Goal: Use online tool/utility: Utilize a website feature to perform a specific function

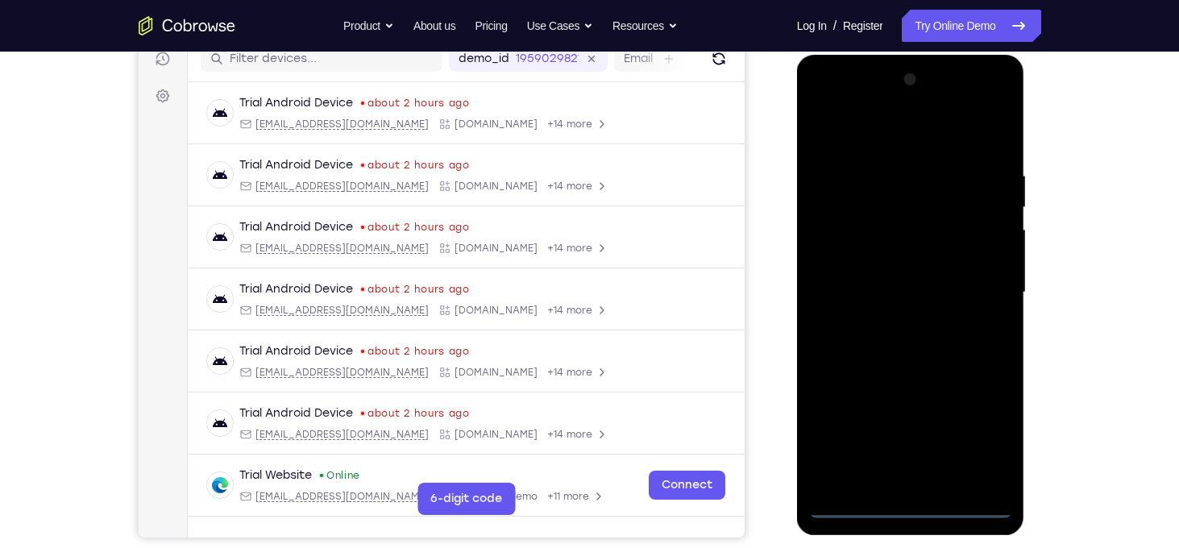
click at [908, 500] on div at bounding box center [910, 292] width 203 height 451
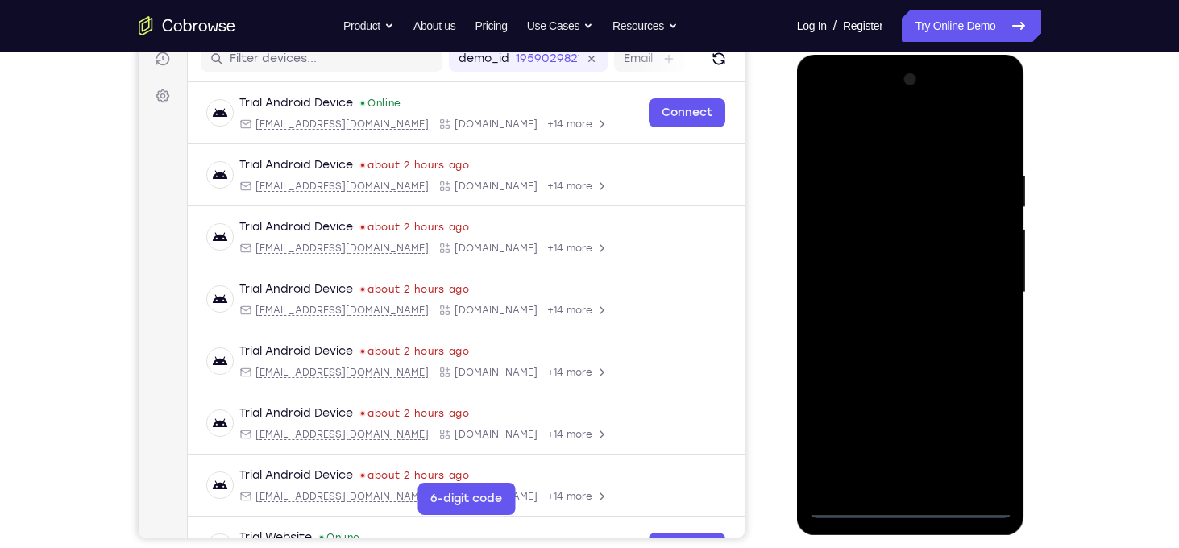
click at [911, 503] on div at bounding box center [910, 292] width 203 height 451
click at [976, 441] on div at bounding box center [910, 292] width 203 height 451
click at [861, 130] on div at bounding box center [910, 292] width 203 height 451
click at [981, 293] on div at bounding box center [910, 292] width 203 height 451
click at [895, 324] on div at bounding box center [910, 292] width 203 height 451
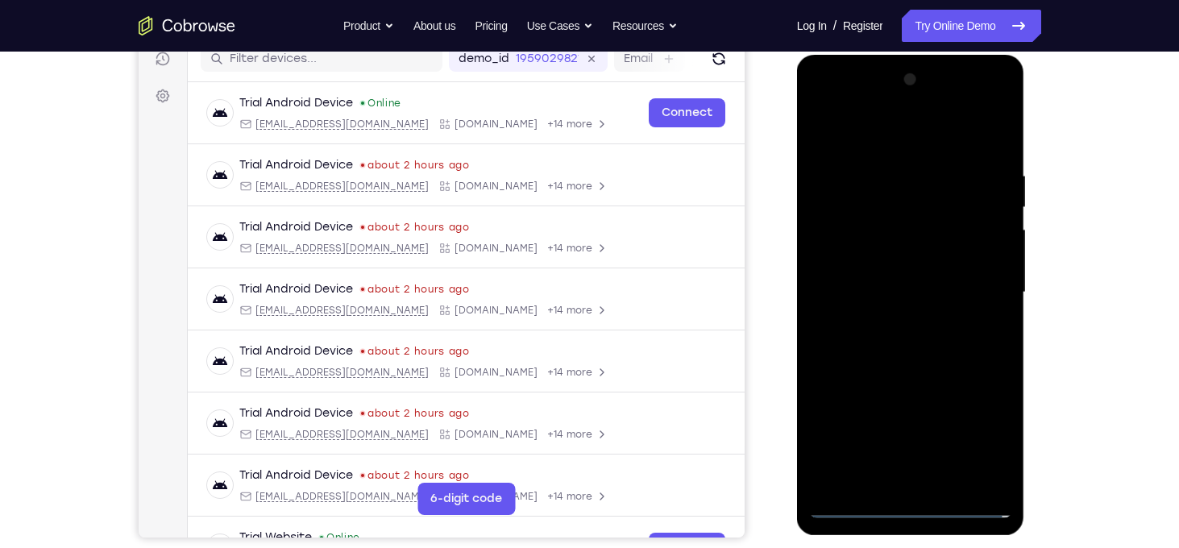
click at [899, 268] on div at bounding box center [910, 292] width 203 height 451
click at [874, 257] on div at bounding box center [910, 292] width 203 height 451
click at [875, 285] on div at bounding box center [910, 292] width 203 height 451
click at [923, 358] on div at bounding box center [910, 292] width 203 height 451
drag, startPoint x: 910, startPoint y: 140, endPoint x: 916, endPoint y: 77, distance: 63.2
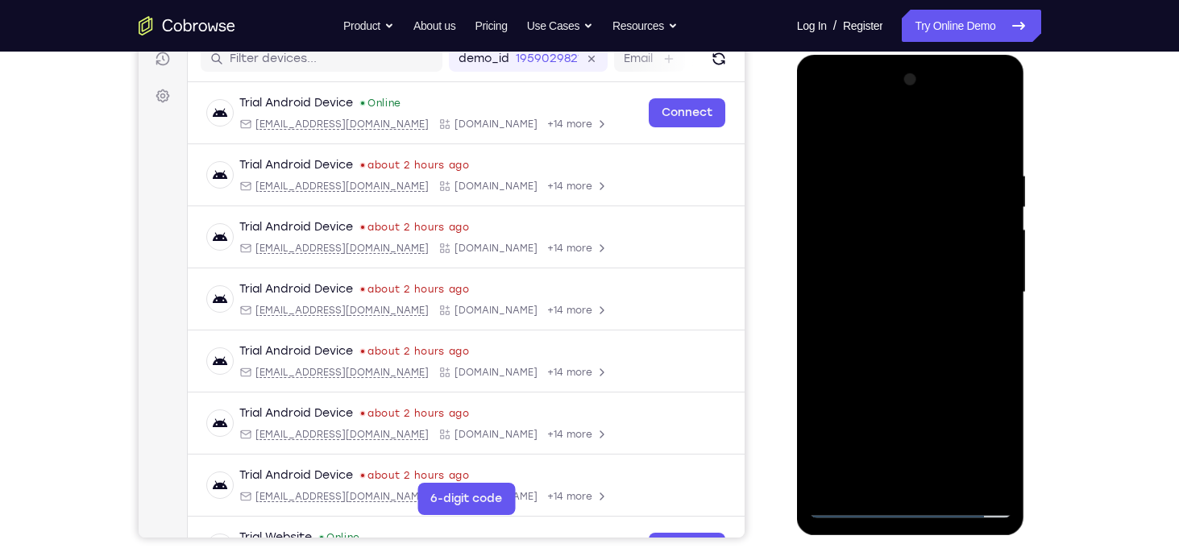
click at [916, 77] on div at bounding box center [910, 292] width 203 height 451
click at [878, 175] on div at bounding box center [910, 292] width 203 height 451
click at [999, 280] on div at bounding box center [910, 292] width 203 height 451
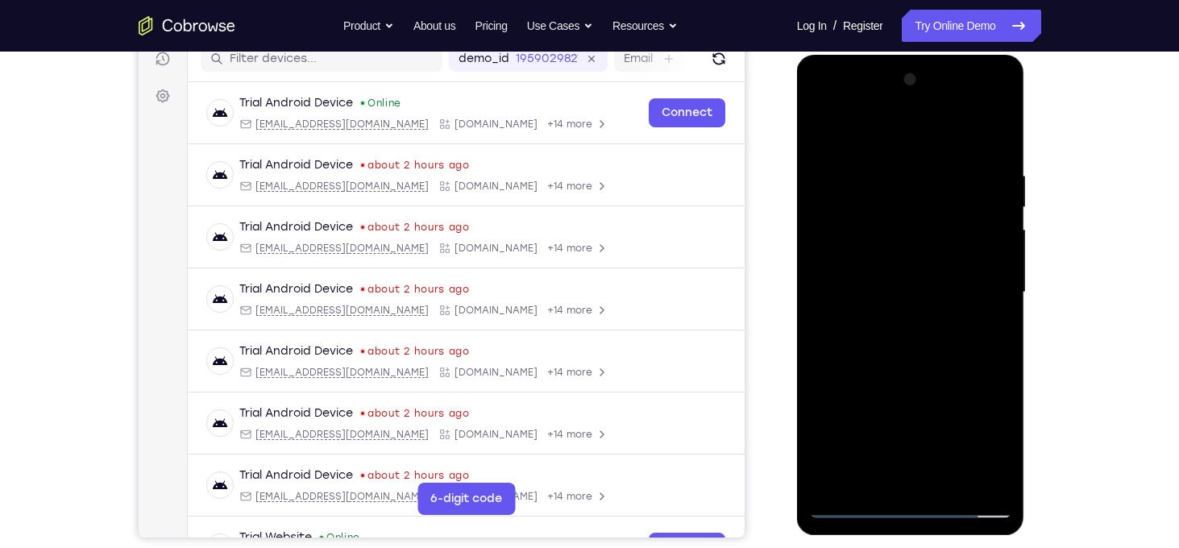
click at [999, 280] on div at bounding box center [910, 292] width 203 height 451
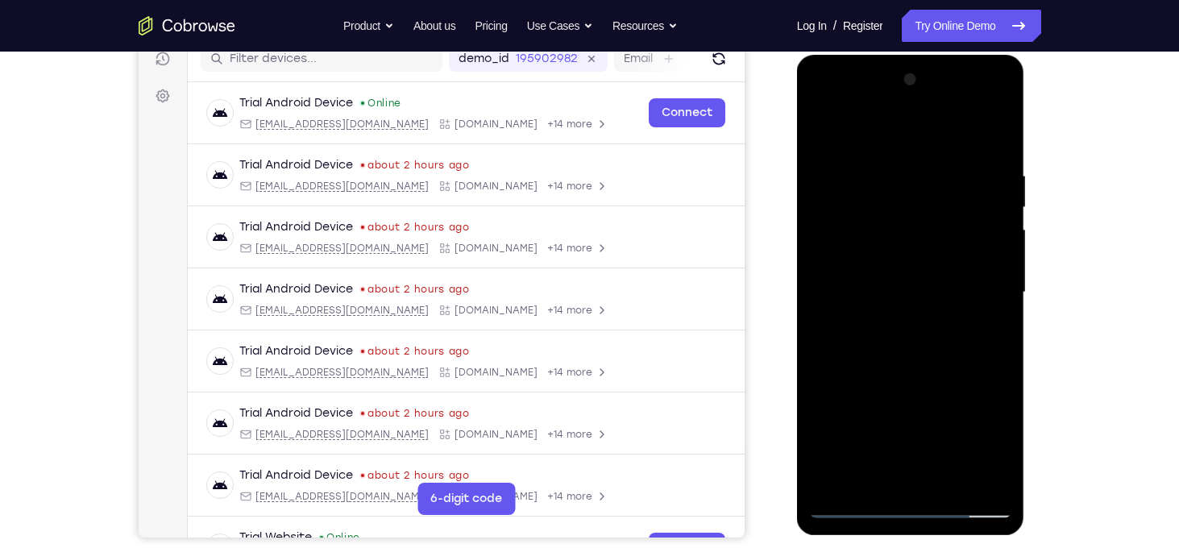
click at [999, 280] on div at bounding box center [910, 292] width 203 height 451
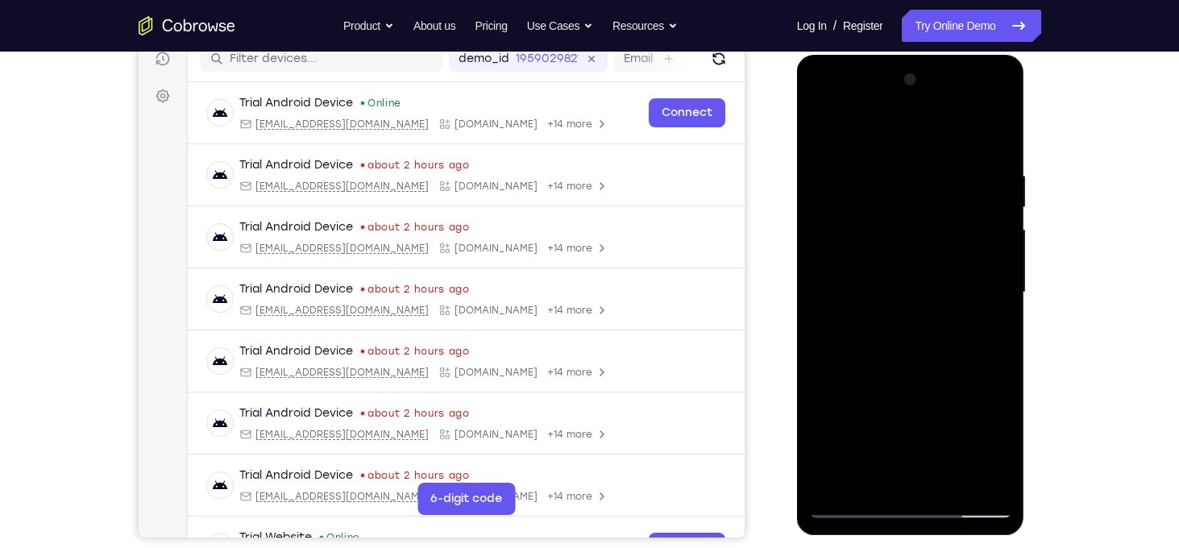
click at [999, 280] on div at bounding box center [910, 292] width 203 height 451
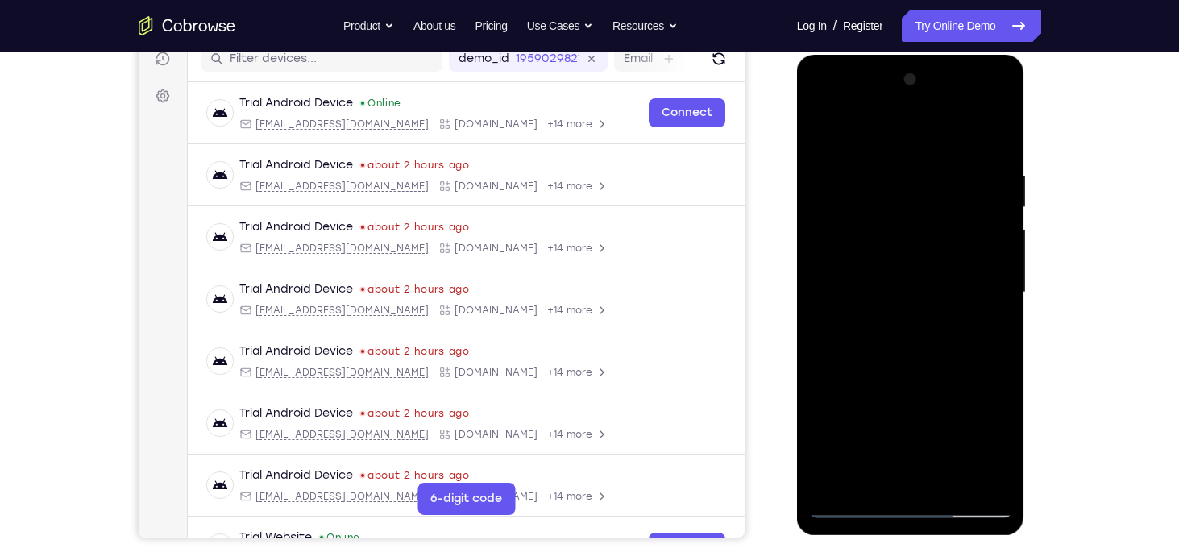
click at [999, 280] on div at bounding box center [910, 292] width 203 height 451
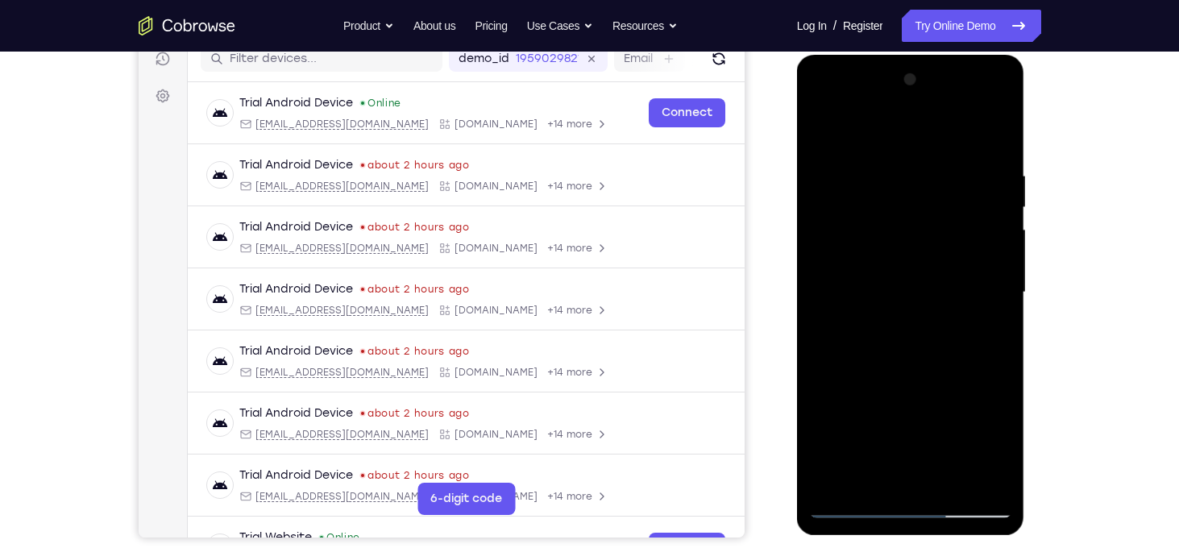
click at [999, 280] on div at bounding box center [910, 292] width 203 height 451
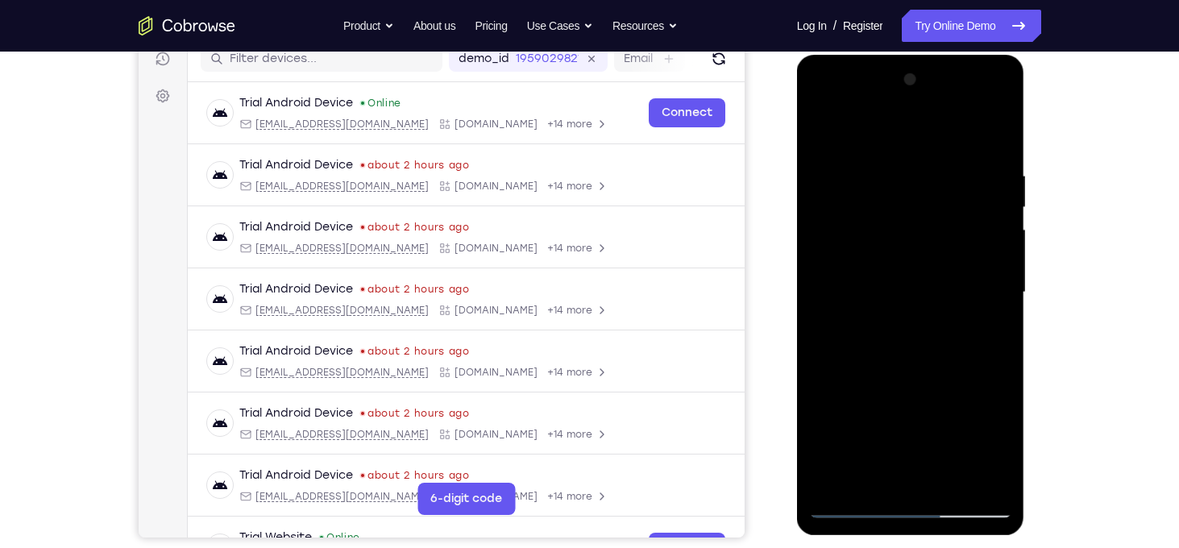
click at [814, 330] on div at bounding box center [910, 292] width 203 height 451
click at [994, 272] on div at bounding box center [910, 292] width 203 height 451
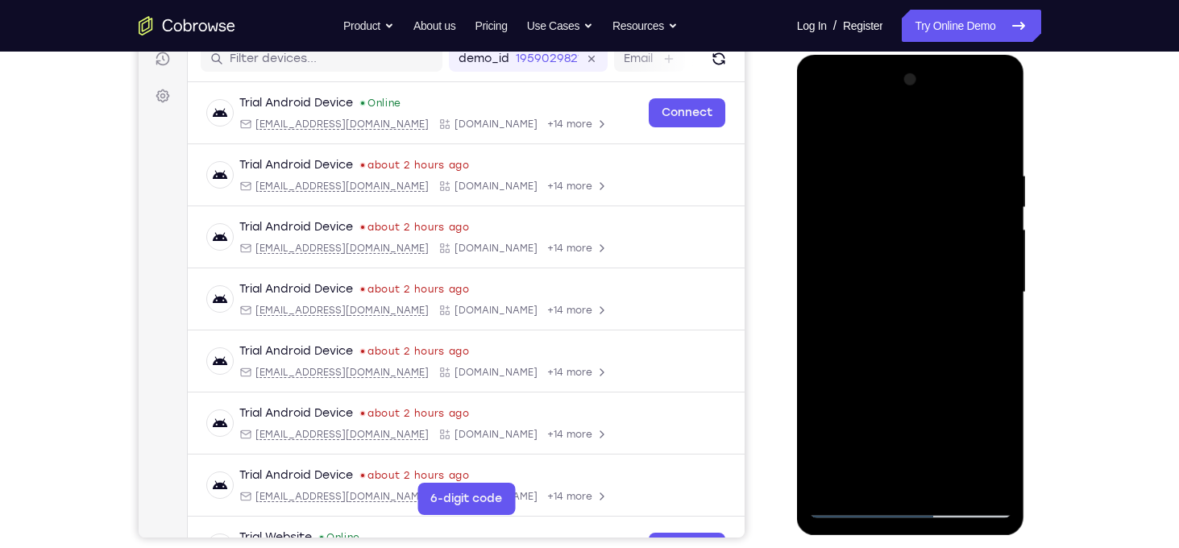
click at [994, 136] on div at bounding box center [910, 292] width 203 height 451
click at [1002, 127] on div at bounding box center [910, 292] width 203 height 451
click at [824, 129] on div at bounding box center [910, 292] width 203 height 451
click at [925, 340] on div at bounding box center [910, 292] width 203 height 451
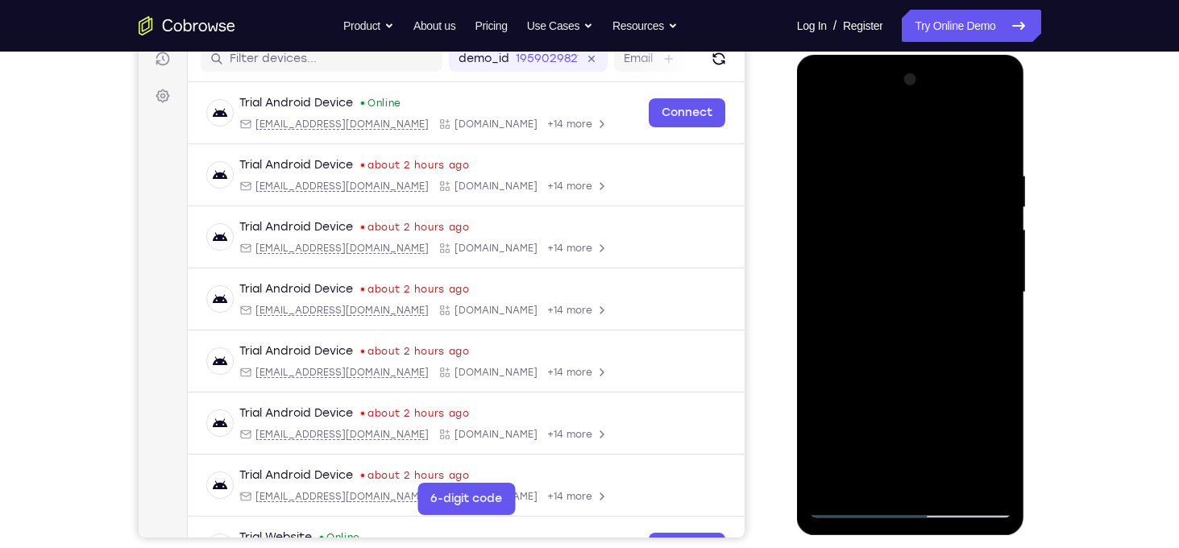
drag, startPoint x: 925, startPoint y: 340, endPoint x: 947, endPoint y: 140, distance: 201.0
click at [947, 140] on div at bounding box center [910, 292] width 203 height 451
drag, startPoint x: 940, startPoint y: 380, endPoint x: 954, endPoint y: 193, distance: 188.3
click at [954, 193] on div at bounding box center [910, 292] width 203 height 451
drag, startPoint x: 940, startPoint y: 389, endPoint x: 938, endPoint y: 168, distance: 221.6
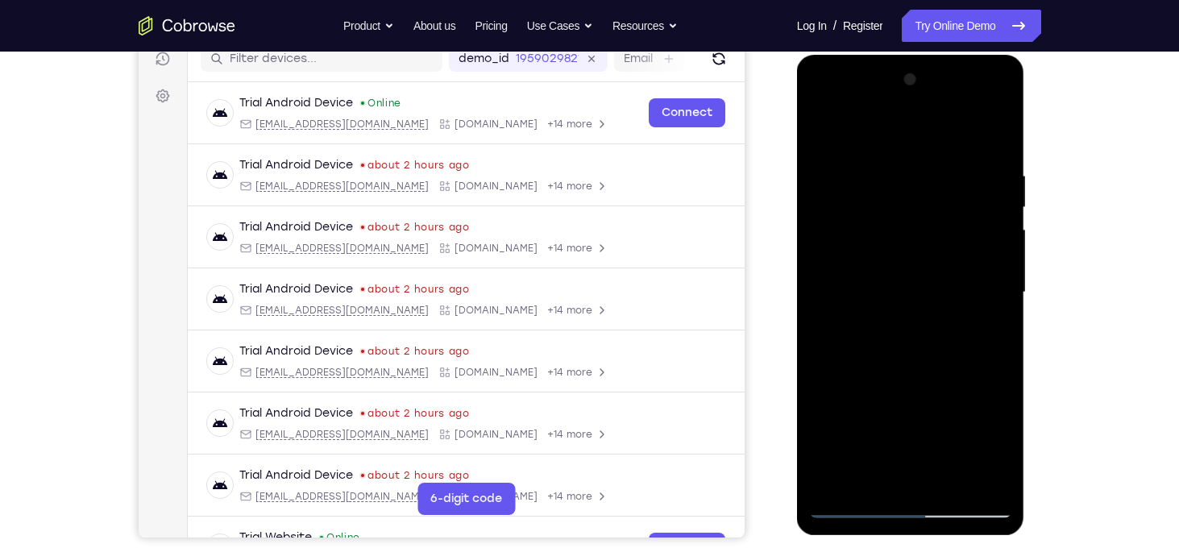
click at [938, 168] on div at bounding box center [910, 292] width 203 height 451
drag, startPoint x: 936, startPoint y: 363, endPoint x: 959, endPoint y: 201, distance: 164.3
click at [959, 201] on div at bounding box center [910, 292] width 203 height 451
click at [1004, 264] on div at bounding box center [910, 292] width 203 height 451
drag, startPoint x: 942, startPoint y: 274, endPoint x: 942, endPoint y: 355, distance: 81.4
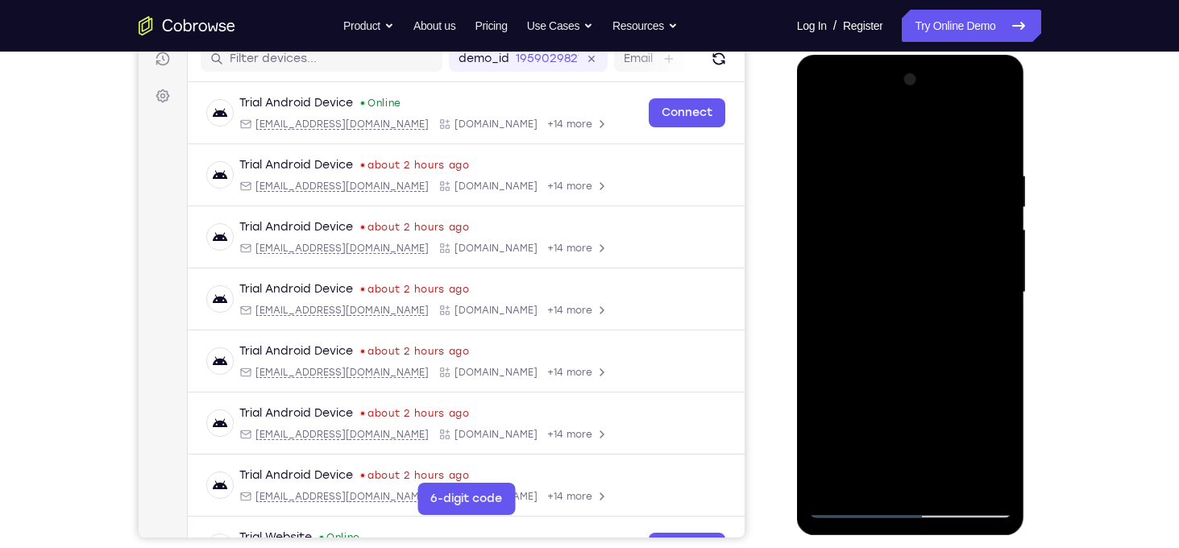
click at [942, 355] on div at bounding box center [910, 292] width 203 height 451
click at [1000, 355] on div at bounding box center [910, 292] width 203 height 451
drag, startPoint x: 933, startPoint y: 384, endPoint x: 930, endPoint y: 353, distance: 30.8
click at [930, 353] on div at bounding box center [910, 292] width 203 height 451
click at [919, 332] on div at bounding box center [910, 292] width 203 height 451
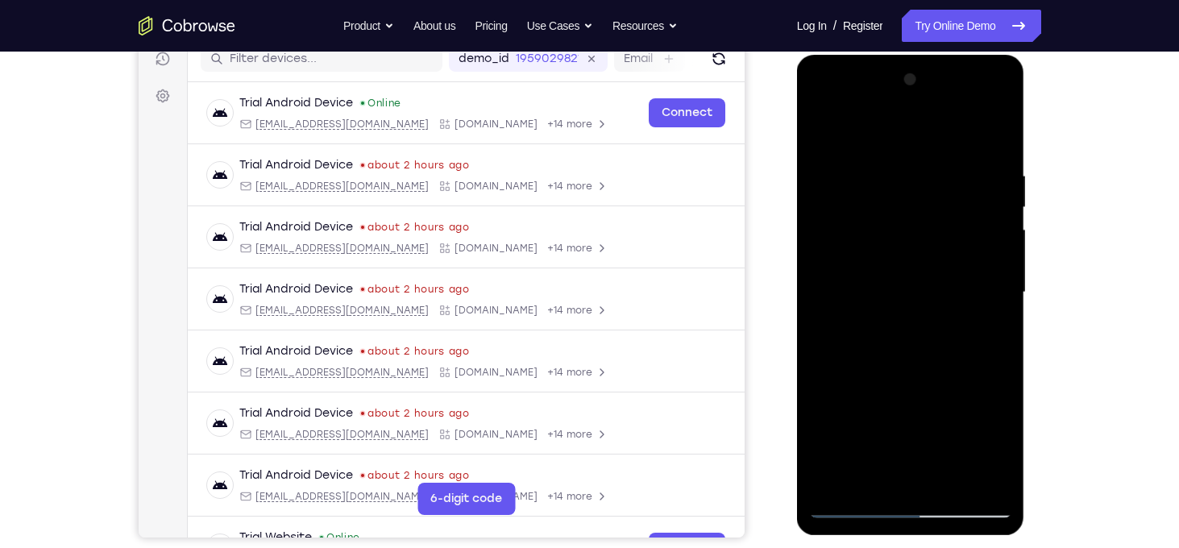
click at [919, 332] on div at bounding box center [910, 292] width 203 height 451
drag, startPoint x: 919, startPoint y: 332, endPoint x: 919, endPoint y: 276, distance: 55.6
click at [919, 276] on div at bounding box center [910, 292] width 203 height 451
click at [1000, 255] on div at bounding box center [910, 292] width 203 height 451
drag, startPoint x: 971, startPoint y: 343, endPoint x: 990, endPoint y: 122, distance: 221.6
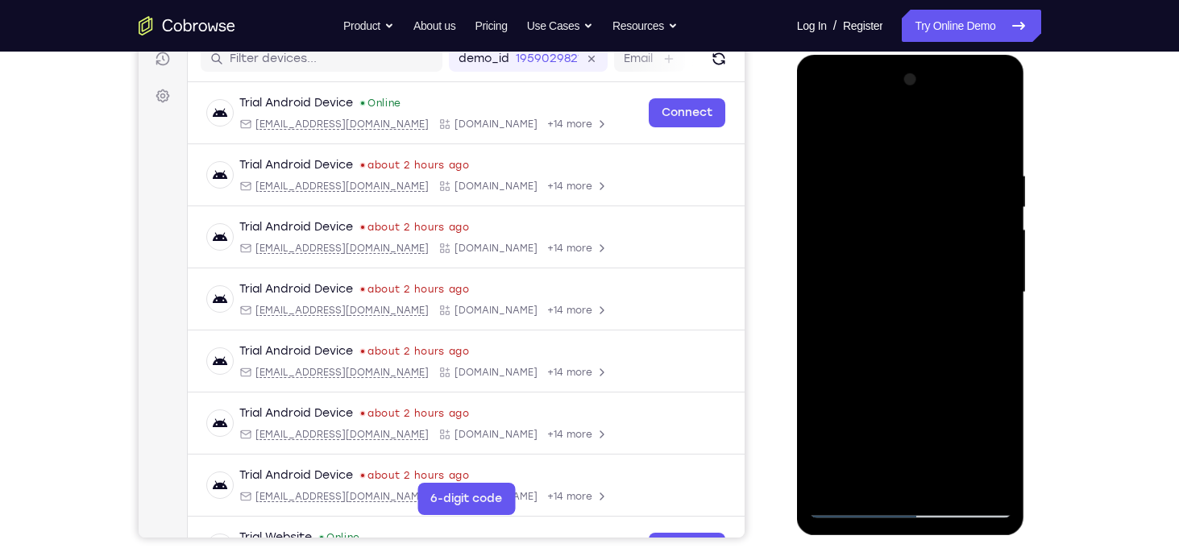
click at [990, 122] on div at bounding box center [910, 292] width 203 height 451
drag, startPoint x: 934, startPoint y: 442, endPoint x: 939, endPoint y: 278, distance: 163.7
click at [939, 278] on div at bounding box center [910, 292] width 203 height 451
click at [929, 303] on div at bounding box center [910, 292] width 203 height 451
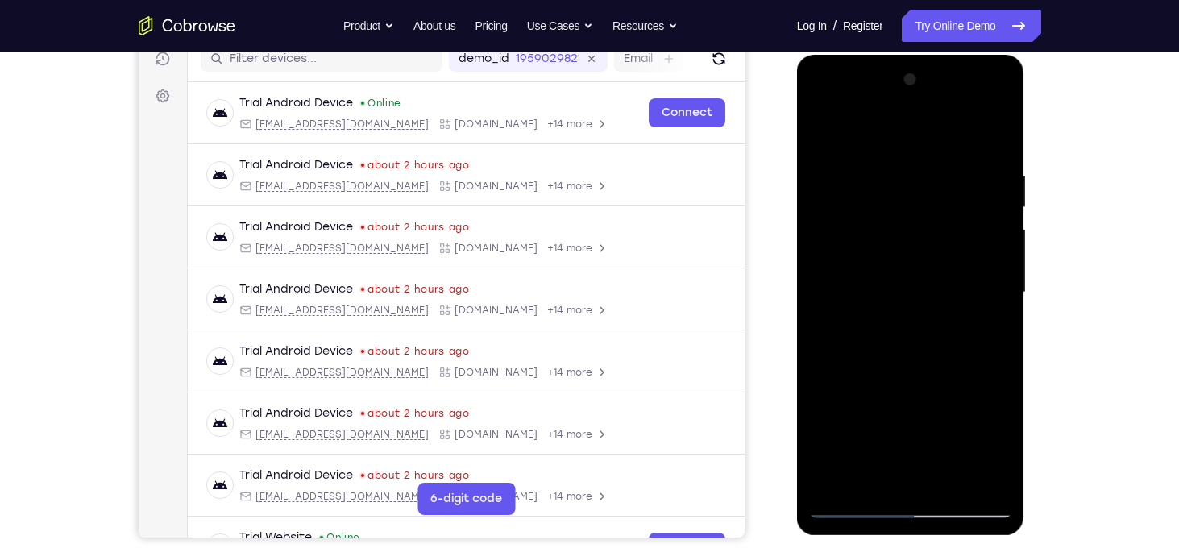
click at [954, 479] on div at bounding box center [910, 292] width 203 height 451
click at [919, 383] on div at bounding box center [910, 292] width 203 height 451
click at [913, 318] on div at bounding box center [910, 292] width 203 height 451
click at [866, 448] on div at bounding box center [910, 292] width 203 height 451
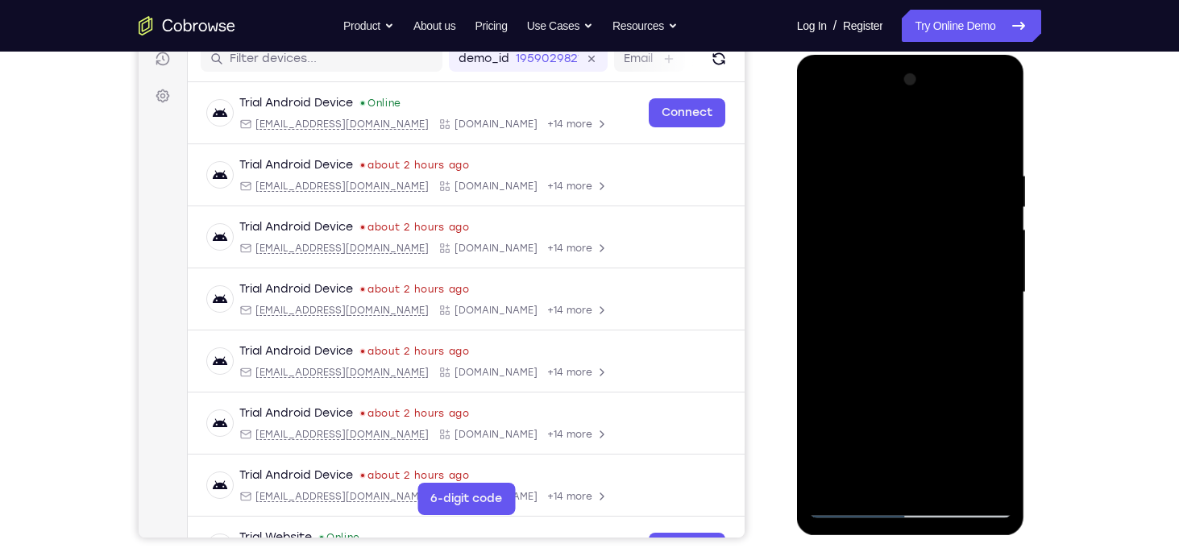
click at [817, 136] on div at bounding box center [910, 292] width 203 height 451
click at [893, 218] on div at bounding box center [910, 292] width 203 height 451
click at [890, 222] on div at bounding box center [910, 292] width 203 height 451
click at [905, 213] on div at bounding box center [910, 292] width 203 height 451
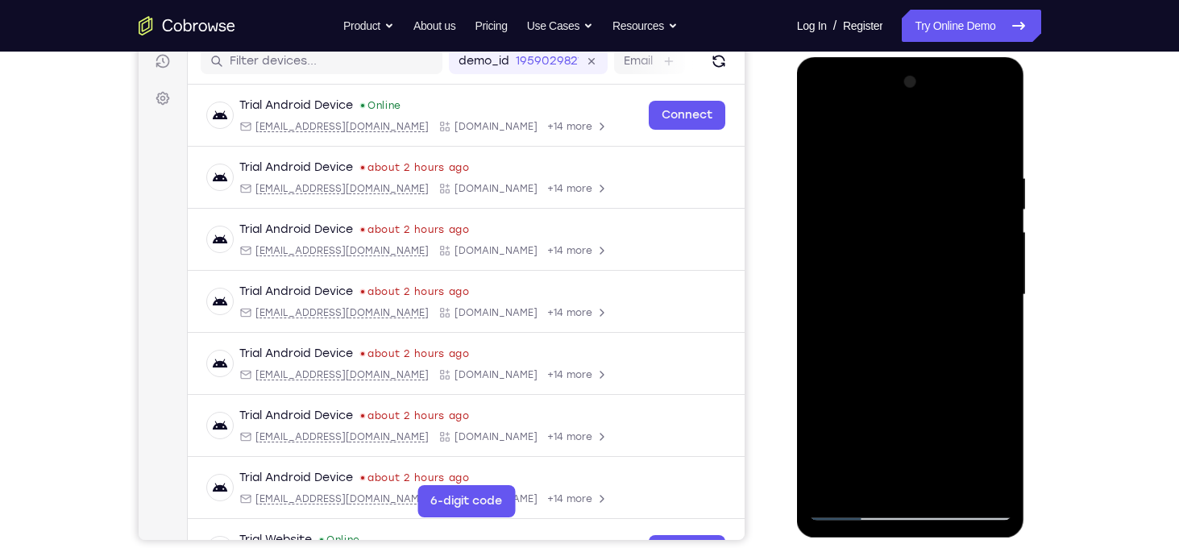
click at [906, 247] on div at bounding box center [910, 294] width 203 height 451
click at [919, 276] on div at bounding box center [910, 294] width 203 height 451
click at [820, 138] on div at bounding box center [910, 294] width 203 height 451
click at [884, 351] on div at bounding box center [910, 294] width 203 height 451
drag, startPoint x: 904, startPoint y: 478, endPoint x: 876, endPoint y: 334, distance: 146.2
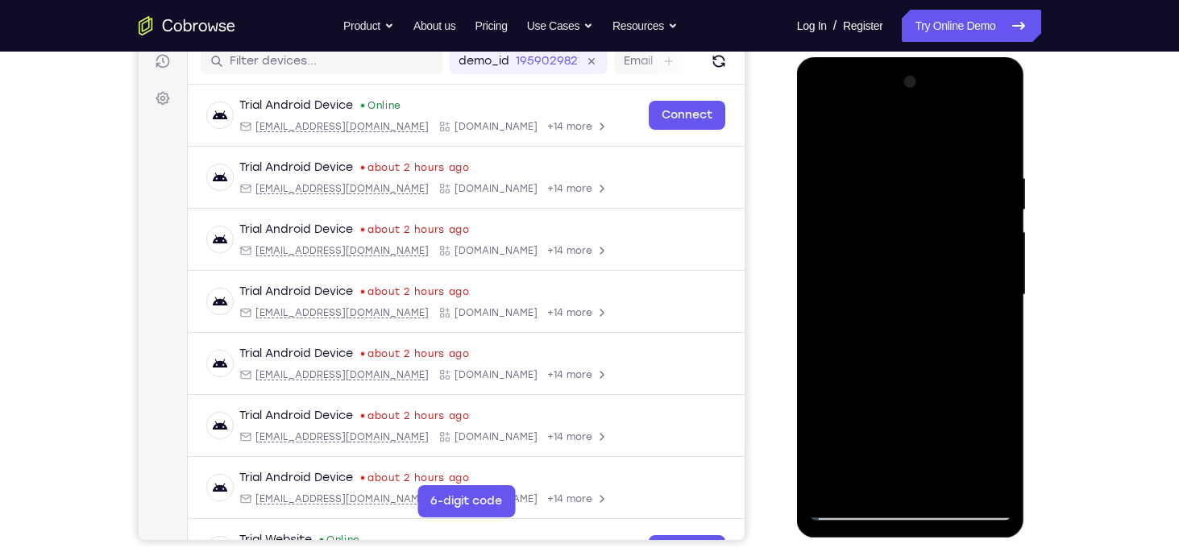
click at [876, 334] on div at bounding box center [910, 294] width 203 height 451
click at [870, 474] on div at bounding box center [910, 294] width 203 height 451
click at [958, 389] on div at bounding box center [910, 294] width 203 height 451
click at [985, 324] on div at bounding box center [910, 294] width 203 height 451
click at [828, 131] on div at bounding box center [910, 294] width 203 height 451
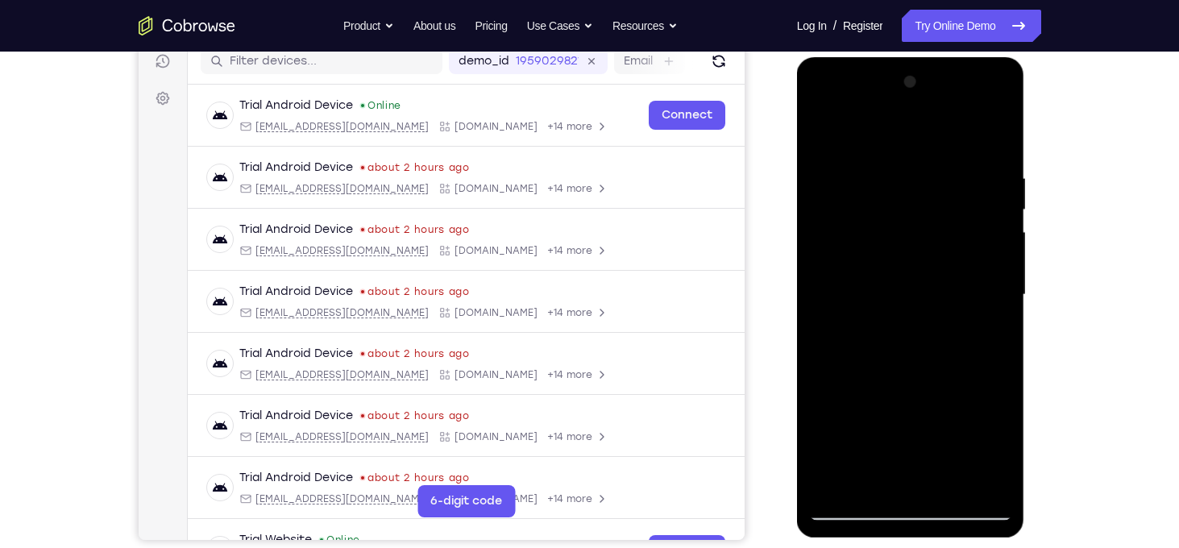
click at [828, 131] on div at bounding box center [910, 294] width 203 height 451
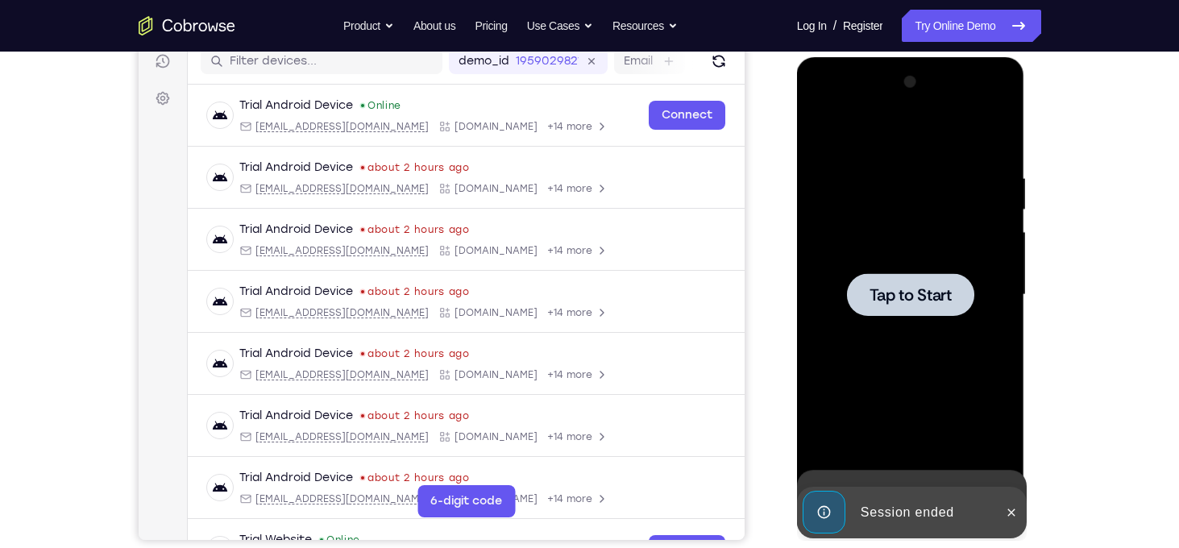
drag, startPoint x: 893, startPoint y: 193, endPoint x: 902, endPoint y: 541, distance: 348.2
click at [902, 541] on html "Online web based iOS Simulators and Android Emulators. Run iPhone, iPad, Mobile…" at bounding box center [912, 299] width 230 height 484
click at [897, 309] on div at bounding box center [910, 294] width 127 height 43
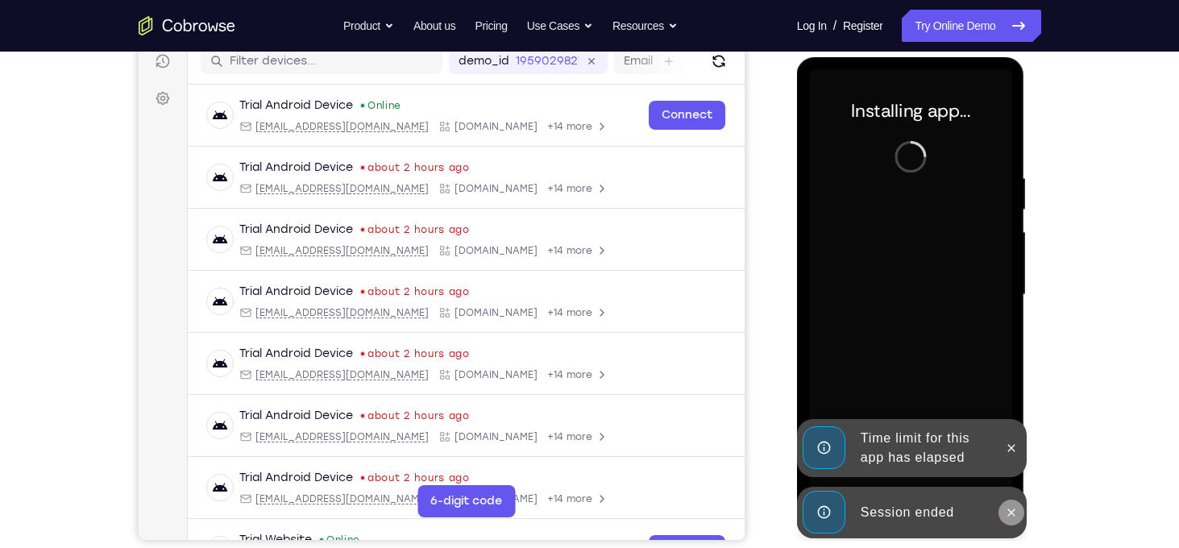
click at [1005, 506] on icon at bounding box center [1011, 512] width 13 height 13
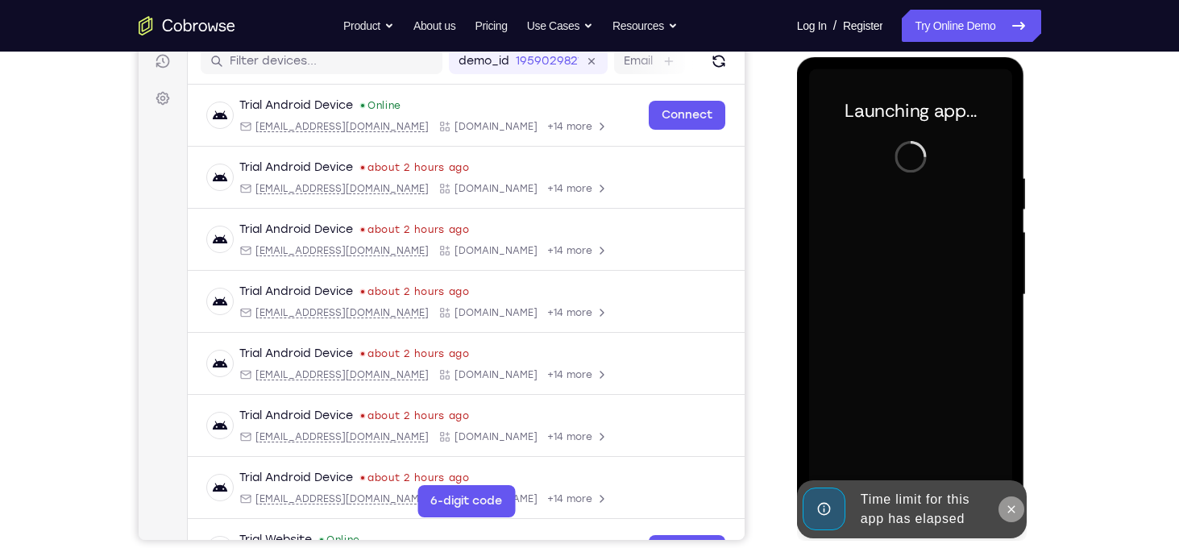
click at [1009, 513] on icon at bounding box center [1011, 509] width 13 height 13
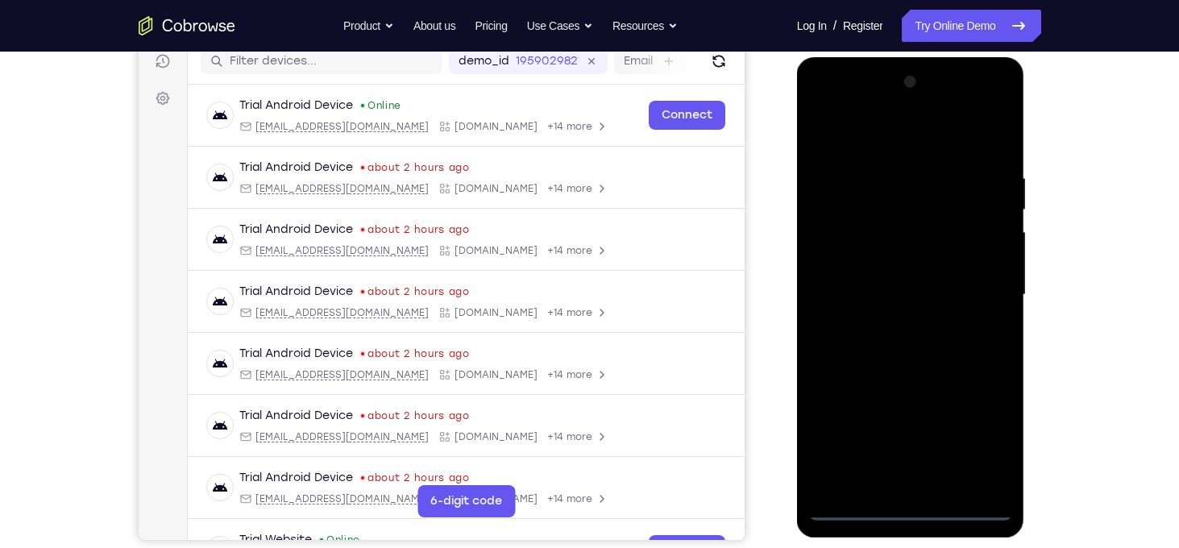
click at [919, 507] on div at bounding box center [910, 294] width 203 height 451
click at [974, 438] on div at bounding box center [910, 294] width 203 height 451
click at [841, 132] on div at bounding box center [910, 294] width 203 height 451
click at [975, 283] on div at bounding box center [910, 294] width 203 height 451
click at [895, 324] on div at bounding box center [910, 294] width 203 height 451
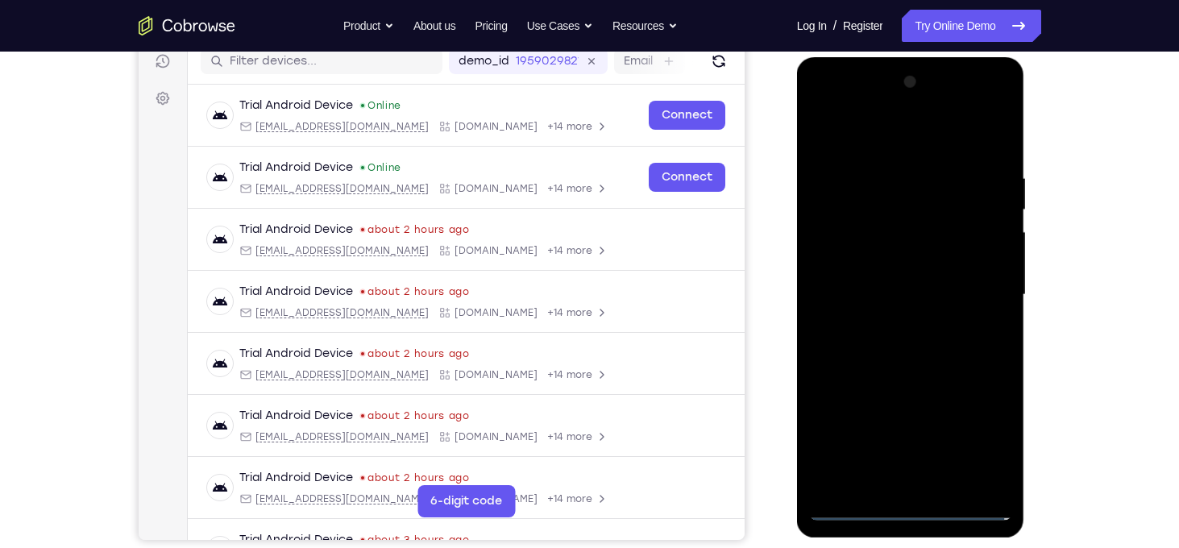
click at [887, 281] on div at bounding box center [910, 294] width 203 height 451
click at [890, 268] on div at bounding box center [910, 294] width 203 height 451
click at [908, 294] on div at bounding box center [910, 294] width 203 height 451
click at [923, 360] on div at bounding box center [910, 294] width 203 height 451
drag, startPoint x: 899, startPoint y: 138, endPoint x: 891, endPoint y: 23, distance: 114.7
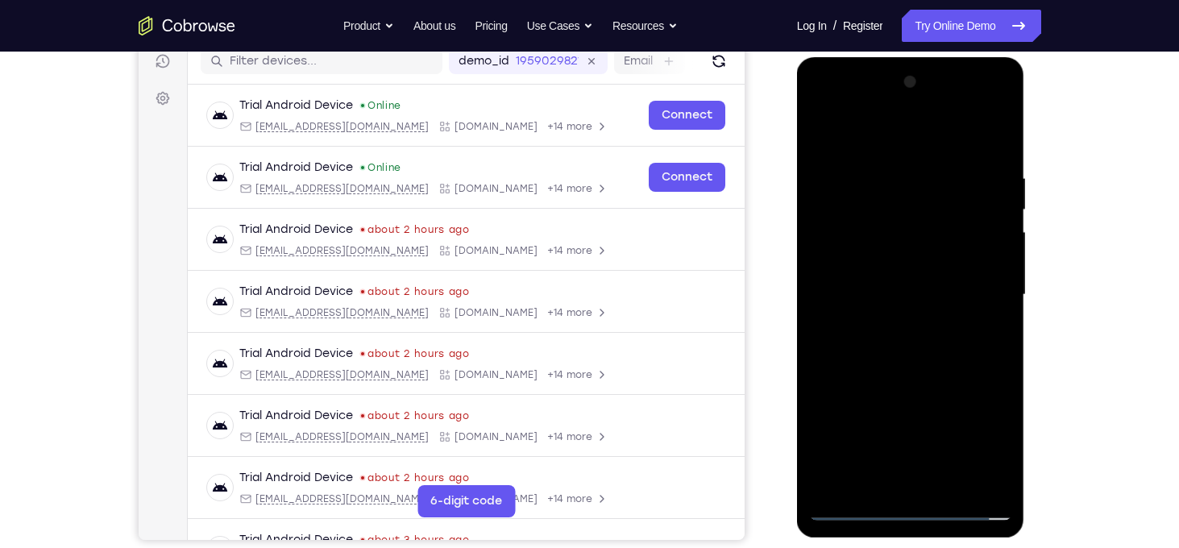
click at [891, 57] on html "Online web based iOS Simulators and Android Emulators. Run iPhone, iPad, Mobile…" at bounding box center [912, 299] width 230 height 484
click at [882, 170] on div at bounding box center [910, 294] width 203 height 451
drag, startPoint x: 906, startPoint y: 265, endPoint x: 1193, endPoint y: 245, distance: 288.4
click at [1027, 245] on html "Online web based iOS Simulators and Android Emulators. Run iPhone, iPad, Mobile…" at bounding box center [912, 299] width 230 height 484
drag, startPoint x: 930, startPoint y: 280, endPoint x: 1987, endPoint y: 299, distance: 1057.5
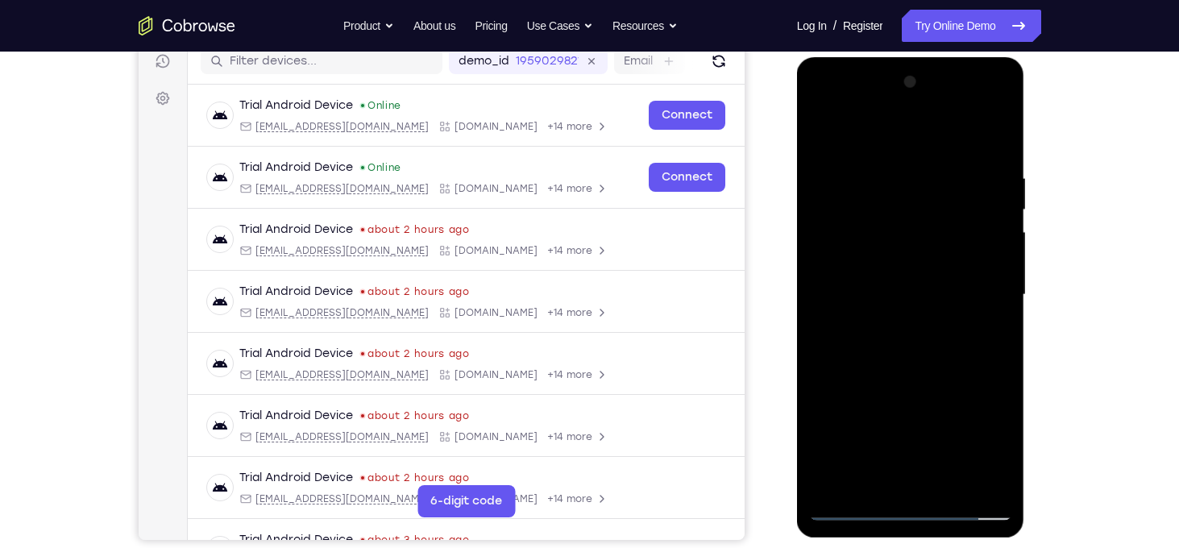
click at [1027, 243] on html "Online web based iOS Simulators and Android Emulators. Run iPhone, iPad, Mobile…" at bounding box center [912, 299] width 230 height 484
drag, startPoint x: 838, startPoint y: 330, endPoint x: 1193, endPoint y: 208, distance: 375.6
click at [1027, 208] on html "Online web based iOS Simulators and Android Emulators. Run iPhone, iPad, Mobile…" at bounding box center [912, 299] width 230 height 484
click at [911, 322] on div at bounding box center [910, 294] width 203 height 451
click at [911, 272] on div at bounding box center [910, 294] width 203 height 451
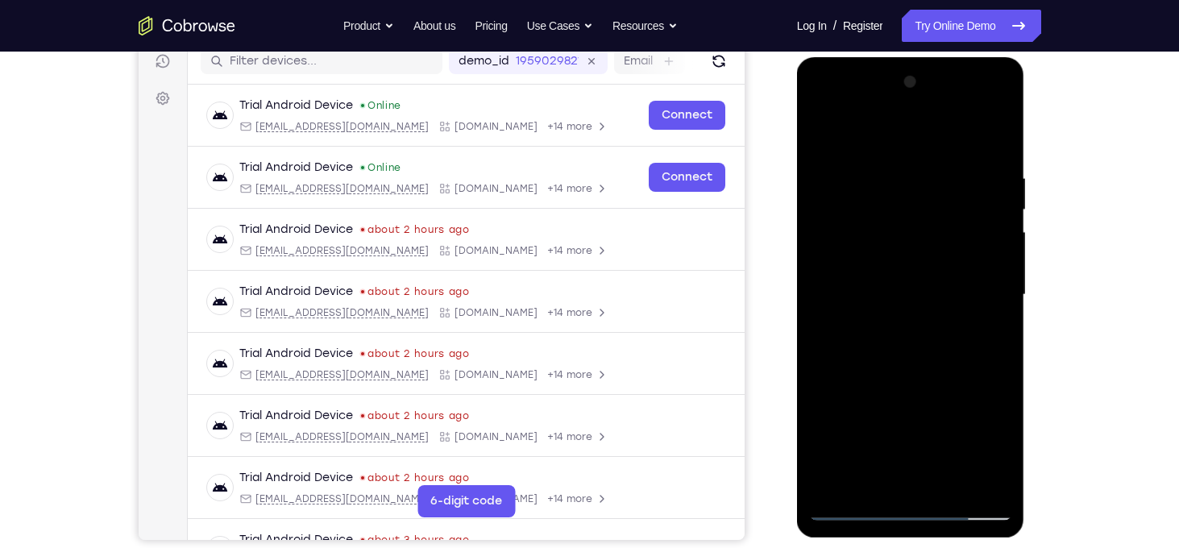
click at [830, 486] on div at bounding box center [910, 294] width 203 height 451
click at [951, 486] on div at bounding box center [910, 294] width 203 height 451
click at [933, 379] on div at bounding box center [910, 294] width 203 height 451
click at [854, 506] on div at bounding box center [910, 294] width 203 height 451
click at [888, 170] on div at bounding box center [910, 294] width 203 height 451
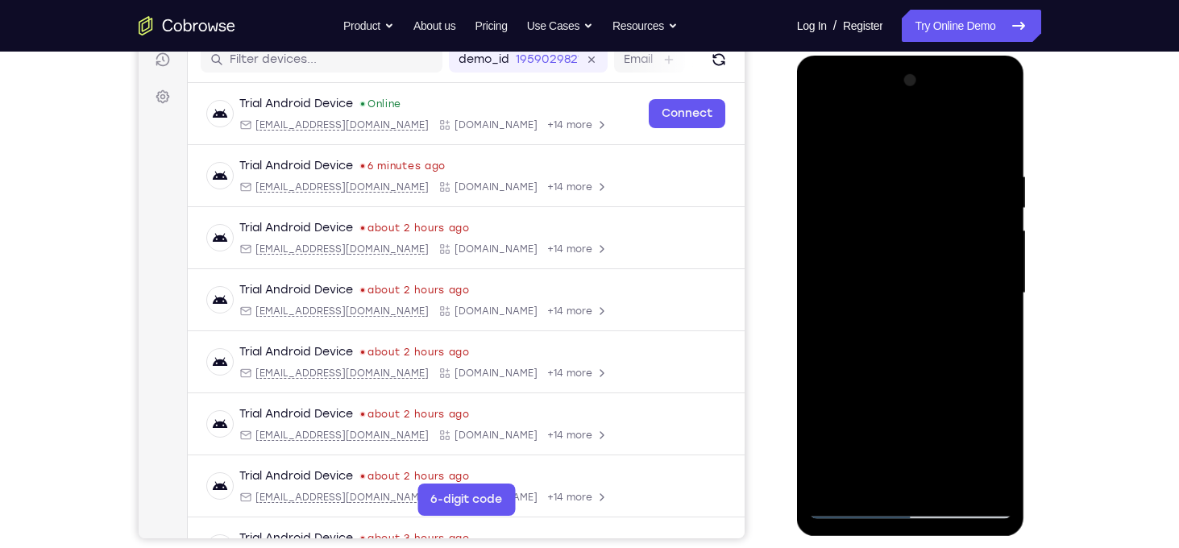
scroll to position [213, 0]
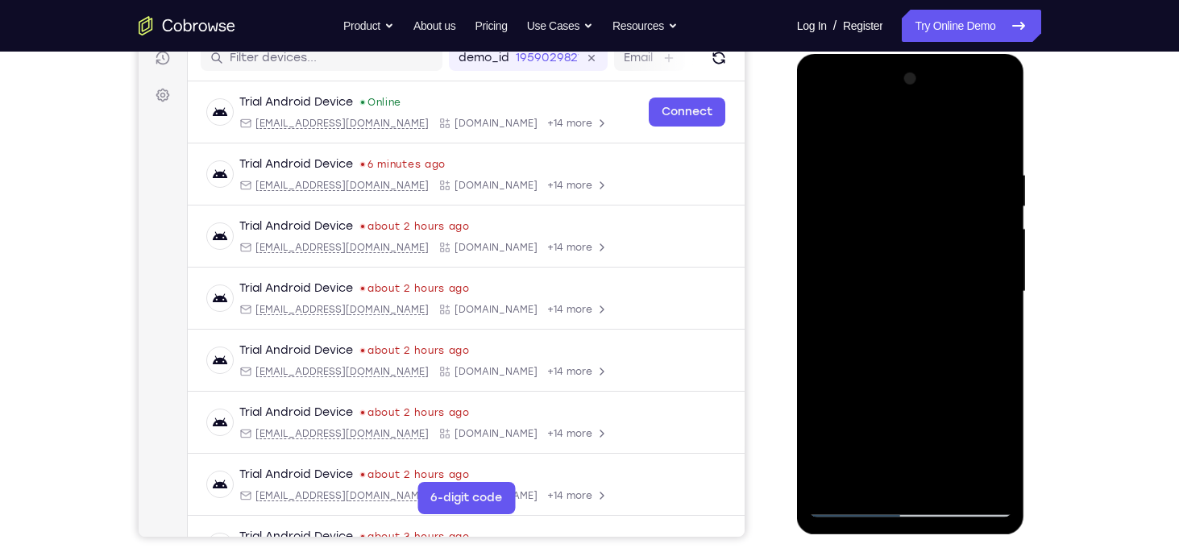
click at [1001, 264] on div at bounding box center [910, 291] width 203 height 451
click at [953, 487] on div at bounding box center [910, 291] width 203 height 451
click at [864, 285] on div at bounding box center [910, 291] width 203 height 451
click at [920, 385] on div at bounding box center [910, 291] width 203 height 451
click at [947, 383] on div at bounding box center [910, 291] width 203 height 451
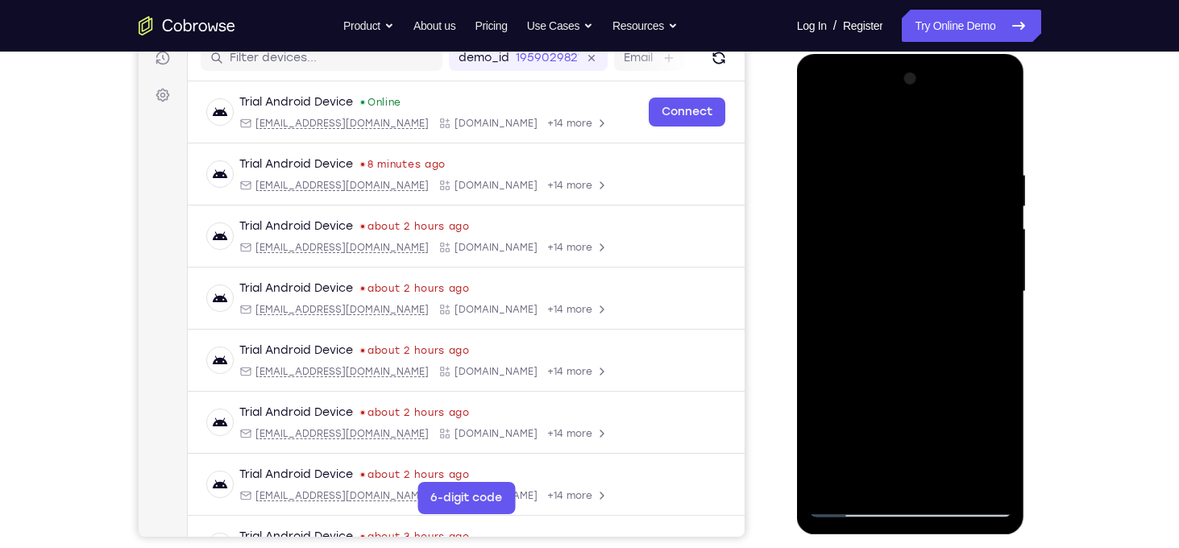
click at [876, 477] on div at bounding box center [910, 291] width 203 height 451
click at [955, 382] on div at bounding box center [910, 291] width 203 height 451
click at [875, 235] on div at bounding box center [910, 291] width 203 height 451
click at [924, 390] on div at bounding box center [910, 291] width 203 height 451
click at [873, 471] on div at bounding box center [910, 291] width 203 height 451
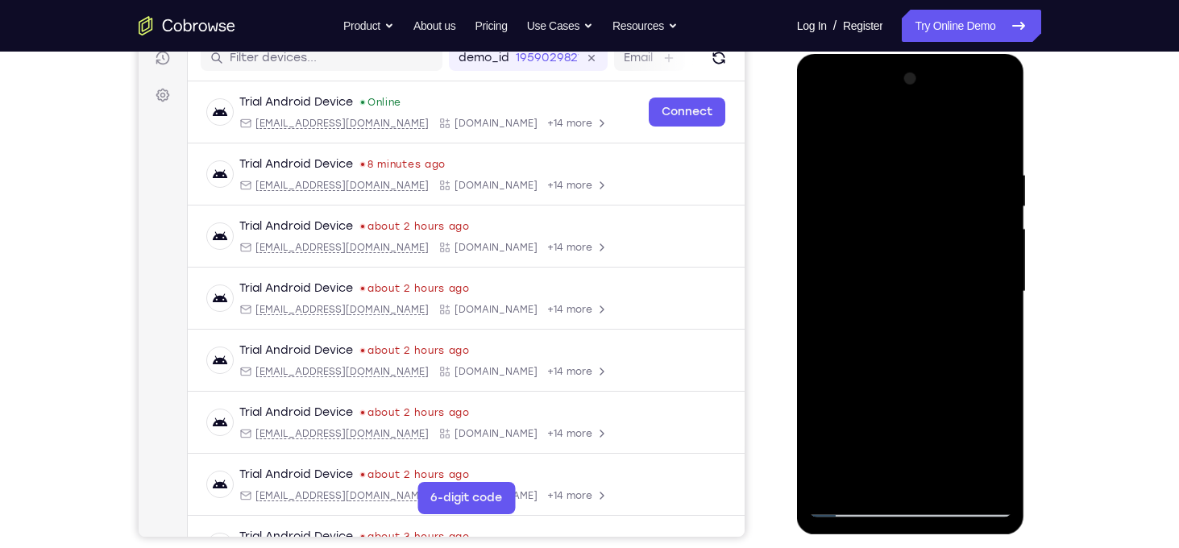
click at [828, 387] on div at bounding box center [910, 291] width 203 height 451
click at [879, 300] on div at bounding box center [910, 291] width 203 height 451
click at [820, 138] on div at bounding box center [910, 291] width 203 height 451
drag, startPoint x: 906, startPoint y: 209, endPoint x: 907, endPoint y: 429, distance: 220.0
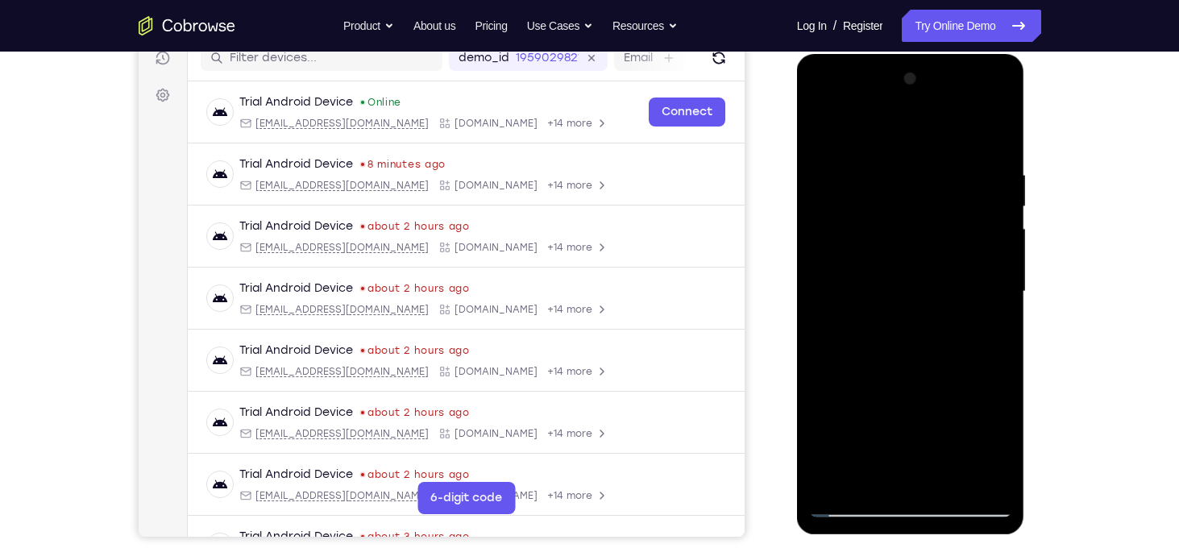
click at [907, 429] on div at bounding box center [910, 291] width 203 height 451
click at [892, 347] on div at bounding box center [910, 291] width 203 height 451
click at [894, 163] on div at bounding box center [910, 291] width 203 height 451
click at [998, 134] on div at bounding box center [910, 291] width 203 height 451
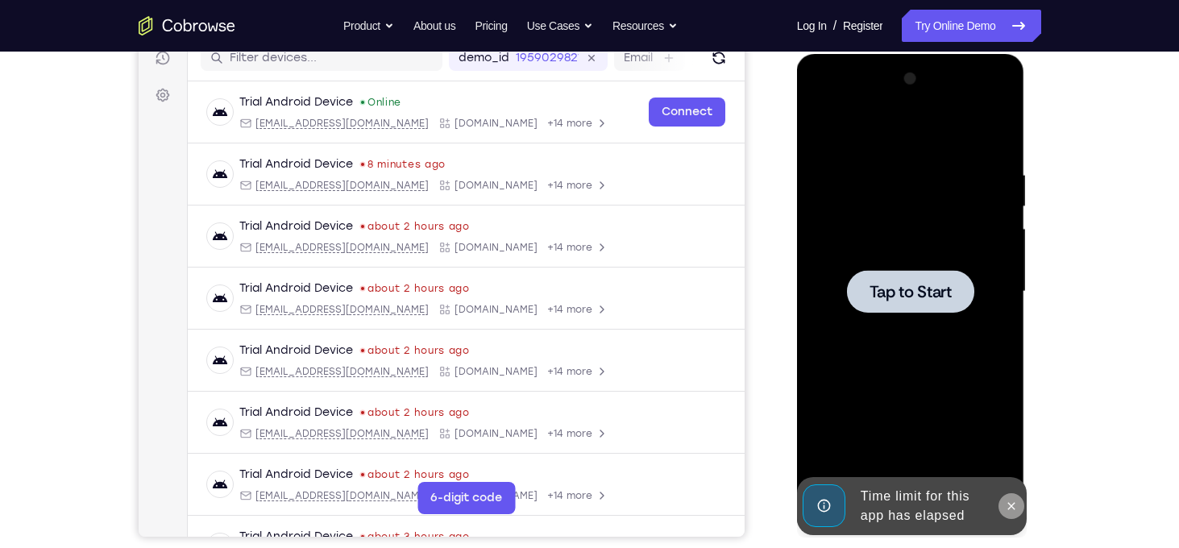
click at [1011, 502] on icon at bounding box center [1011, 506] width 13 height 13
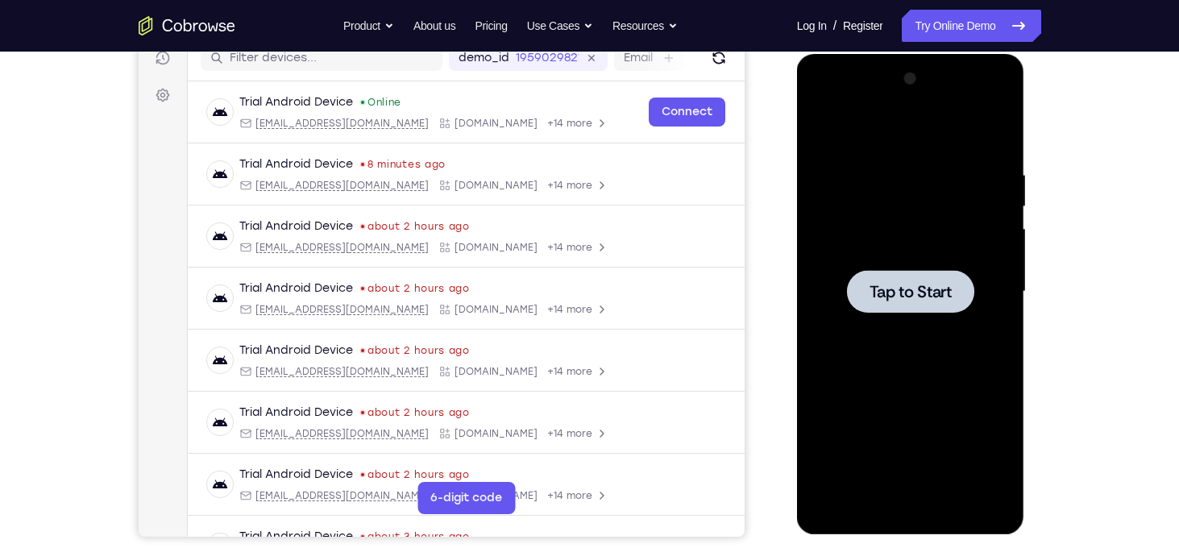
click at [901, 268] on div at bounding box center [910, 291] width 203 height 451
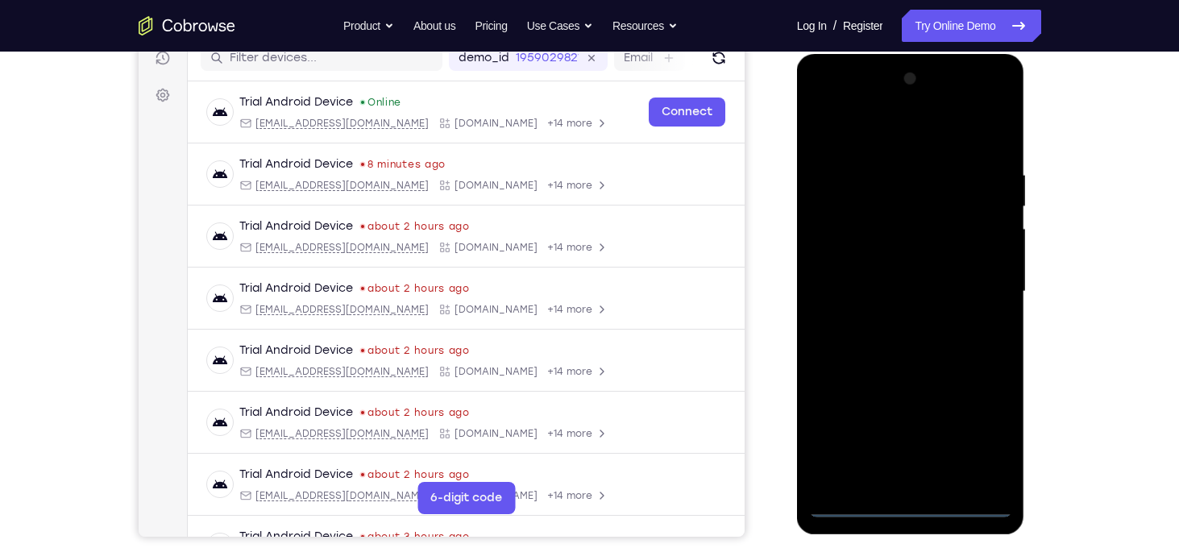
click at [921, 507] on div at bounding box center [910, 291] width 203 height 451
click at [978, 431] on div at bounding box center [910, 291] width 203 height 451
click at [855, 126] on div at bounding box center [910, 291] width 203 height 451
click at [976, 283] on div at bounding box center [910, 291] width 203 height 451
click at [897, 323] on div at bounding box center [910, 291] width 203 height 451
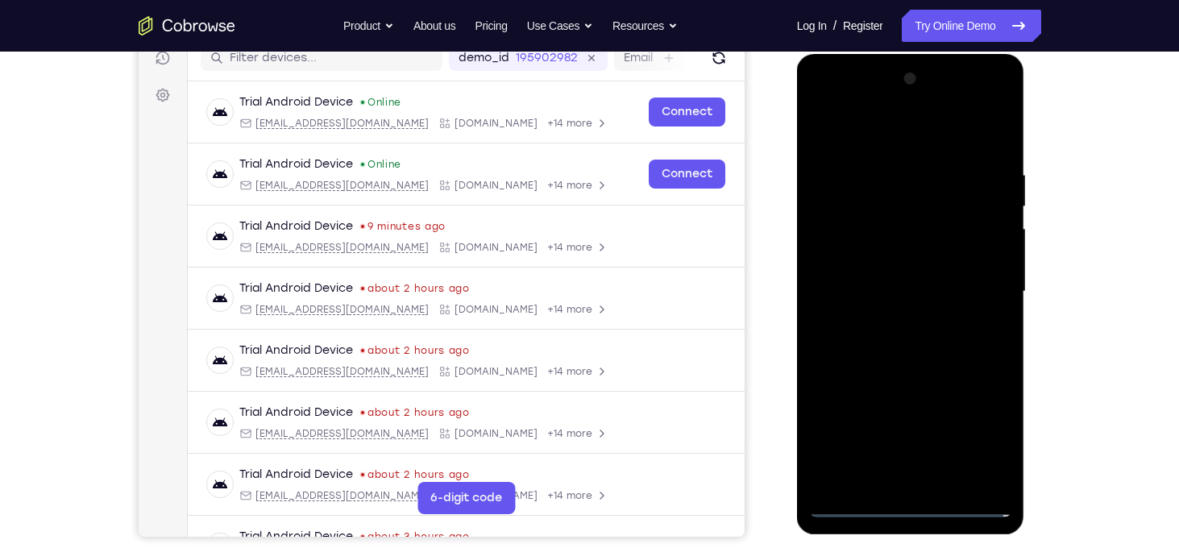
click at [880, 276] on div at bounding box center [910, 291] width 203 height 451
click at [884, 265] on div at bounding box center [910, 291] width 203 height 451
click at [905, 292] on div at bounding box center [910, 291] width 203 height 451
drag, startPoint x: 729, startPoint y: 545, endPoint x: 726, endPoint y: 537, distance: 8.7
click at [726, 537] on div "Your Support Agent Your Customer Web iOS Android Next Steps We’d be happy to gi…" at bounding box center [590, 370] width 1032 height 1063
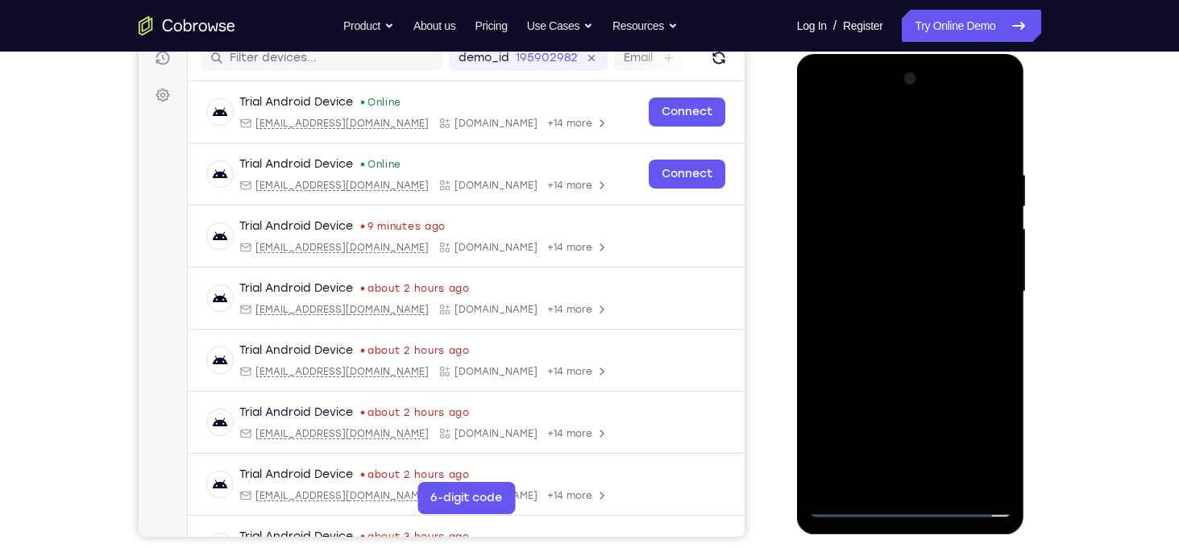
click at [896, 339] on div at bounding box center [910, 291] width 203 height 451
click at [984, 309] on div at bounding box center [910, 291] width 203 height 451
click at [920, 286] on div at bounding box center [910, 291] width 203 height 451
click at [907, 365] on div at bounding box center [910, 291] width 203 height 451
click at [1005, 461] on div at bounding box center [910, 291] width 203 height 451
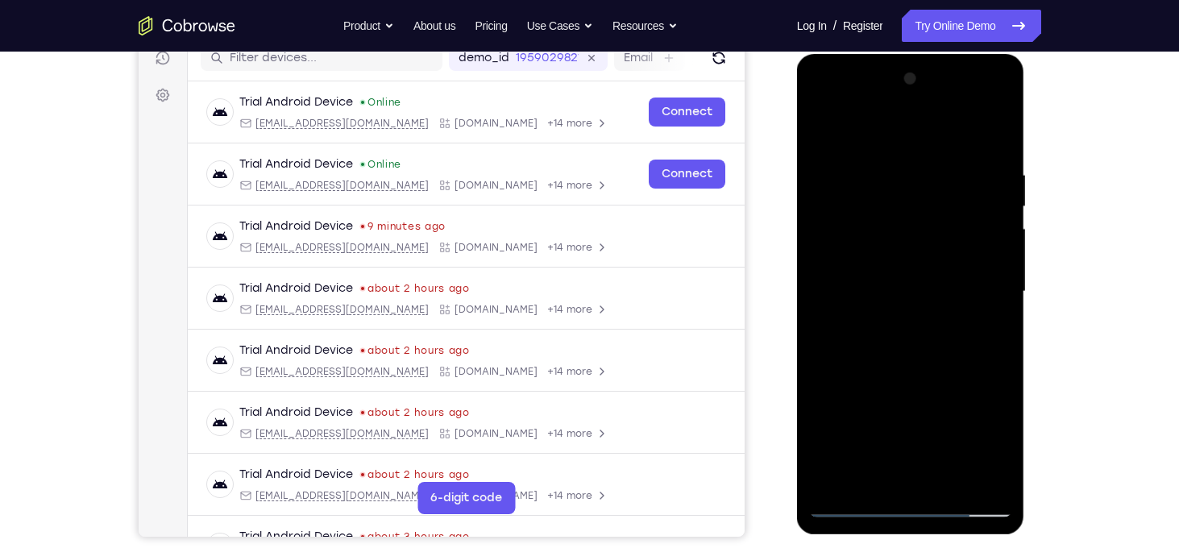
click at [887, 173] on div at bounding box center [910, 291] width 203 height 451
drag, startPoint x: 901, startPoint y: 145, endPoint x: 895, endPoint y: 56, distance: 88.9
click at [895, 56] on div at bounding box center [911, 294] width 228 height 480
click at [996, 142] on div at bounding box center [910, 291] width 203 height 451
drag, startPoint x: 936, startPoint y: 308, endPoint x: 930, endPoint y: 228, distance: 80.0
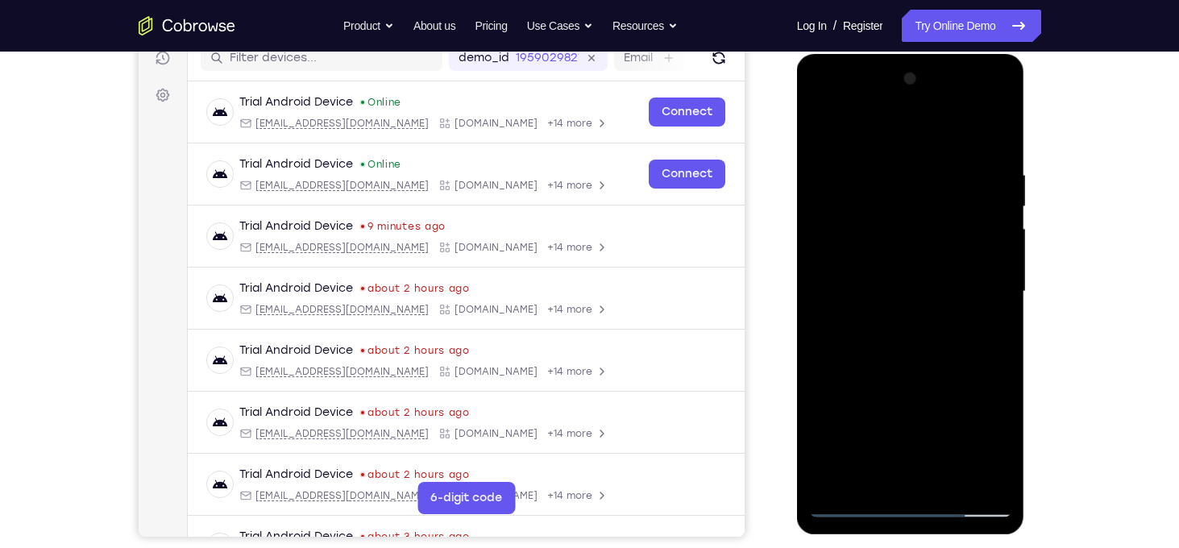
click at [930, 228] on div at bounding box center [910, 291] width 203 height 451
drag, startPoint x: 928, startPoint y: 251, endPoint x: 930, endPoint y: 231, distance: 19.4
click at [930, 231] on div at bounding box center [910, 291] width 203 height 451
click at [832, 447] on div at bounding box center [910, 291] width 203 height 451
drag, startPoint x: 919, startPoint y: 447, endPoint x: 945, endPoint y: 318, distance: 132.3
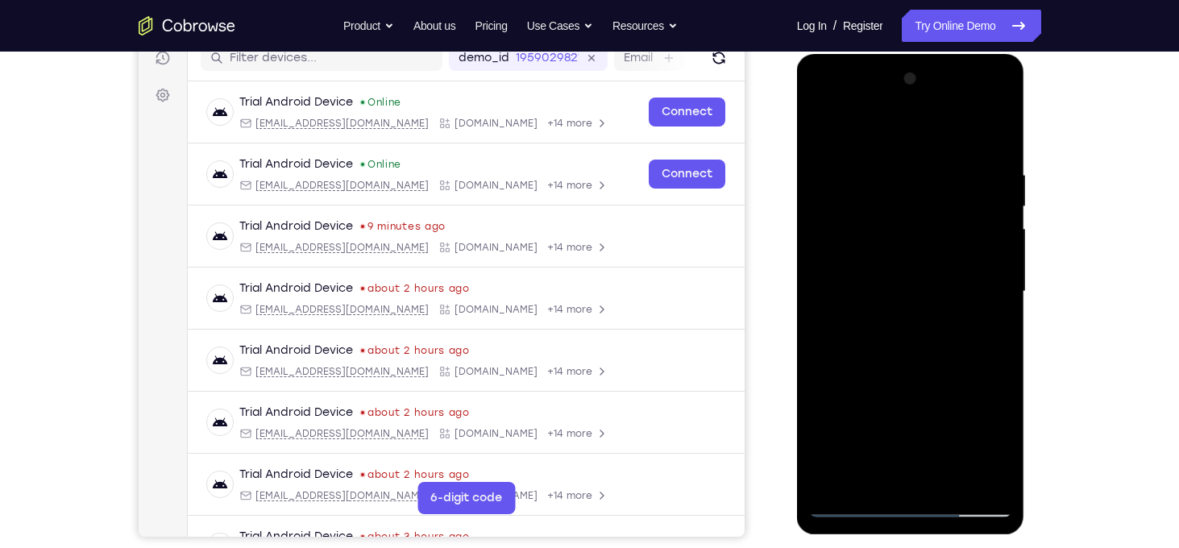
click at [945, 318] on div at bounding box center [910, 291] width 203 height 451
drag, startPoint x: 932, startPoint y: 354, endPoint x: 935, endPoint y: 309, distance: 45.2
click at [935, 309] on div at bounding box center [910, 291] width 203 height 451
drag, startPoint x: 901, startPoint y: 334, endPoint x: 909, endPoint y: 277, distance: 57.8
click at [909, 277] on div at bounding box center [910, 291] width 203 height 451
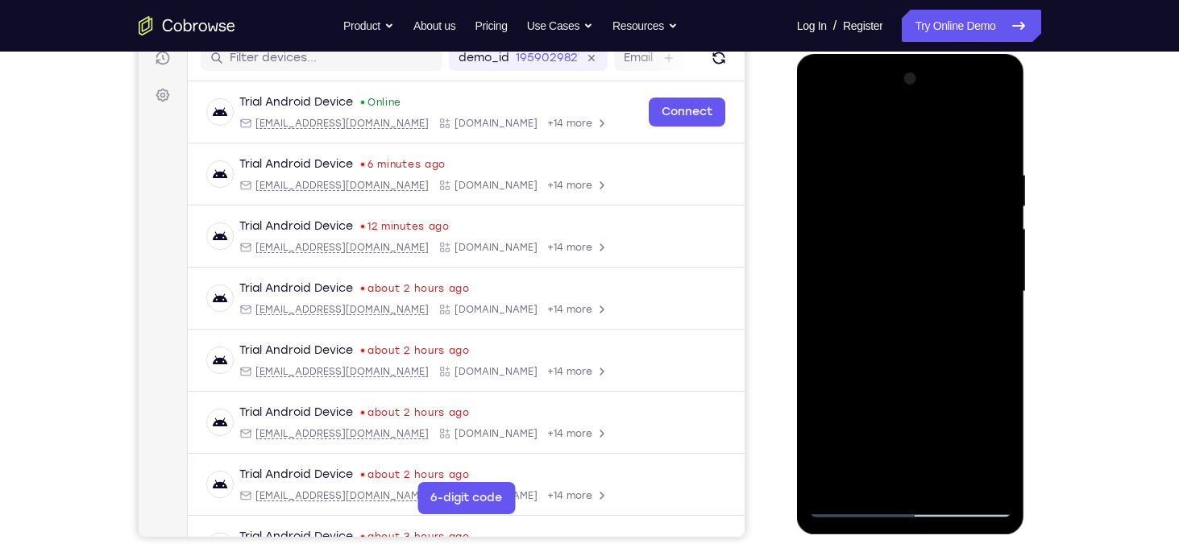
drag, startPoint x: 883, startPoint y: 359, endPoint x: 849, endPoint y: 483, distance: 128.1
click at [849, 483] on div at bounding box center [910, 291] width 203 height 451
click at [1000, 170] on div at bounding box center [910, 291] width 203 height 451
drag, startPoint x: 955, startPoint y: 260, endPoint x: 933, endPoint y: 415, distance: 156.2
click at [933, 415] on div at bounding box center [910, 291] width 203 height 451
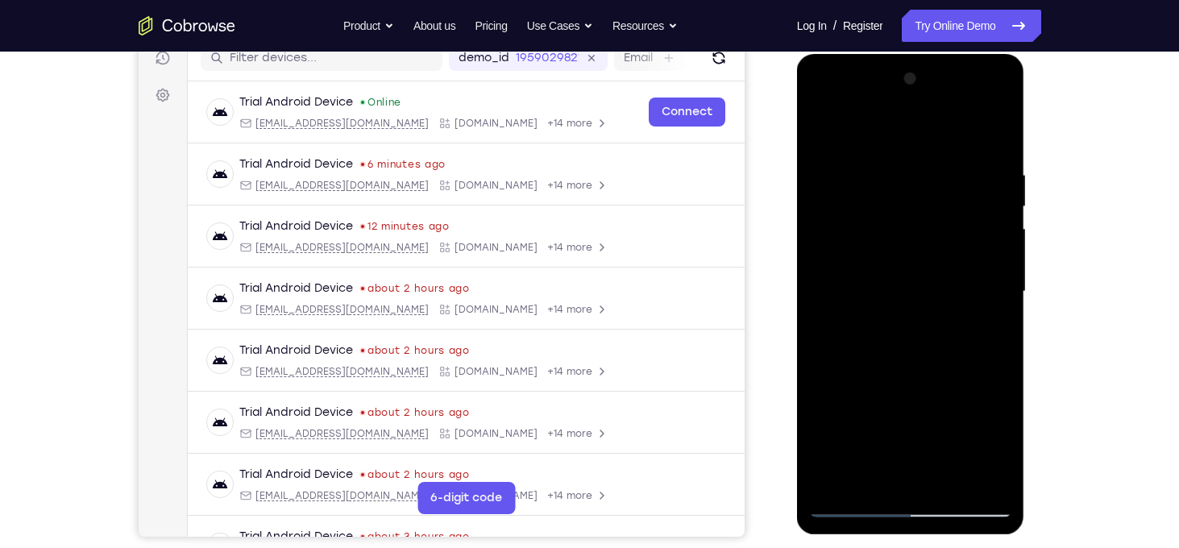
click at [1002, 318] on div at bounding box center [910, 291] width 203 height 451
drag, startPoint x: 930, startPoint y: 276, endPoint x: 915, endPoint y: 376, distance: 101.1
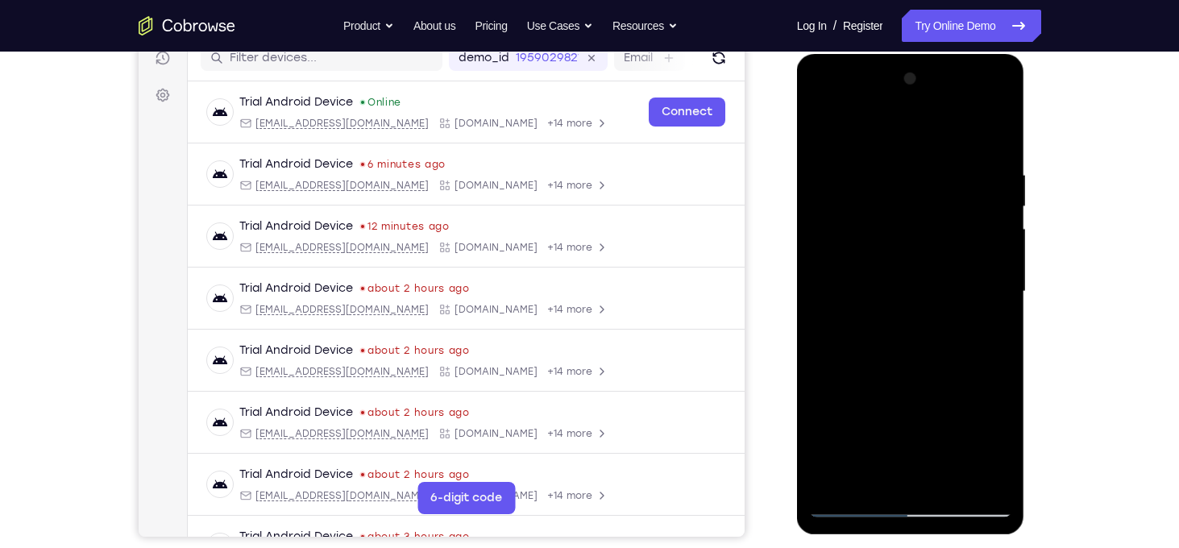
click at [915, 376] on div at bounding box center [910, 291] width 203 height 451
click at [900, 359] on div at bounding box center [910, 291] width 203 height 451
click at [931, 171] on div at bounding box center [910, 291] width 203 height 451
click at [952, 475] on div at bounding box center [910, 291] width 203 height 451
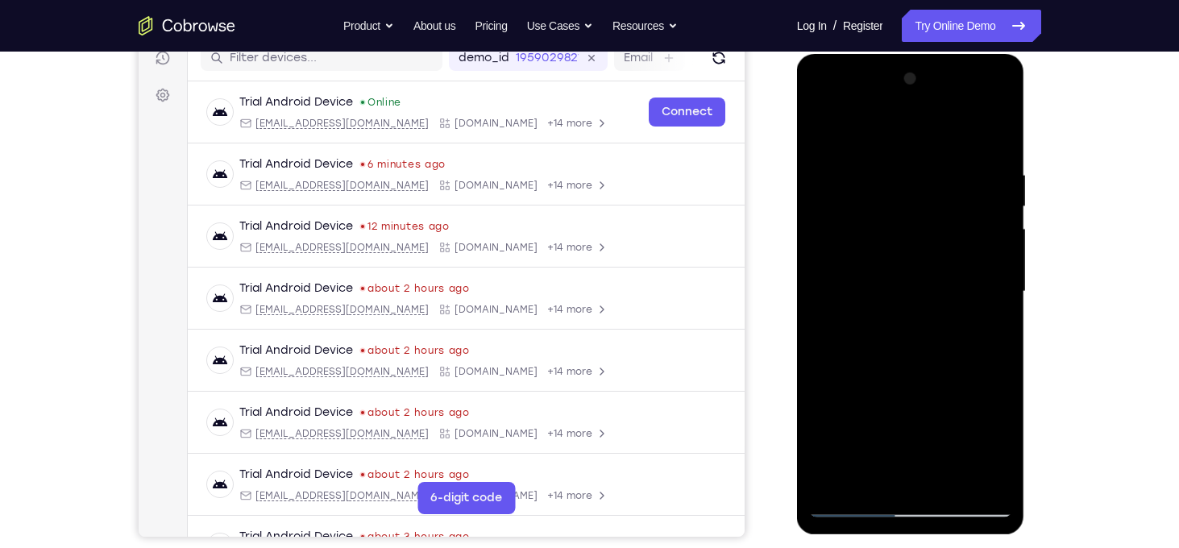
click at [932, 380] on div at bounding box center [910, 291] width 203 height 451
click at [919, 280] on div at bounding box center [910, 291] width 203 height 451
click at [887, 386] on div at bounding box center [910, 291] width 203 height 451
click at [915, 388] on div at bounding box center [910, 291] width 203 height 451
click at [867, 478] on div at bounding box center [910, 291] width 203 height 451
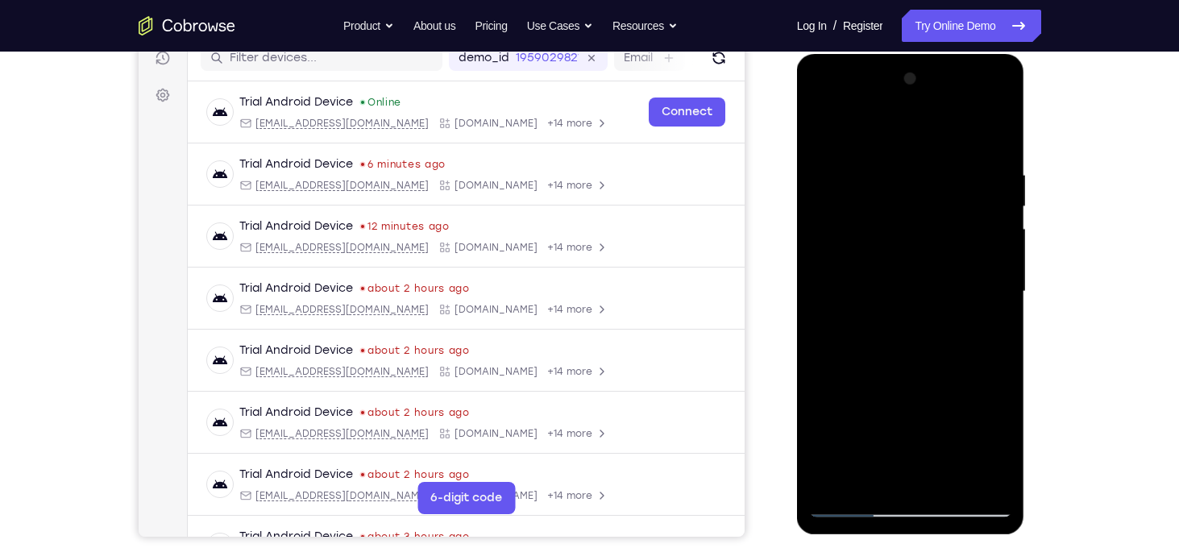
click at [952, 382] on div at bounding box center [910, 291] width 203 height 451
click at [892, 223] on div at bounding box center [910, 291] width 203 height 451
click at [928, 370] on div at bounding box center [910, 291] width 203 height 451
click at [873, 472] on div at bounding box center [910, 291] width 203 height 451
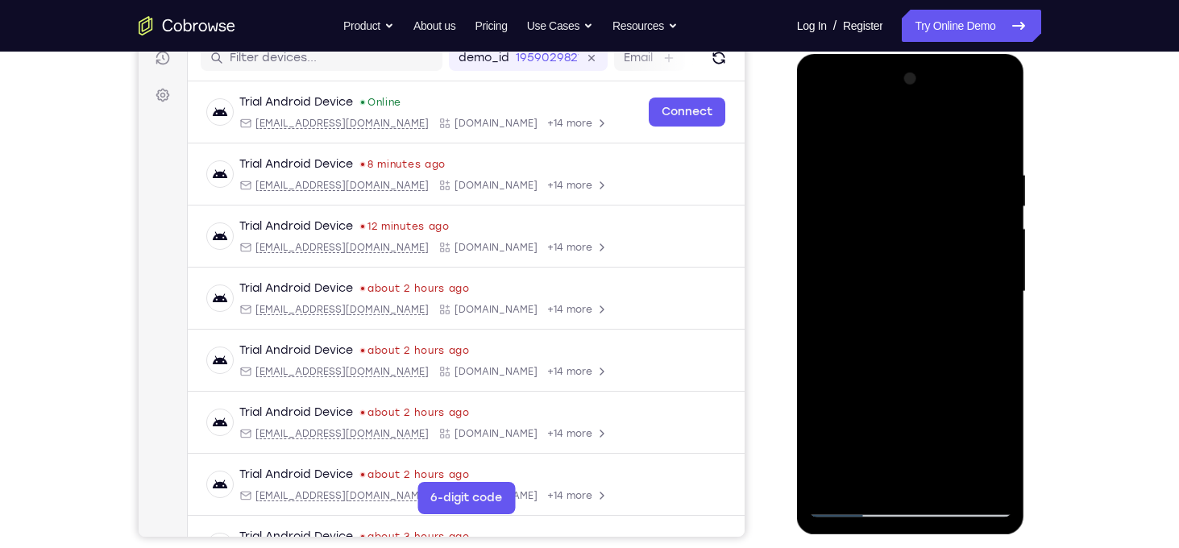
click at [826, 389] on div at bounding box center [910, 291] width 203 height 451
click at [828, 135] on div at bounding box center [910, 291] width 203 height 451
click at [826, 131] on div at bounding box center [910, 291] width 203 height 451
drag, startPoint x: 910, startPoint y: 268, endPoint x: 923, endPoint y: 109, distance: 159.3
click at [923, 109] on div at bounding box center [910, 291] width 203 height 451
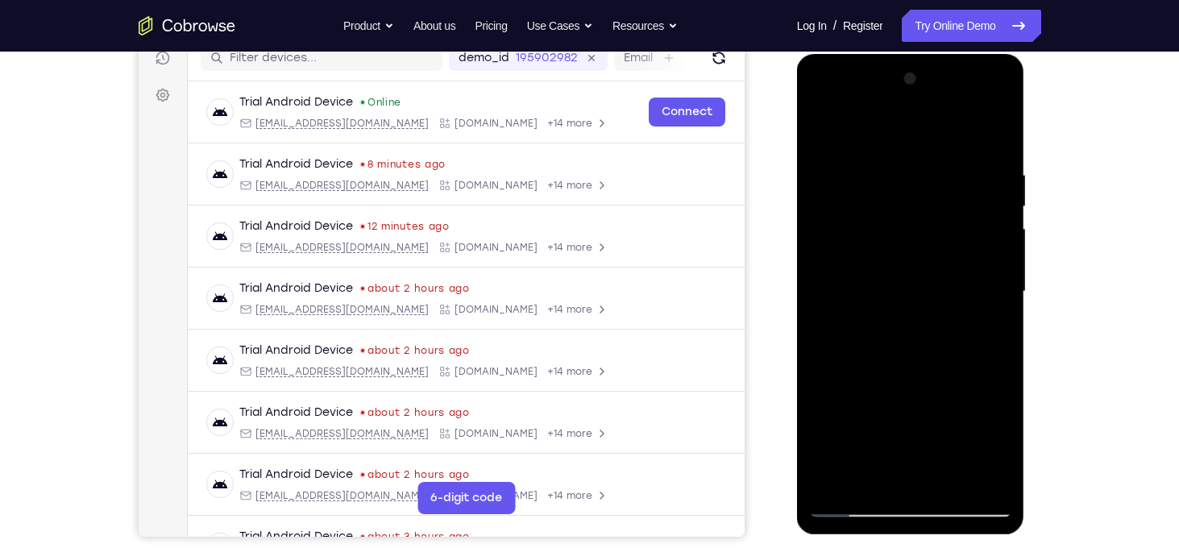
drag, startPoint x: 941, startPoint y: 347, endPoint x: 978, endPoint y: 193, distance: 158.1
click at [978, 193] on div at bounding box center [910, 291] width 203 height 451
drag, startPoint x: 947, startPoint y: 374, endPoint x: 957, endPoint y: 230, distance: 143.8
click at [957, 230] on div at bounding box center [910, 291] width 203 height 451
click at [949, 288] on div at bounding box center [910, 291] width 203 height 451
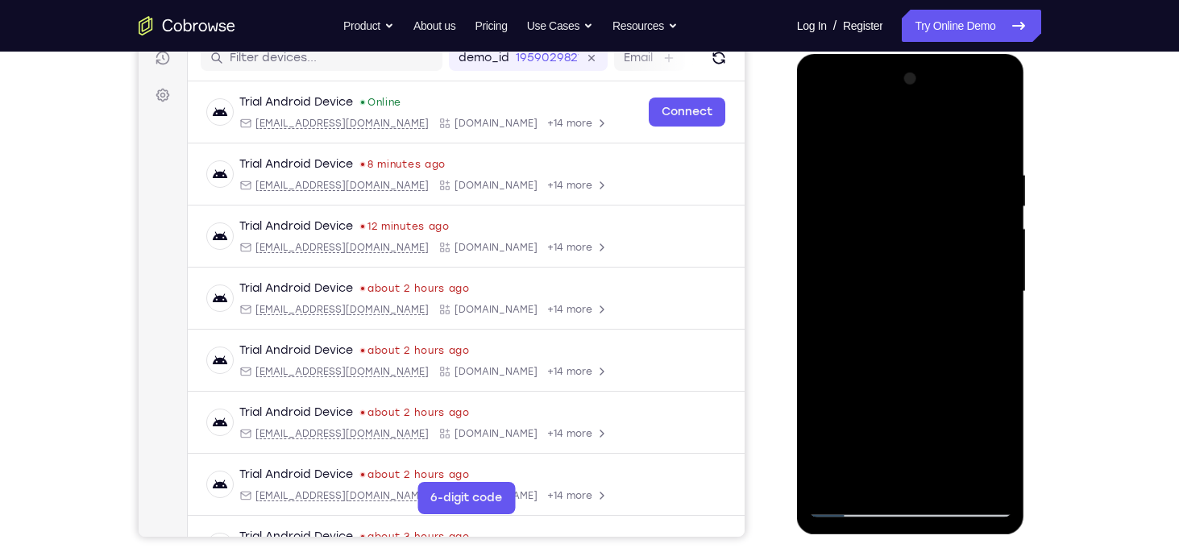
click at [949, 288] on div at bounding box center [910, 291] width 203 height 451
drag, startPoint x: 927, startPoint y: 362, endPoint x: 965, endPoint y: 201, distance: 165.7
click at [965, 201] on div at bounding box center [910, 291] width 203 height 451
drag, startPoint x: 965, startPoint y: 398, endPoint x: 981, endPoint y: 201, distance: 198.1
click at [981, 201] on div at bounding box center [910, 291] width 203 height 451
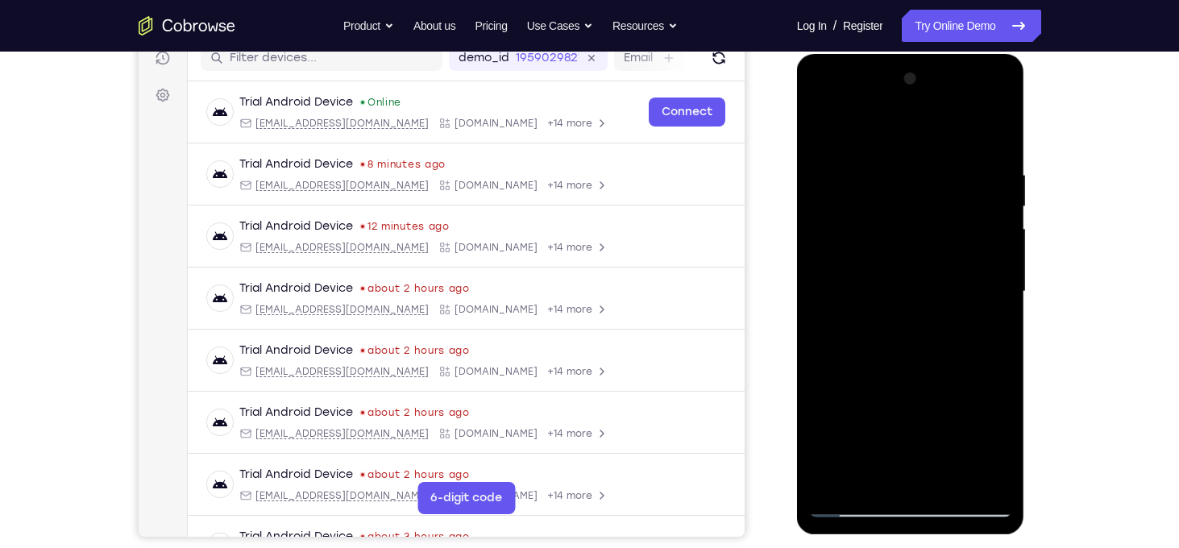
click at [1005, 269] on div at bounding box center [910, 291] width 203 height 451
drag, startPoint x: 955, startPoint y: 412, endPoint x: 955, endPoint y: 379, distance: 33.0
click at [955, 379] on div at bounding box center [910, 291] width 203 height 451
click at [852, 409] on div at bounding box center [910, 291] width 203 height 451
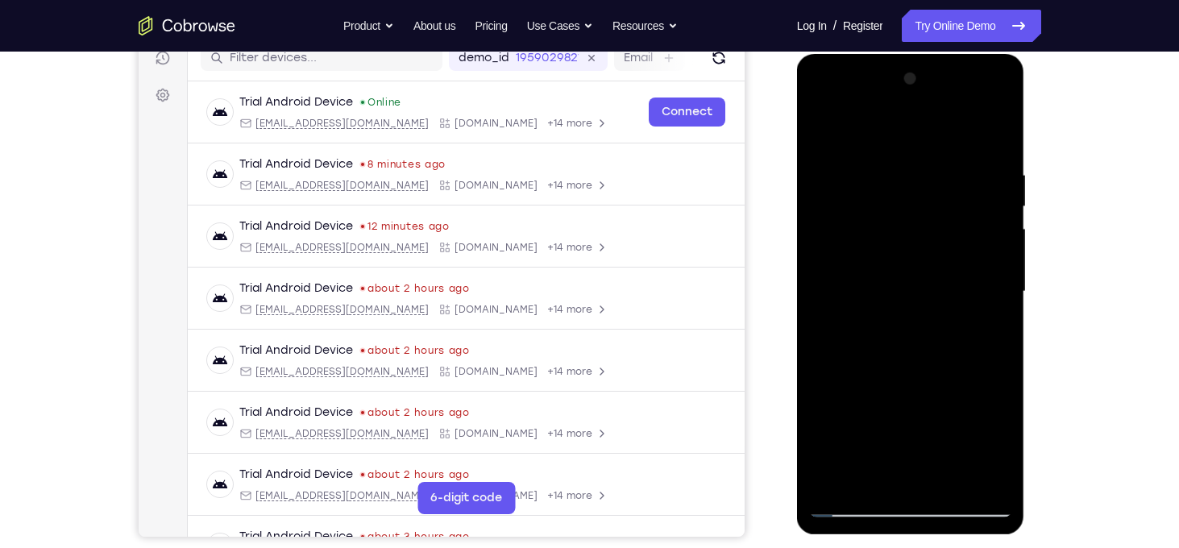
drag, startPoint x: 950, startPoint y: 178, endPoint x: 919, endPoint y: 408, distance: 231.8
click at [919, 408] on div at bounding box center [910, 291] width 203 height 451
drag, startPoint x: 910, startPoint y: 244, endPoint x: 878, endPoint y: 428, distance: 186.4
click at [878, 428] on div at bounding box center [910, 291] width 203 height 451
click at [890, 192] on div at bounding box center [910, 291] width 203 height 451
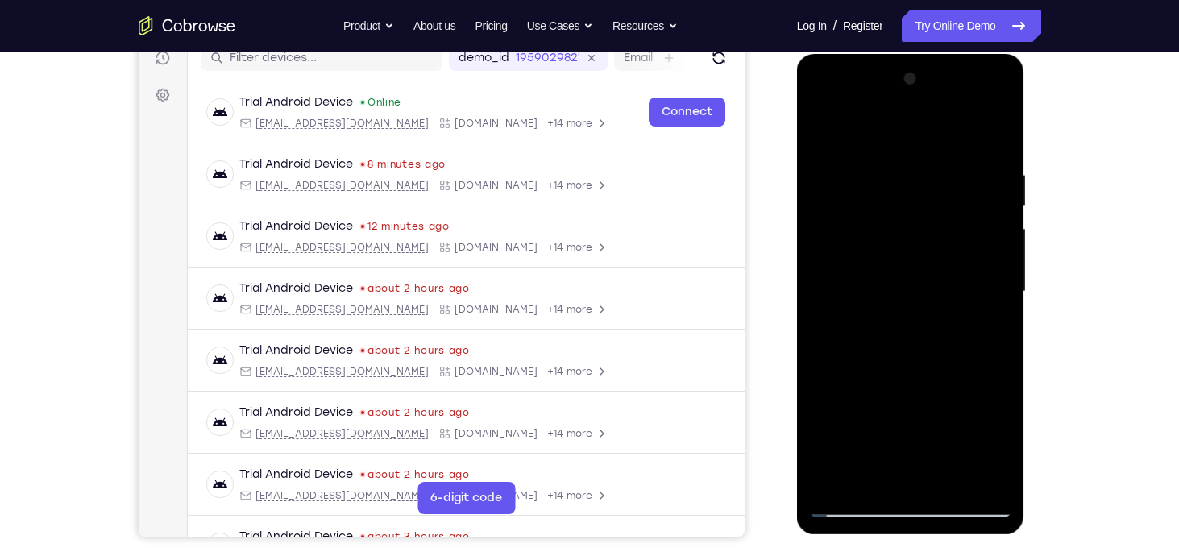
click at [823, 127] on div at bounding box center [910, 291] width 203 height 451
drag, startPoint x: 919, startPoint y: 221, endPoint x: 859, endPoint y: 544, distance: 328.8
click at [859, 538] on html "Online web based iOS Simulators and Android Emulators. Run iPhone, iPad, Mobile…" at bounding box center [912, 296] width 230 height 484
click at [888, 160] on div at bounding box center [910, 291] width 203 height 451
click at [890, 168] on div at bounding box center [910, 291] width 203 height 451
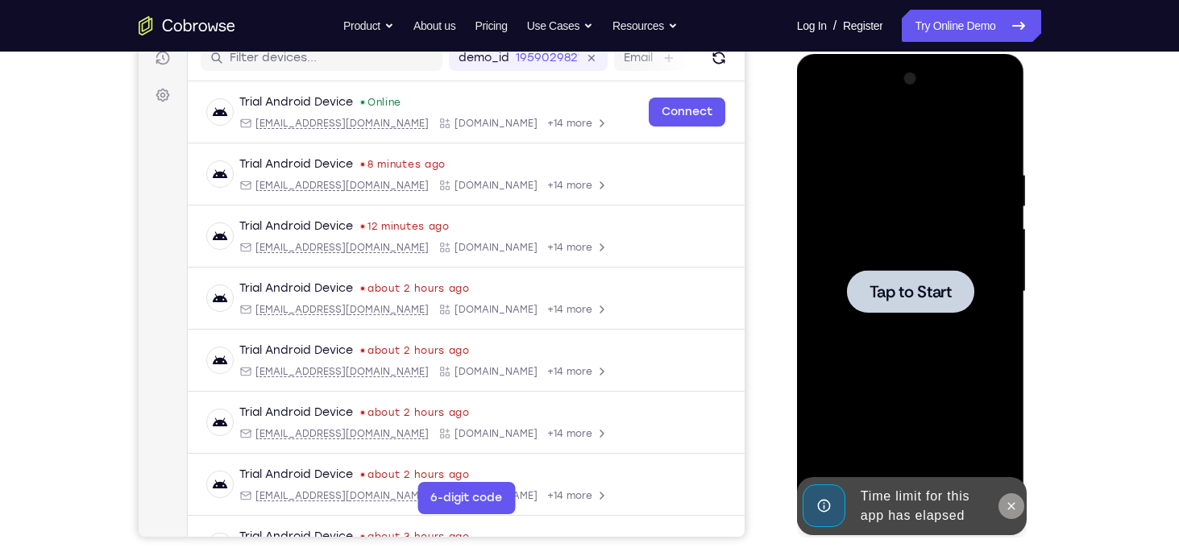
click at [1013, 507] on icon at bounding box center [1011, 505] width 7 height 7
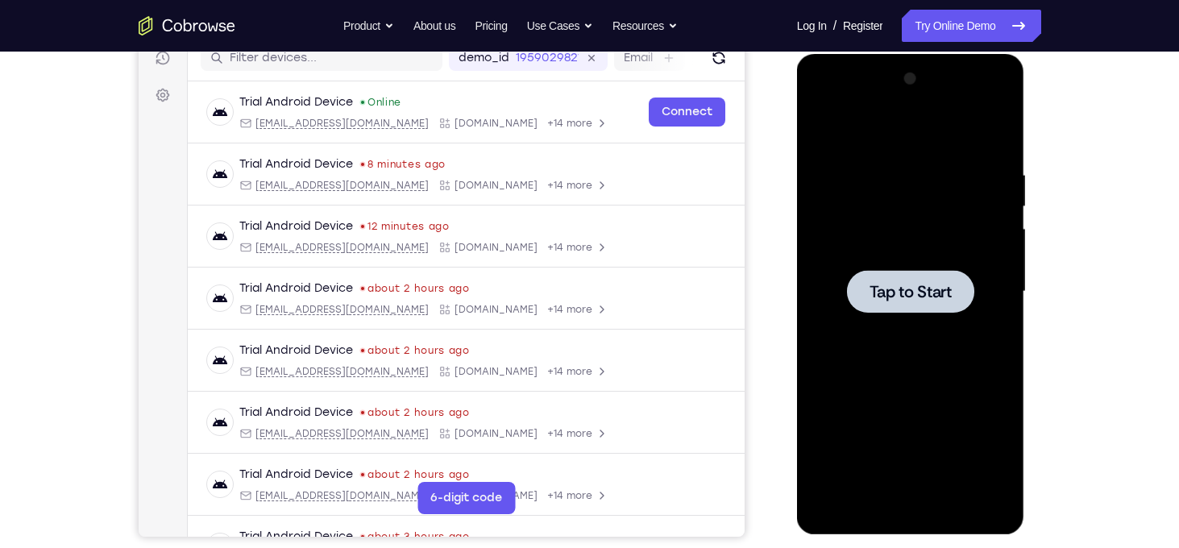
click at [874, 315] on div at bounding box center [910, 291] width 203 height 451
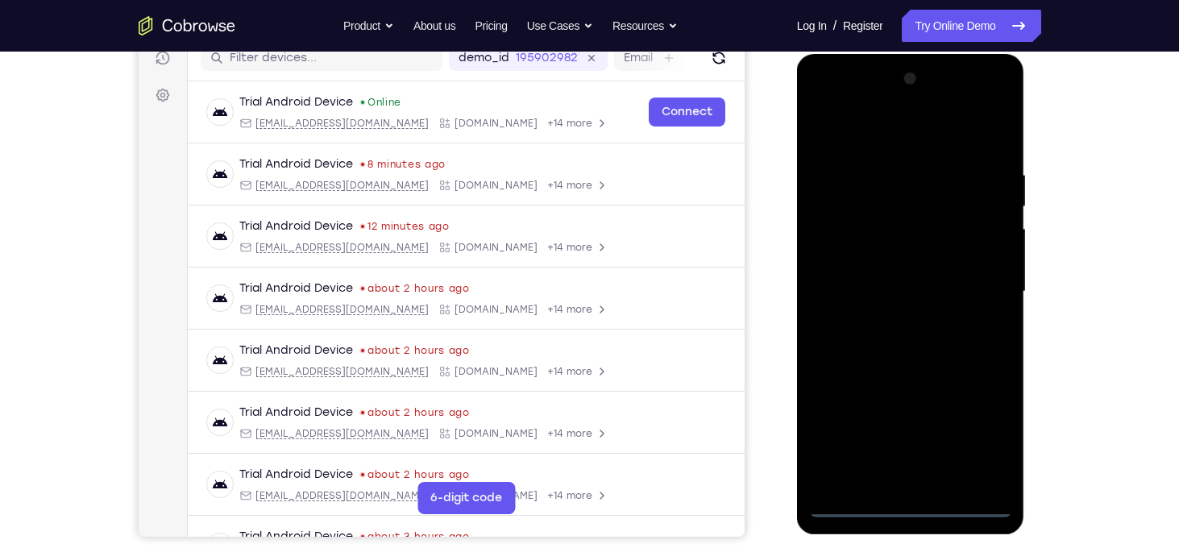
click at [917, 505] on div at bounding box center [910, 291] width 203 height 451
click at [978, 437] on div at bounding box center [910, 291] width 203 height 451
click at [841, 131] on div at bounding box center [910, 291] width 203 height 451
click at [973, 291] on div at bounding box center [910, 291] width 203 height 451
click at [892, 320] on div at bounding box center [910, 291] width 203 height 451
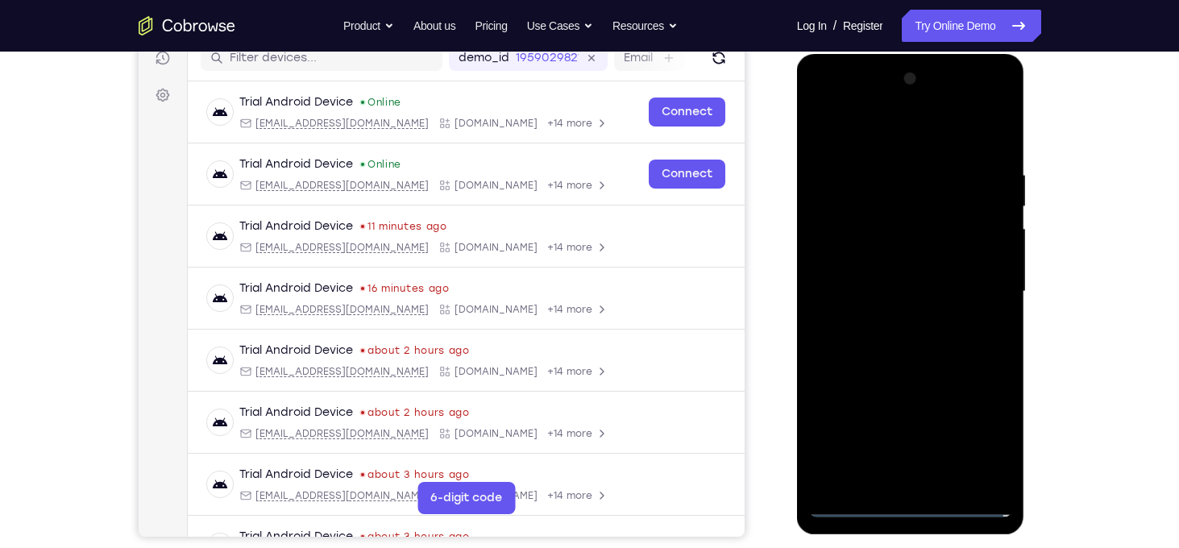
click at [903, 268] on div at bounding box center [910, 291] width 203 height 451
click at [895, 261] on div at bounding box center [910, 291] width 203 height 451
click at [910, 295] on div at bounding box center [910, 291] width 203 height 451
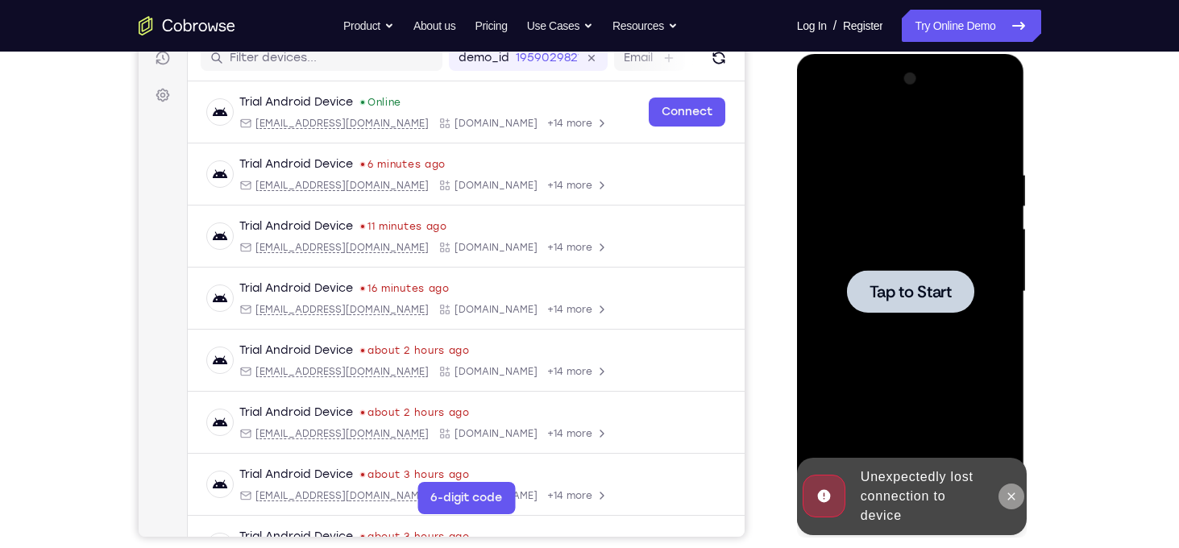
click at [1007, 486] on button at bounding box center [1011, 497] width 26 height 26
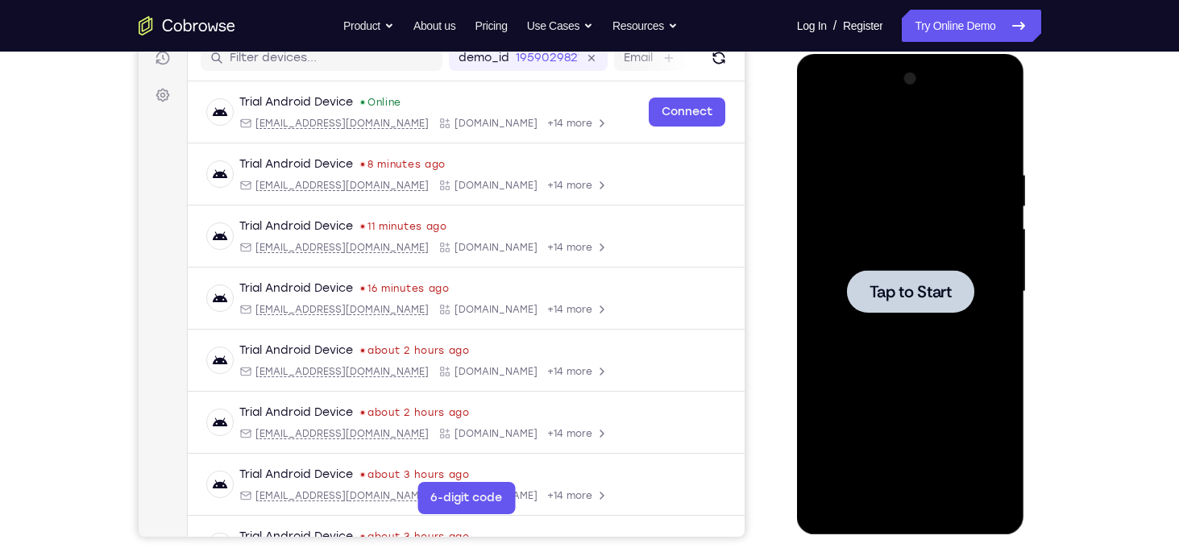
click at [923, 292] on span "Tap to Start" at bounding box center [911, 292] width 82 height 16
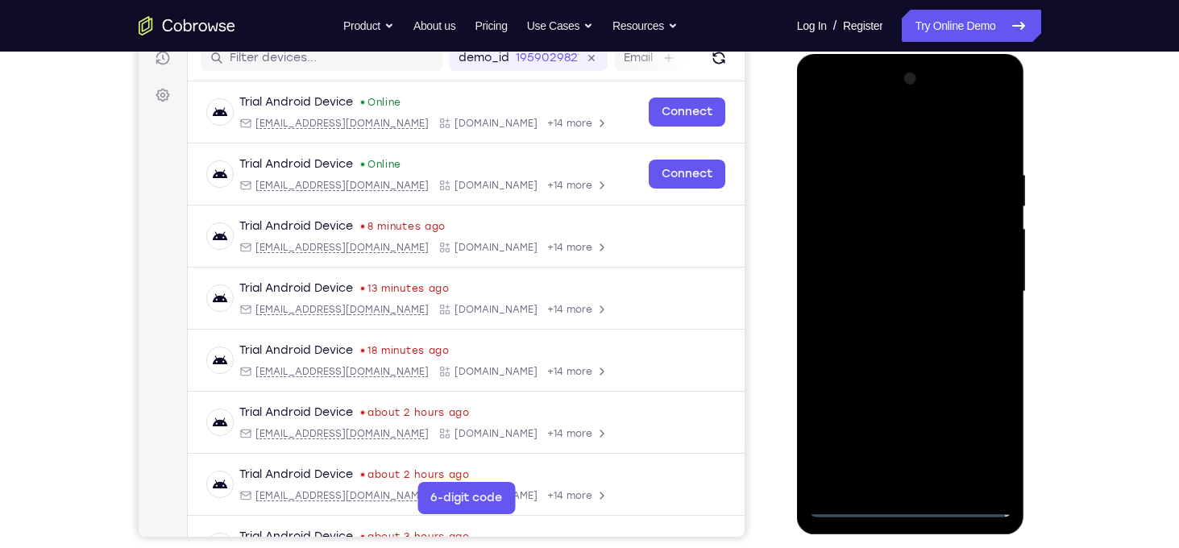
click at [908, 508] on div at bounding box center [910, 291] width 203 height 451
click at [989, 438] on div at bounding box center [910, 291] width 203 height 451
click at [868, 122] on div at bounding box center [910, 291] width 203 height 451
click at [900, 141] on div at bounding box center [910, 291] width 203 height 451
click at [874, 125] on div at bounding box center [910, 291] width 203 height 451
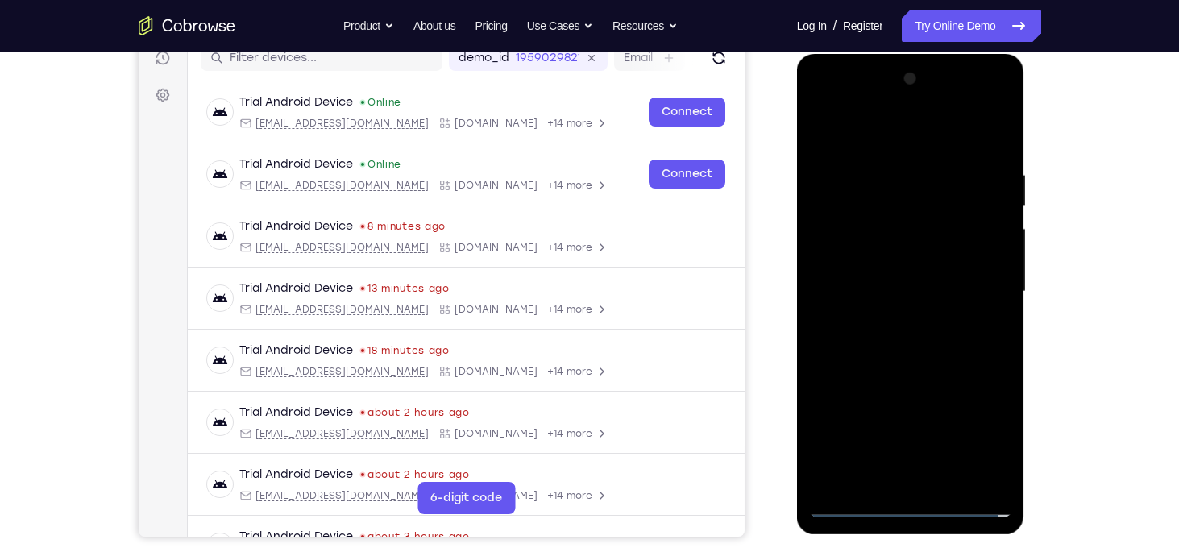
click at [985, 293] on div at bounding box center [910, 291] width 203 height 451
click at [884, 323] on div at bounding box center [910, 291] width 203 height 451
click at [873, 268] on div at bounding box center [910, 291] width 203 height 451
click at [878, 263] on div at bounding box center [910, 291] width 203 height 451
click at [896, 284] on div at bounding box center [910, 291] width 203 height 451
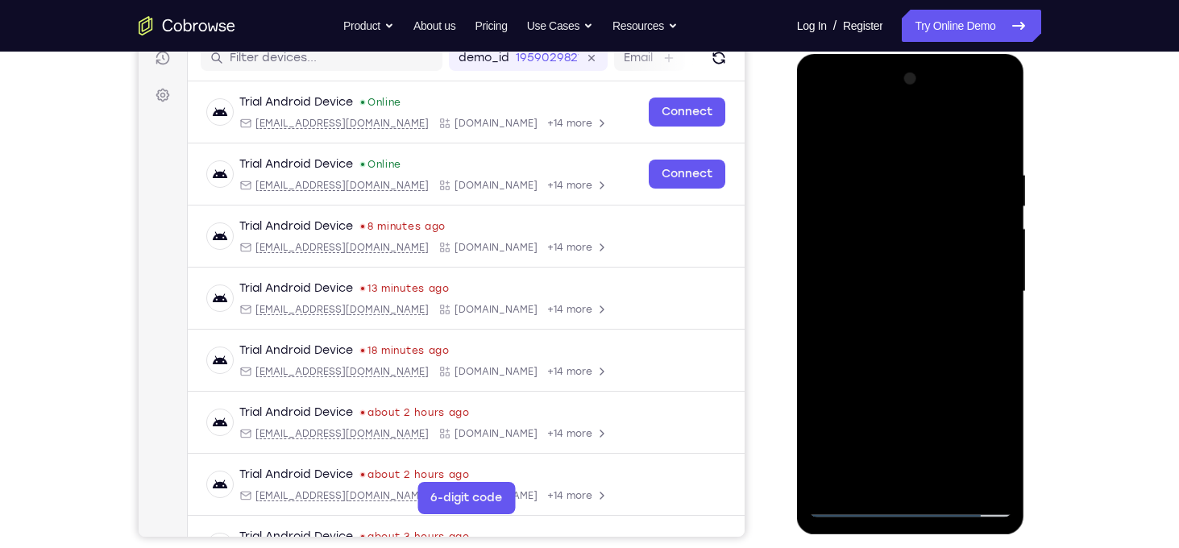
click at [924, 358] on div at bounding box center [910, 291] width 203 height 451
drag, startPoint x: 903, startPoint y: 137, endPoint x: 899, endPoint y: 36, distance: 100.8
click at [899, 54] on html "Online web based iOS Simulators and Android Emulators. Run iPhone, iPad, Mobile…" at bounding box center [912, 296] width 230 height 484
click at [890, 160] on div at bounding box center [910, 291] width 203 height 451
click at [995, 135] on div at bounding box center [910, 291] width 203 height 451
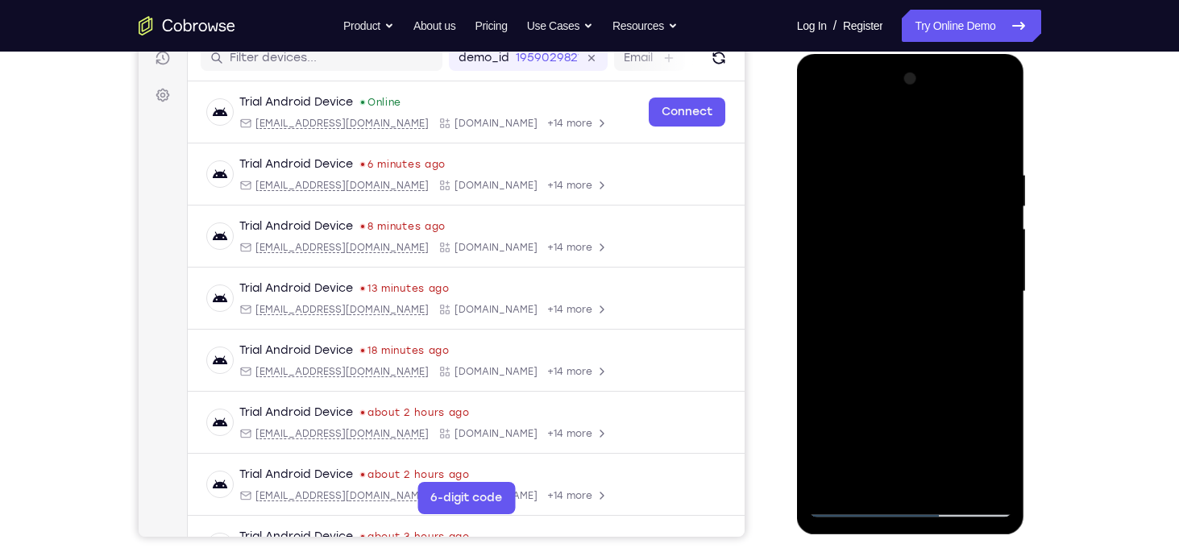
click at [955, 401] on div at bounding box center [910, 291] width 203 height 451
click at [957, 484] on div at bounding box center [910, 291] width 203 height 451
click at [927, 374] on div at bounding box center [910, 291] width 203 height 451
click at [894, 279] on div at bounding box center [910, 291] width 203 height 451
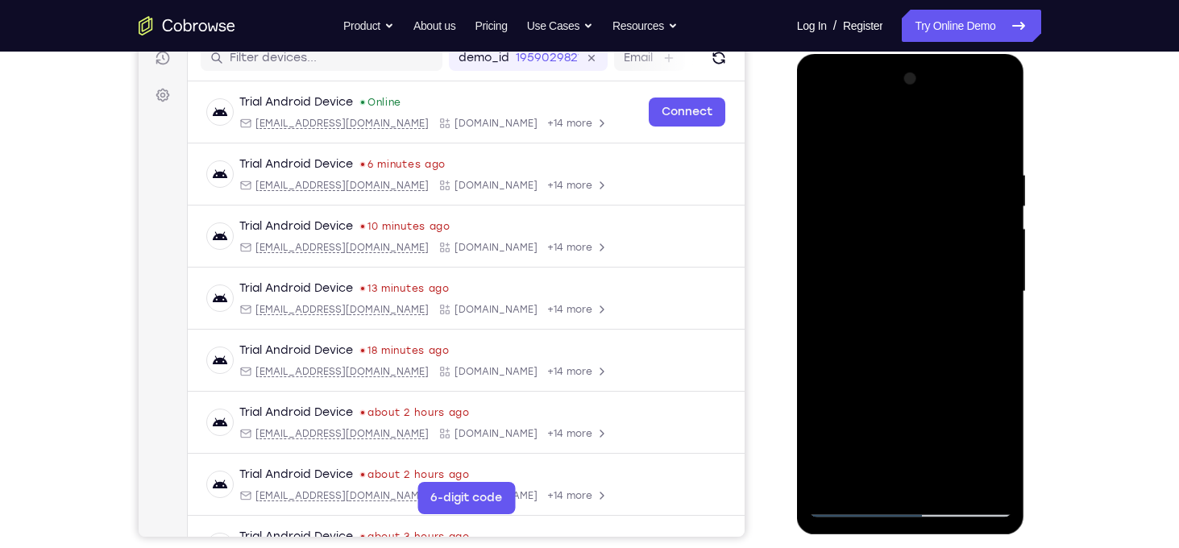
click at [829, 125] on div at bounding box center [910, 291] width 203 height 451
click at [886, 307] on div at bounding box center [910, 291] width 203 height 451
click at [941, 384] on div at bounding box center [910, 291] width 203 height 451
click at [986, 382] on div at bounding box center [910, 291] width 203 height 451
click at [990, 335] on div at bounding box center [910, 291] width 203 height 451
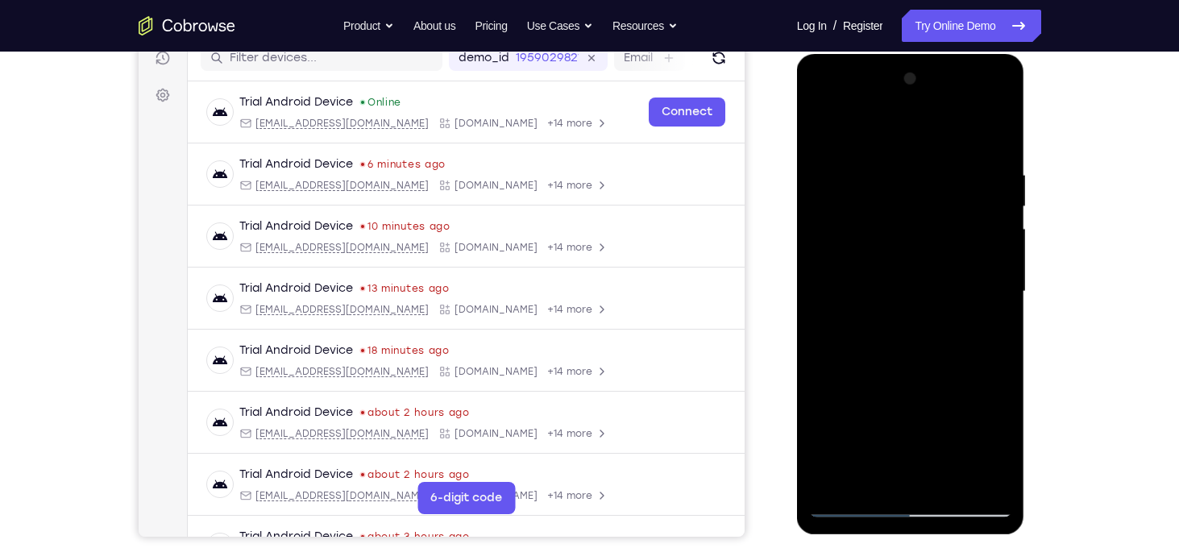
click at [907, 256] on div at bounding box center [910, 291] width 203 height 451
click at [886, 251] on div at bounding box center [910, 291] width 203 height 451
click at [887, 391] on div at bounding box center [910, 291] width 203 height 451
click at [927, 387] on div at bounding box center [910, 291] width 203 height 451
click at [874, 479] on div at bounding box center [910, 291] width 203 height 451
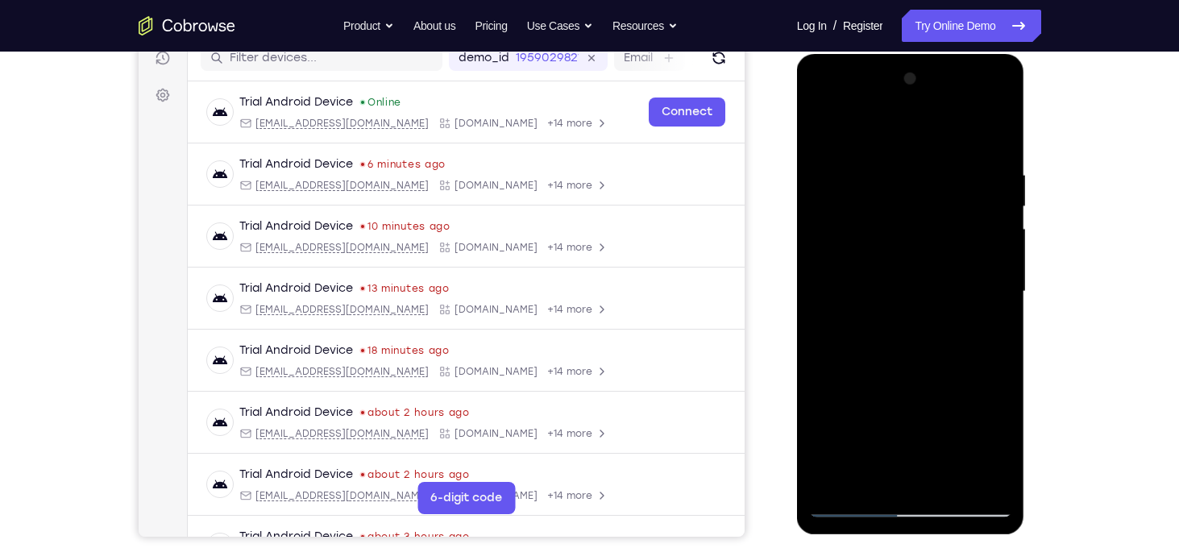
click at [953, 380] on div at bounding box center [910, 291] width 203 height 451
click at [979, 315] on div at bounding box center [910, 291] width 203 height 451
click at [989, 316] on div at bounding box center [910, 291] width 203 height 451
click at [818, 134] on div at bounding box center [910, 291] width 203 height 451
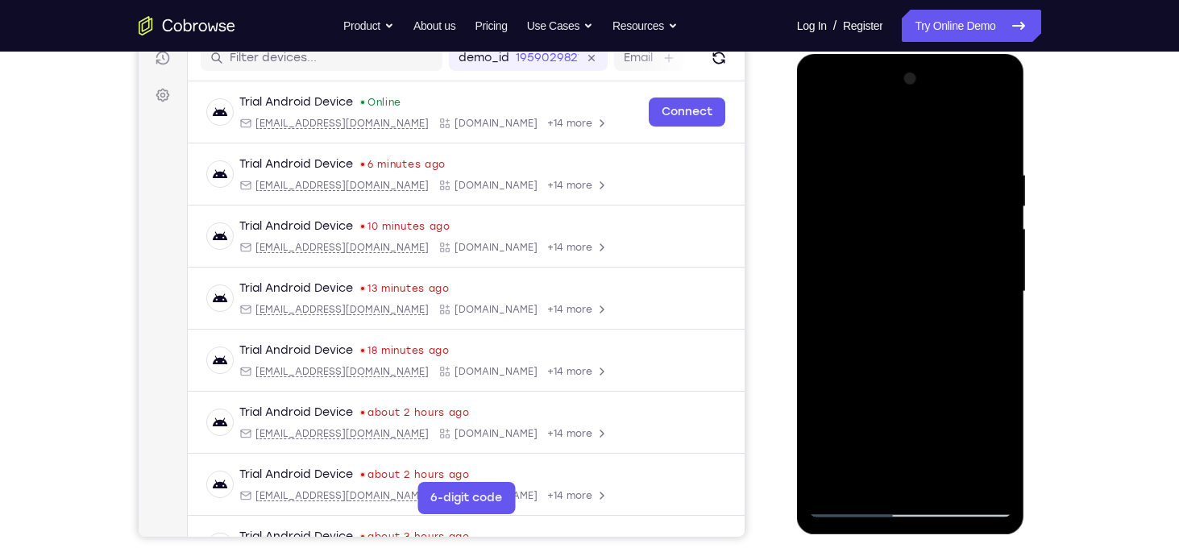
click at [906, 320] on div at bounding box center [910, 291] width 203 height 451
click at [828, 131] on div at bounding box center [910, 291] width 203 height 451
click at [893, 214] on div at bounding box center [910, 291] width 203 height 451
click at [897, 383] on div at bounding box center [910, 291] width 203 height 451
click at [899, 286] on div at bounding box center [910, 291] width 203 height 451
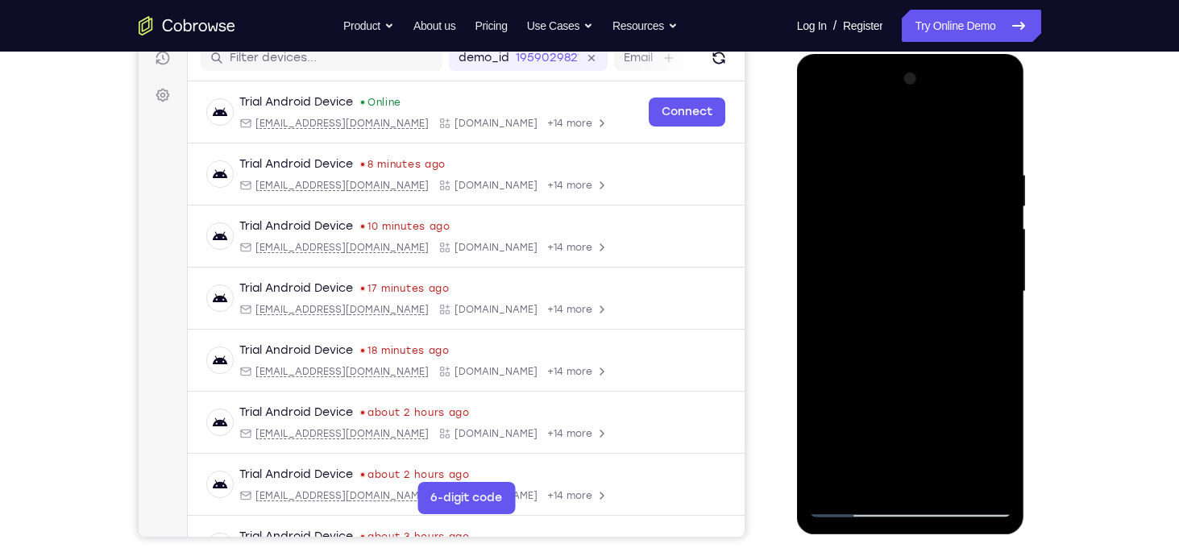
click at [823, 132] on div at bounding box center [910, 291] width 203 height 451
drag, startPoint x: 918, startPoint y: 294, endPoint x: 936, endPoint y: 144, distance: 150.9
click at [936, 144] on div at bounding box center [910, 291] width 203 height 451
drag, startPoint x: 907, startPoint y: 392, endPoint x: 923, endPoint y: 205, distance: 187.7
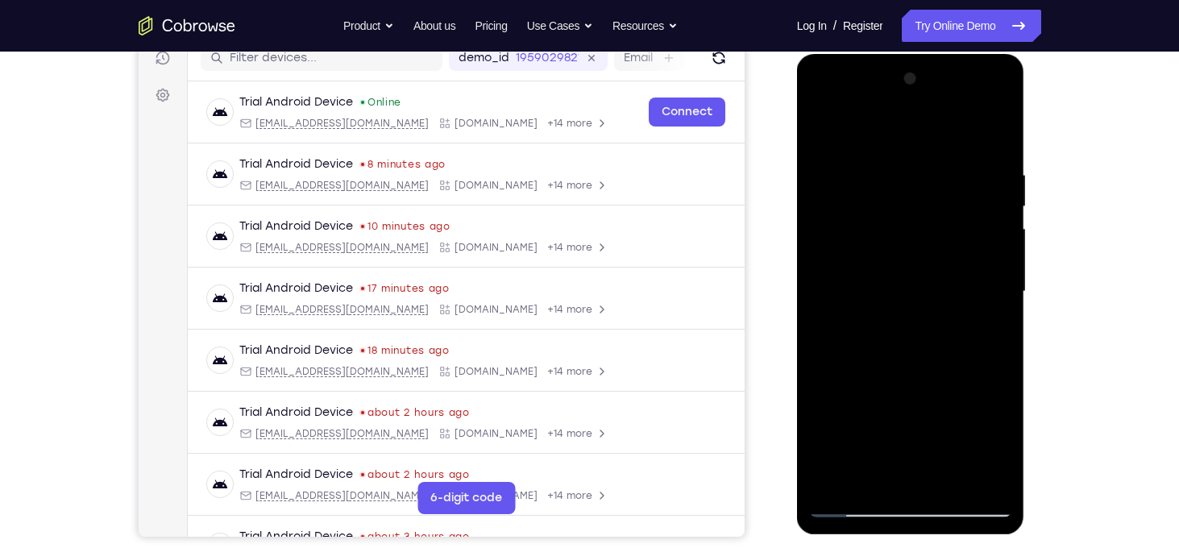
click at [923, 205] on div at bounding box center [910, 291] width 203 height 451
drag, startPoint x: 937, startPoint y: 289, endPoint x: 952, endPoint y: 139, distance: 150.6
click at [952, 139] on div at bounding box center [910, 291] width 203 height 451
click at [928, 309] on div at bounding box center [910, 291] width 203 height 451
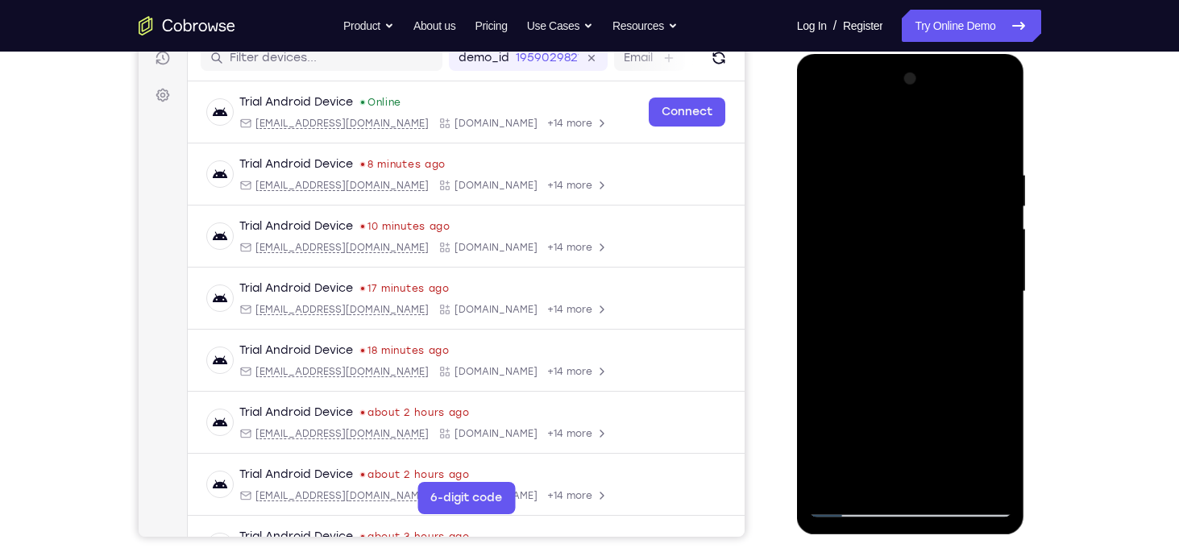
drag, startPoint x: 964, startPoint y: 325, endPoint x: 965, endPoint y: 205, distance: 120.1
click at [965, 205] on div at bounding box center [910, 291] width 203 height 451
drag, startPoint x: 955, startPoint y: 421, endPoint x: 967, endPoint y: 154, distance: 267.8
click at [967, 154] on div at bounding box center [910, 291] width 203 height 451
drag, startPoint x: 923, startPoint y: 374, endPoint x: 924, endPoint y: 135, distance: 239.3
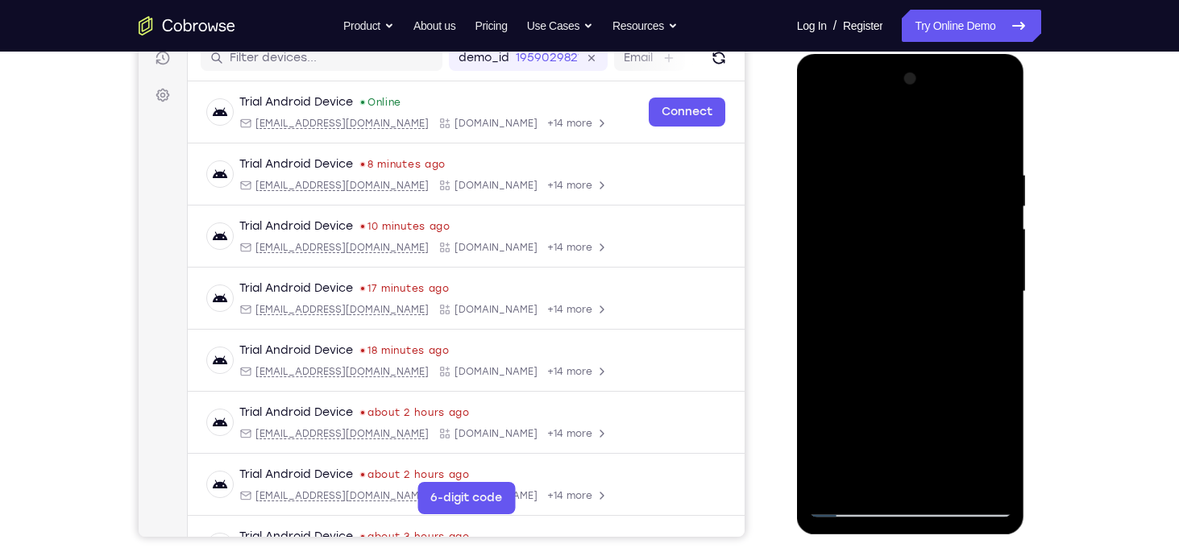
click at [924, 135] on div at bounding box center [910, 291] width 203 height 451
click at [886, 228] on div at bounding box center [910, 291] width 203 height 451
drag, startPoint x: 925, startPoint y: 405, endPoint x: 929, endPoint y: 181, distance: 224.9
click at [929, 181] on div at bounding box center [910, 291] width 203 height 451
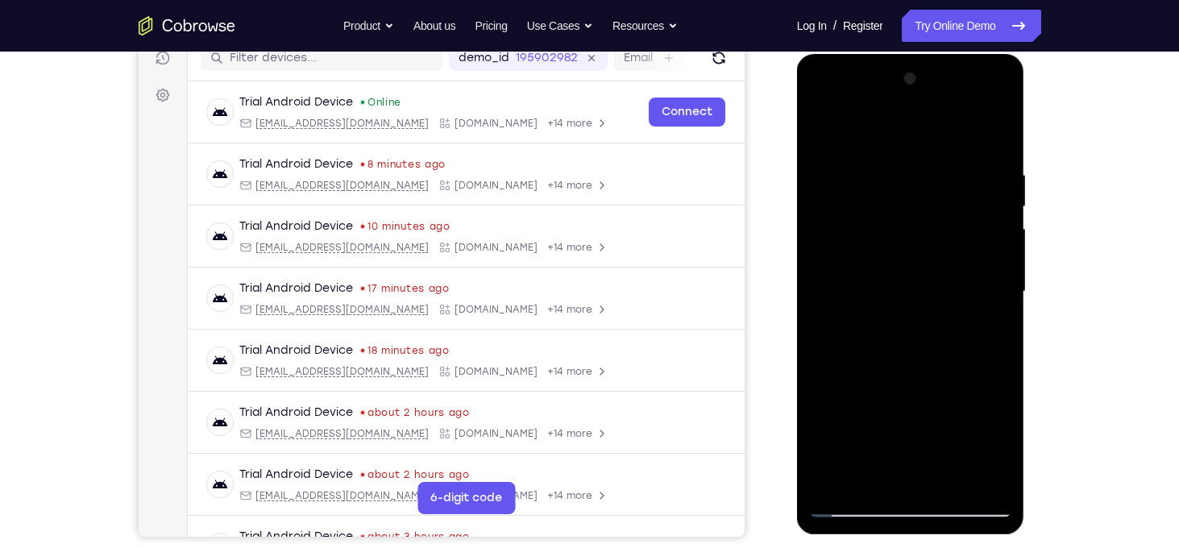
click at [955, 380] on div at bounding box center [910, 291] width 203 height 451
drag, startPoint x: 956, startPoint y: 380, endPoint x: 950, endPoint y: 164, distance: 216.0
click at [950, 164] on div at bounding box center [910, 291] width 203 height 451
drag, startPoint x: 965, startPoint y: 392, endPoint x: 894, endPoint y: 144, distance: 258.1
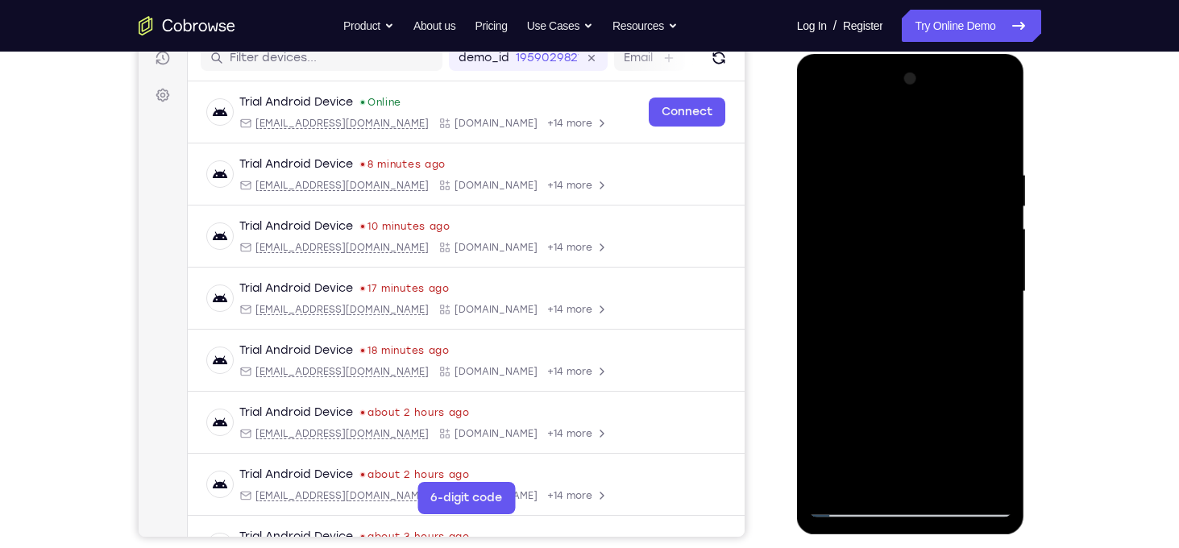
click at [894, 144] on div at bounding box center [910, 291] width 203 height 451
click at [998, 245] on div at bounding box center [910, 291] width 203 height 451
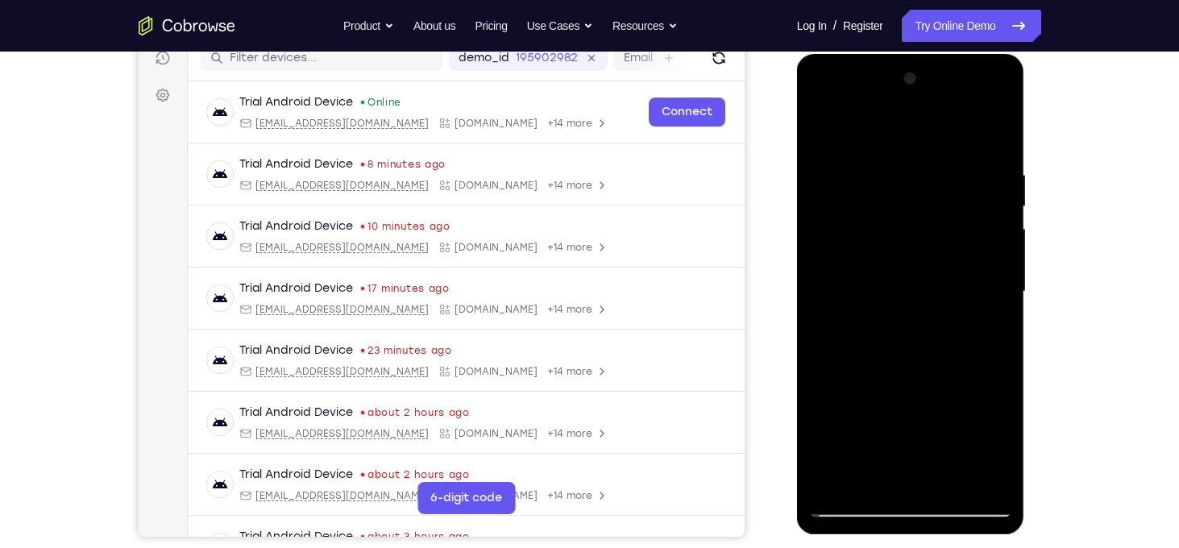
click at [1002, 246] on div at bounding box center [910, 291] width 203 height 451
click at [1000, 250] on div at bounding box center [910, 291] width 203 height 451
click at [954, 488] on div at bounding box center [910, 291] width 203 height 451
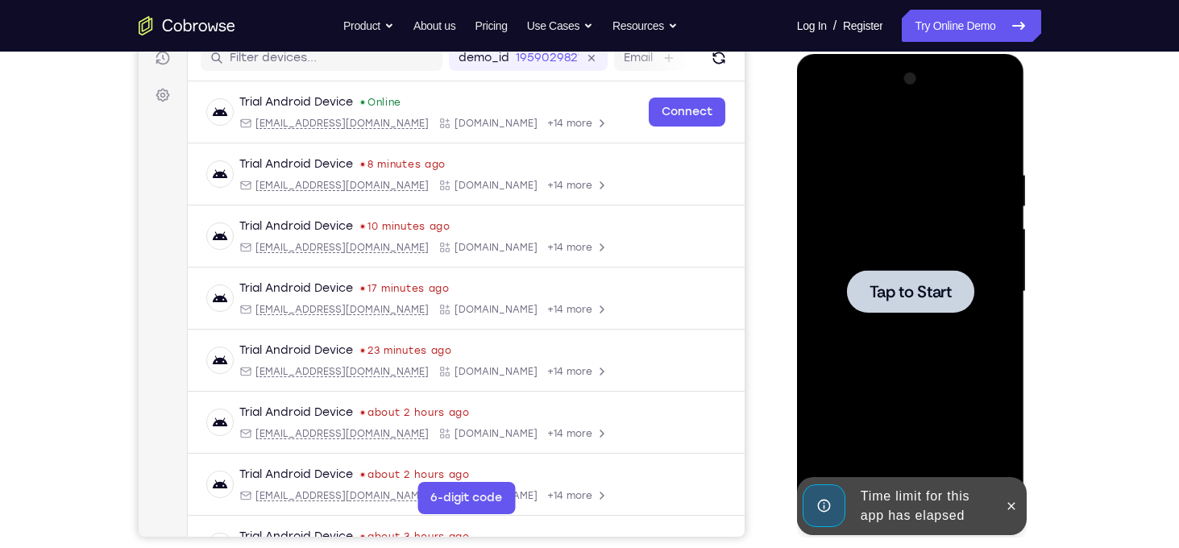
click at [939, 307] on div at bounding box center [910, 291] width 127 height 43
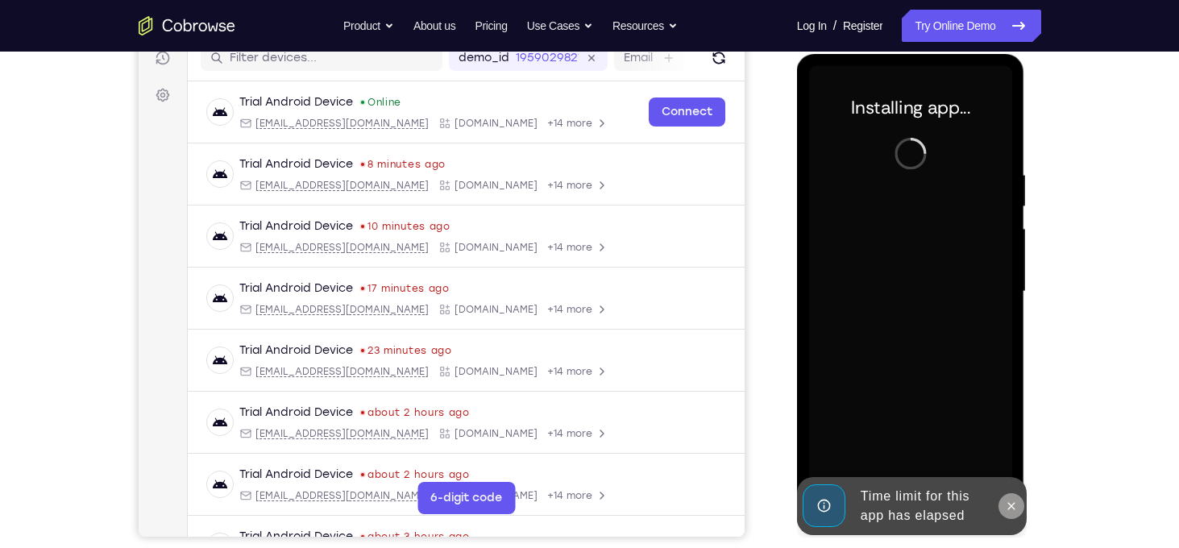
click at [1007, 497] on button at bounding box center [1011, 506] width 26 height 26
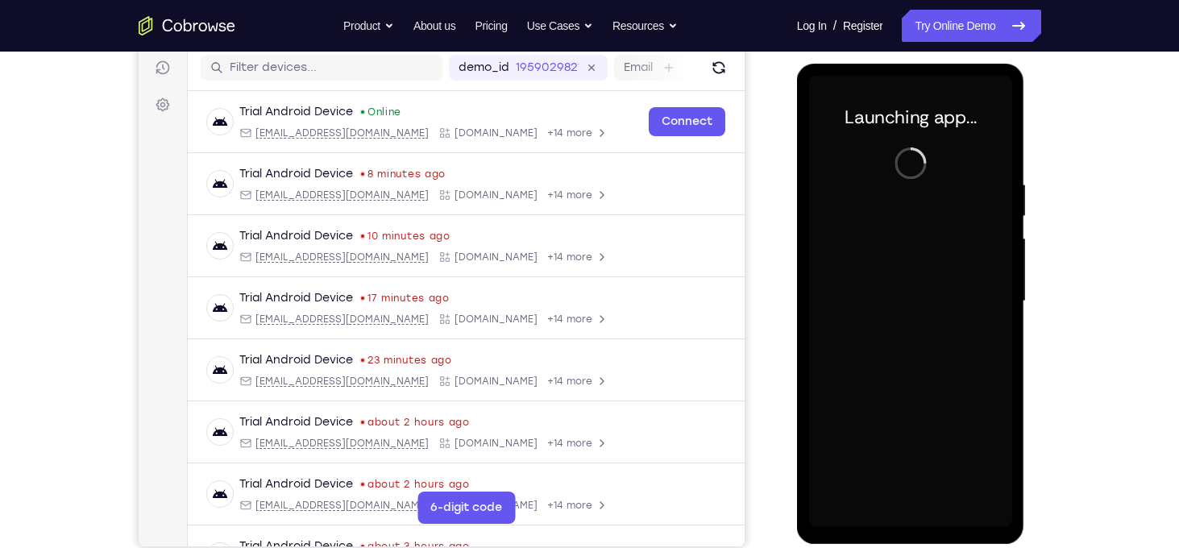
scroll to position [203, 0]
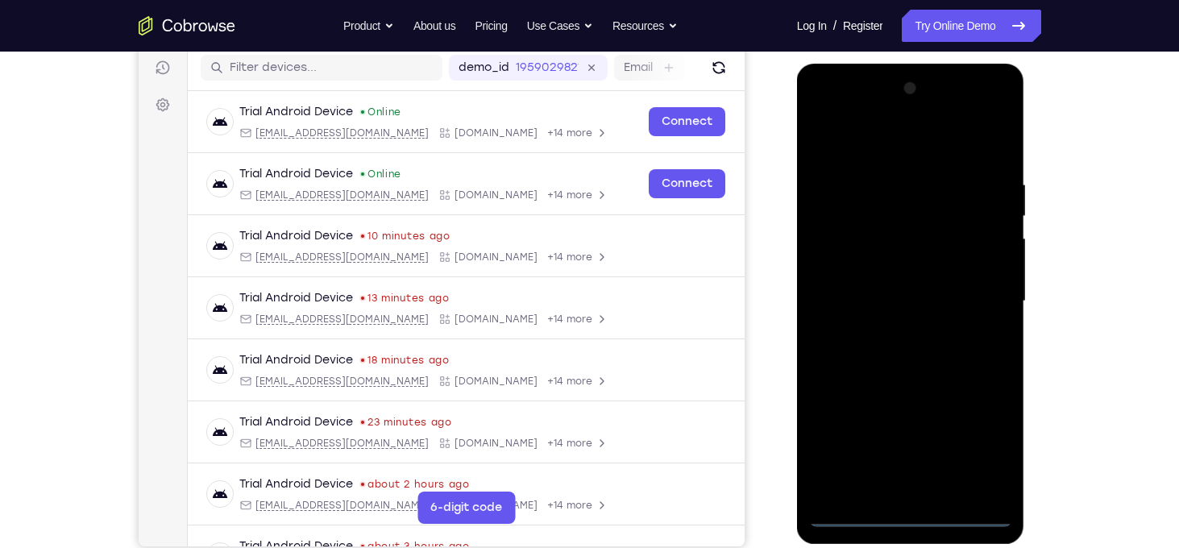
drag, startPoint x: 596, startPoint y: 538, endPoint x: 795, endPoint y: 516, distance: 200.2
click at [795, 516] on div at bounding box center [912, 300] width 258 height 496
click at [900, 513] on div at bounding box center [910, 301] width 203 height 451
click at [989, 454] on div at bounding box center [910, 301] width 203 height 451
click at [845, 141] on div at bounding box center [910, 301] width 203 height 451
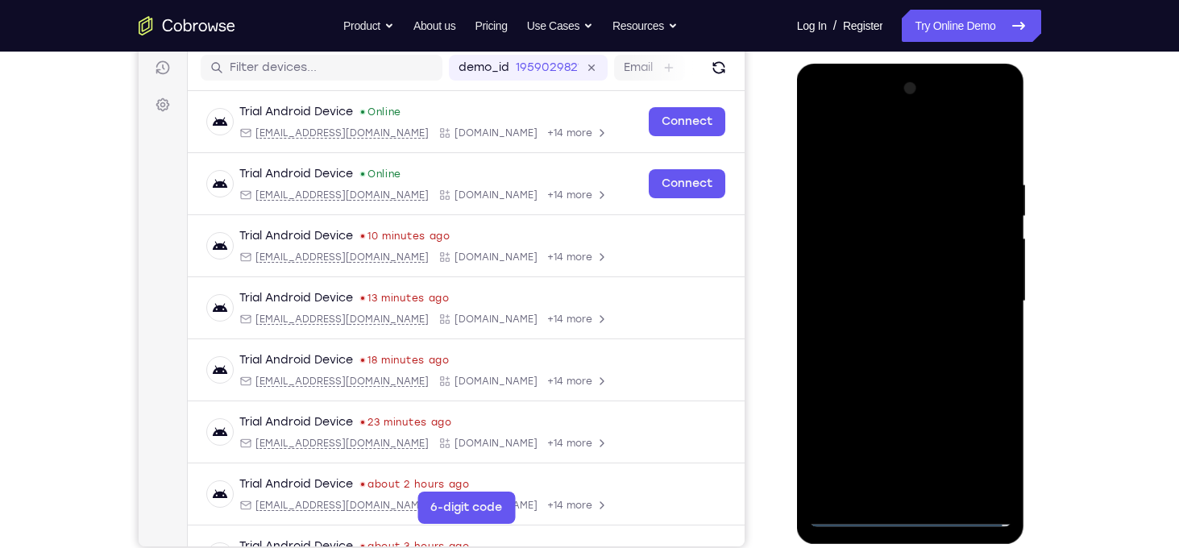
click at [978, 304] on div at bounding box center [910, 301] width 203 height 451
click at [892, 331] on div at bounding box center [910, 301] width 203 height 451
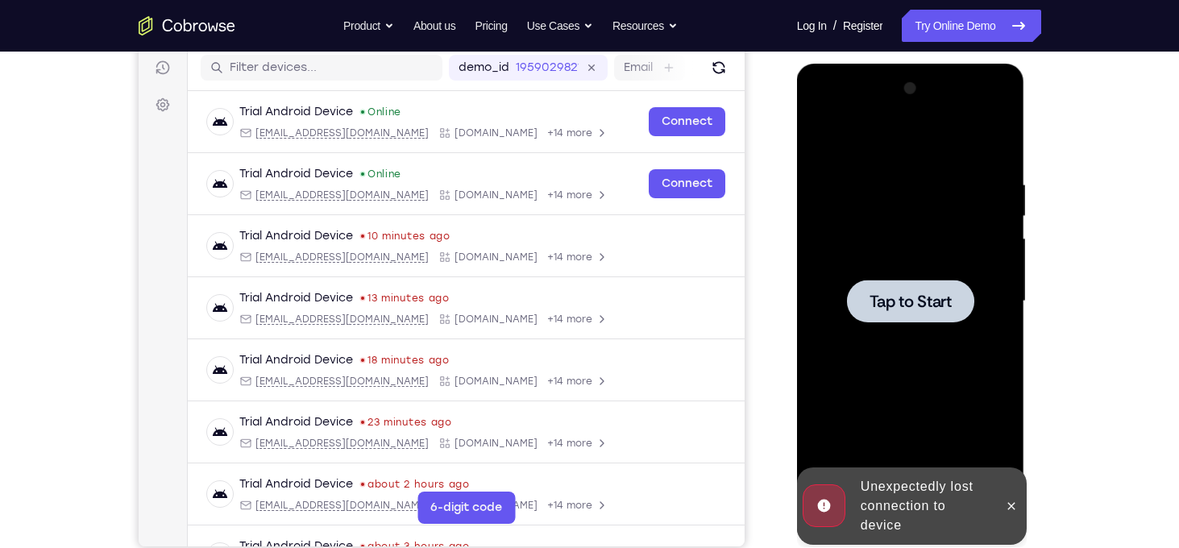
click at [950, 286] on div at bounding box center [910, 301] width 127 height 43
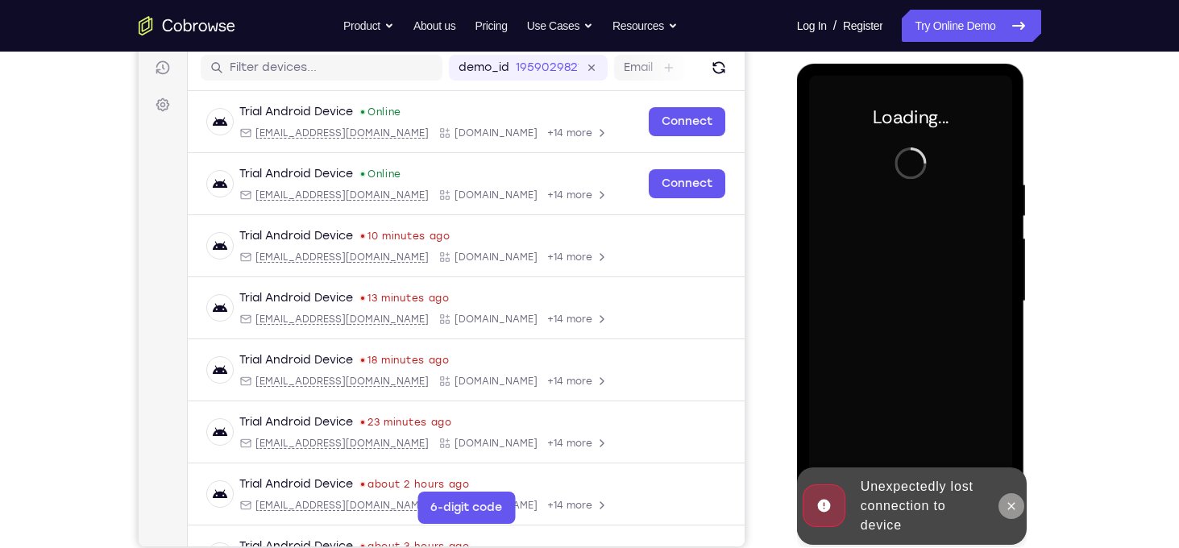
click at [1000, 502] on button at bounding box center [1011, 506] width 26 height 26
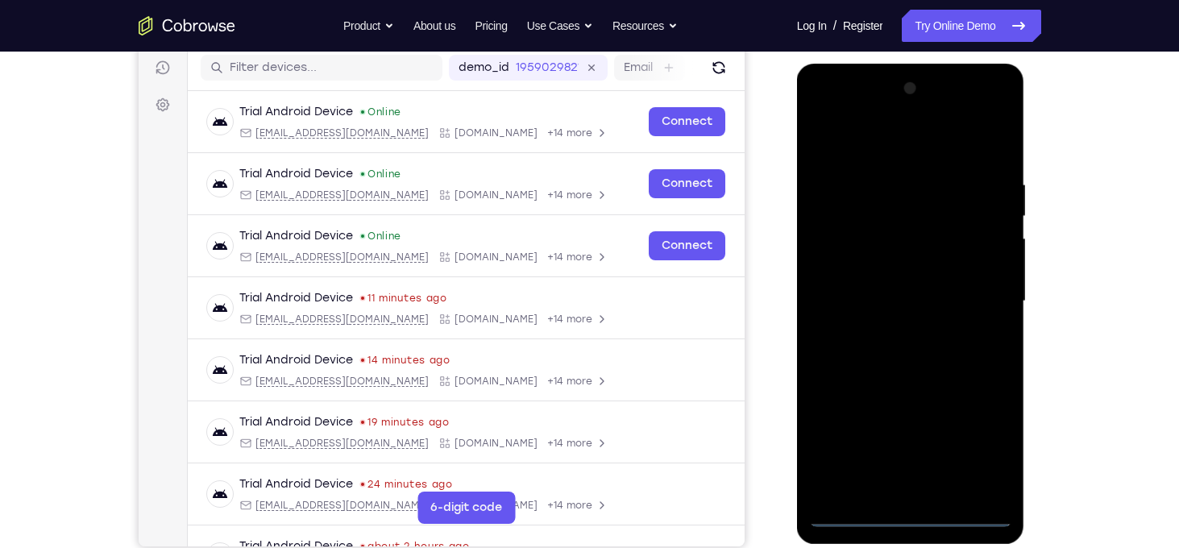
click at [907, 509] on div at bounding box center [910, 301] width 203 height 451
click at [913, 516] on div at bounding box center [910, 301] width 203 height 451
click at [978, 447] on div at bounding box center [910, 301] width 203 height 451
click at [839, 144] on div at bounding box center [910, 301] width 203 height 451
click at [974, 294] on div at bounding box center [910, 301] width 203 height 451
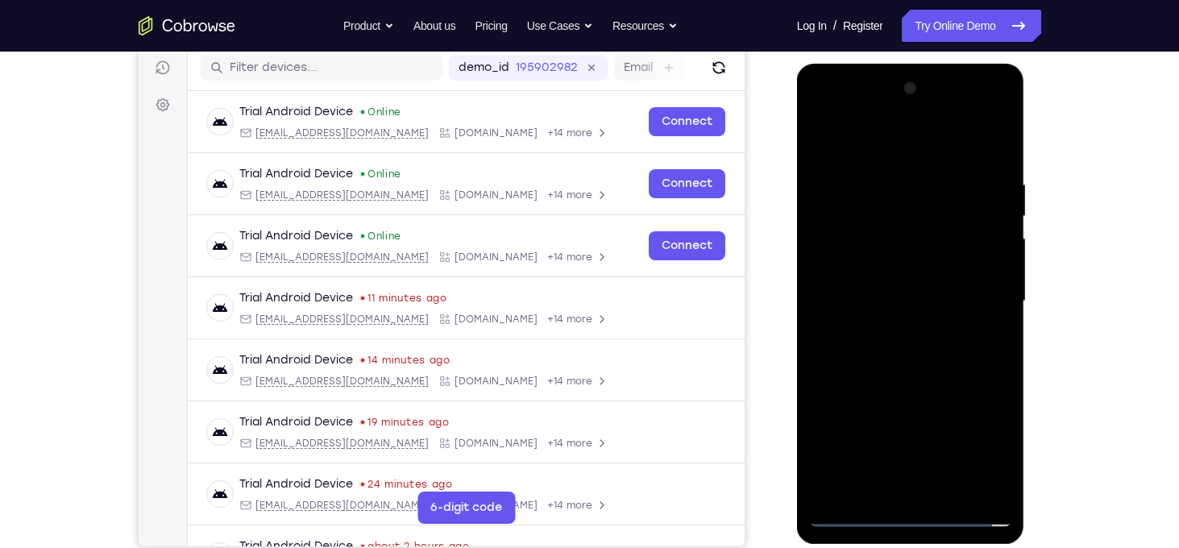
click at [929, 492] on div at bounding box center [910, 301] width 203 height 451
click at [879, 285] on div at bounding box center [910, 301] width 203 height 451
click at [881, 271] on div at bounding box center [910, 301] width 203 height 451
click at [892, 303] on div at bounding box center [910, 301] width 203 height 451
click at [930, 371] on div at bounding box center [910, 301] width 203 height 451
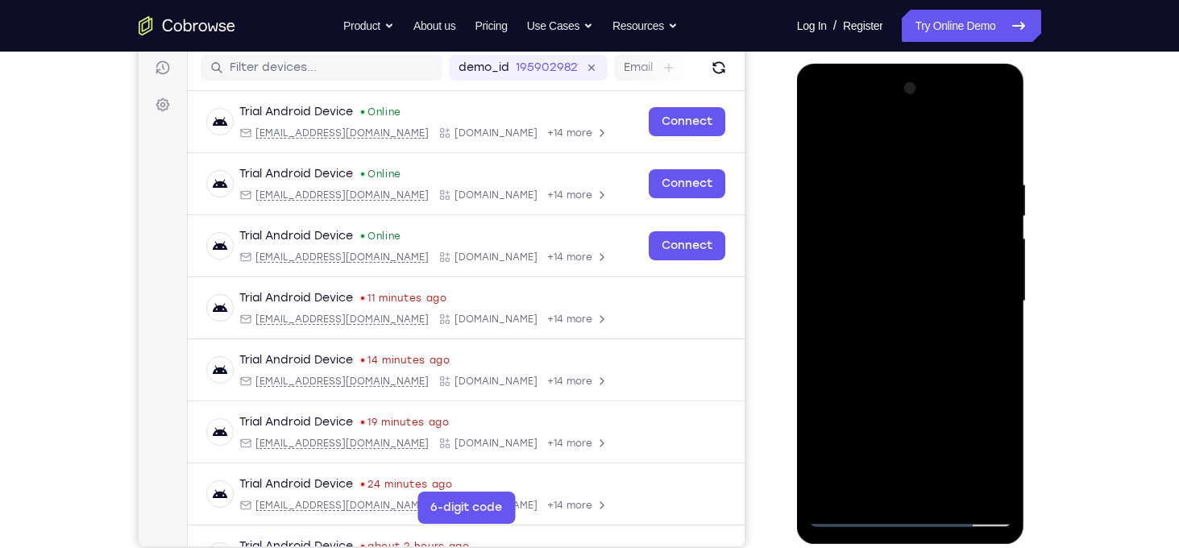
drag, startPoint x: 907, startPoint y: 150, endPoint x: 898, endPoint y: 80, distance: 70.7
click at [898, 80] on div at bounding box center [910, 301] width 203 height 451
drag, startPoint x: 928, startPoint y: 322, endPoint x: 924, endPoint y: 264, distance: 57.4
click at [924, 264] on div at bounding box center [910, 301] width 203 height 451
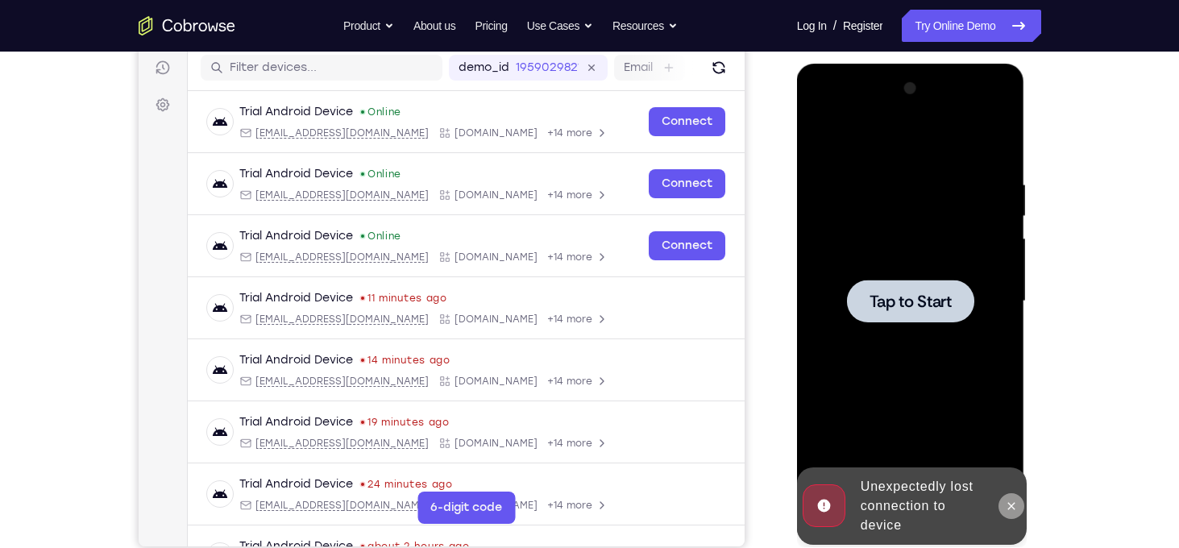
click at [1005, 506] on icon at bounding box center [1011, 506] width 13 height 13
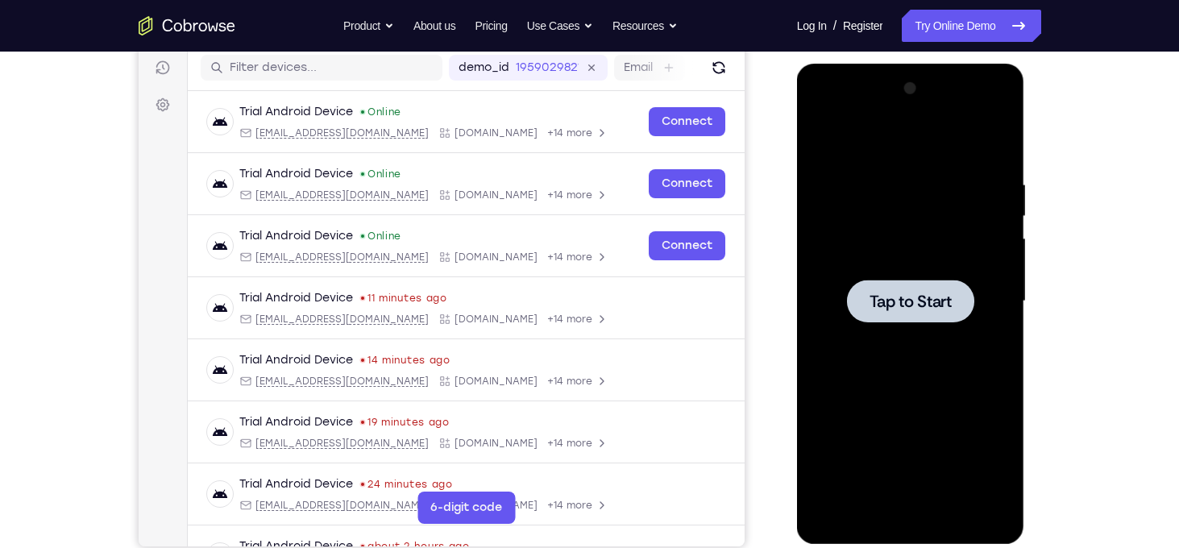
click at [897, 312] on div at bounding box center [910, 301] width 127 height 43
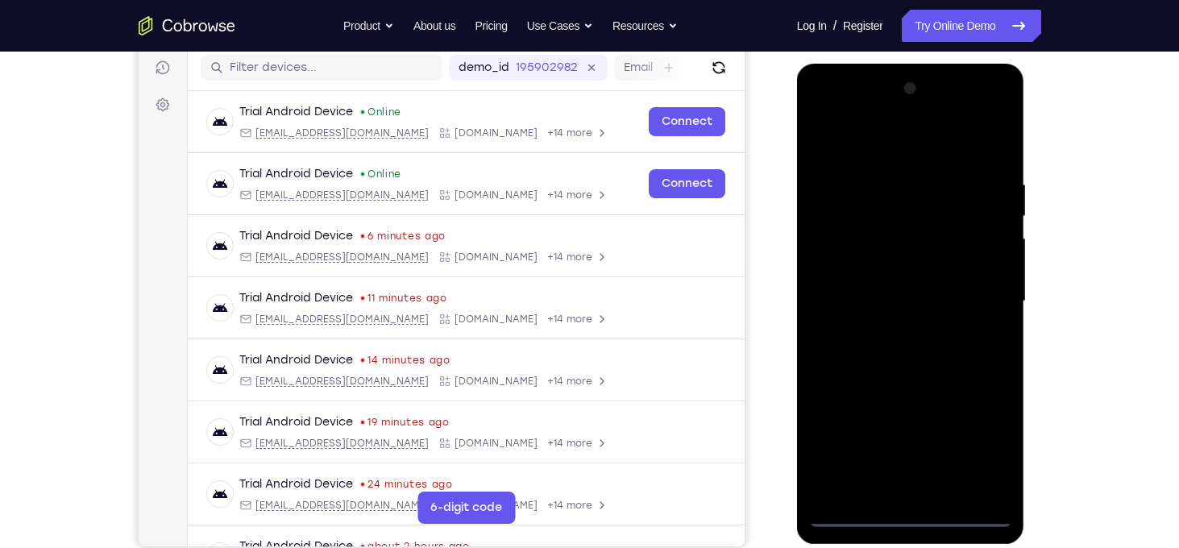
click at [910, 508] on div at bounding box center [910, 301] width 203 height 451
click at [910, 509] on div at bounding box center [910, 301] width 203 height 451
click at [909, 517] on div at bounding box center [910, 301] width 203 height 451
click at [992, 434] on div at bounding box center [910, 301] width 203 height 451
click at [836, 139] on div at bounding box center [910, 301] width 203 height 451
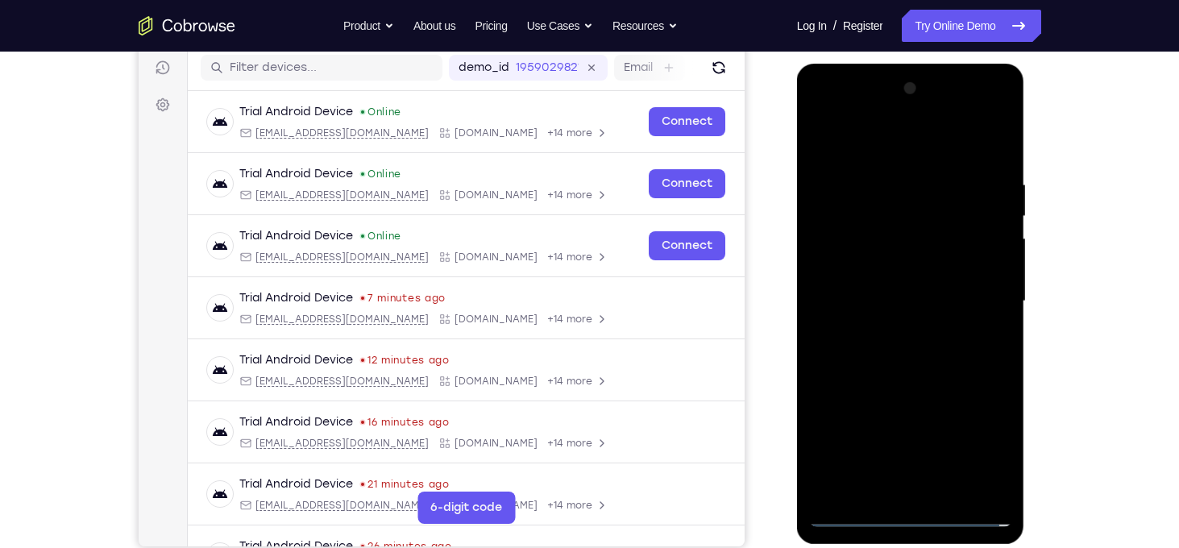
click at [982, 301] on div at bounding box center [910, 301] width 203 height 451
click at [894, 334] on div at bounding box center [910, 301] width 203 height 451
click at [894, 288] on div at bounding box center [910, 301] width 203 height 451
click at [894, 264] on div at bounding box center [910, 301] width 203 height 451
click at [924, 305] on div at bounding box center [910, 301] width 203 height 451
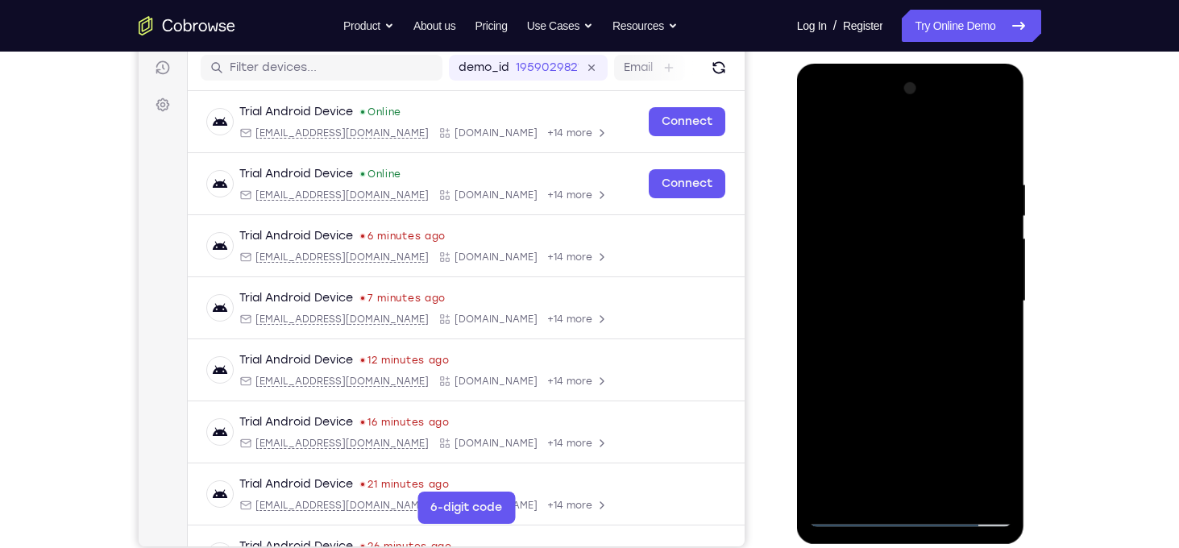
click at [924, 371] on div at bounding box center [910, 301] width 203 height 451
click at [958, 488] on div at bounding box center [910, 301] width 203 height 451
click at [926, 380] on div at bounding box center [910, 301] width 203 height 451
click at [919, 299] on div at bounding box center [910, 301] width 203 height 451
click at [877, 380] on div at bounding box center [910, 301] width 203 height 451
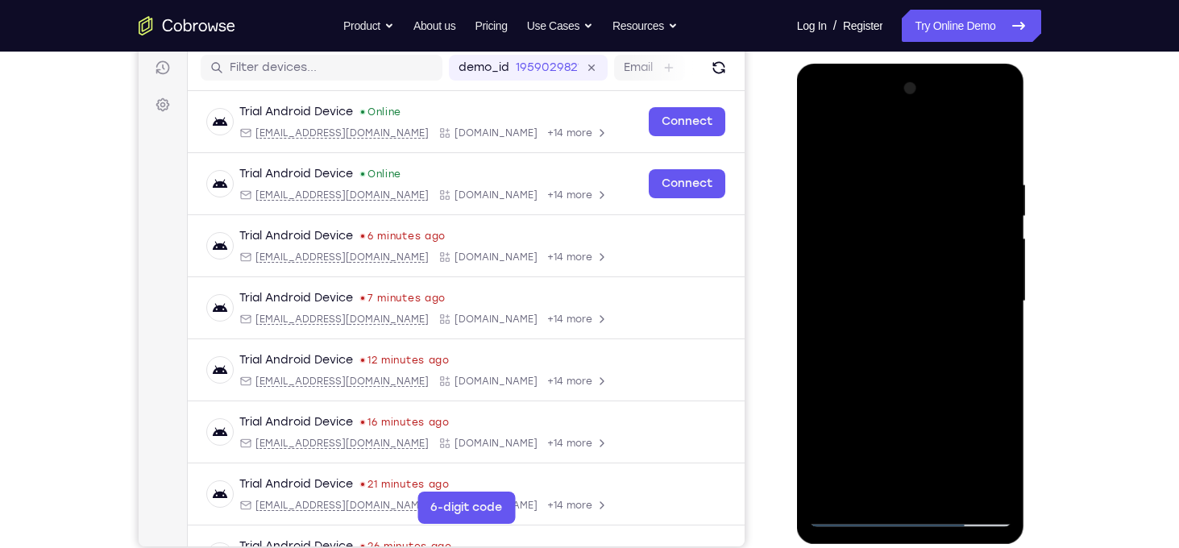
click at [866, 361] on div at bounding box center [910, 301] width 203 height 451
click at [856, 341] on div at bounding box center [910, 301] width 203 height 451
click at [891, 345] on div at bounding box center [910, 301] width 203 height 451
click at [917, 260] on div at bounding box center [910, 301] width 203 height 451
click at [870, 372] on div at bounding box center [910, 301] width 203 height 451
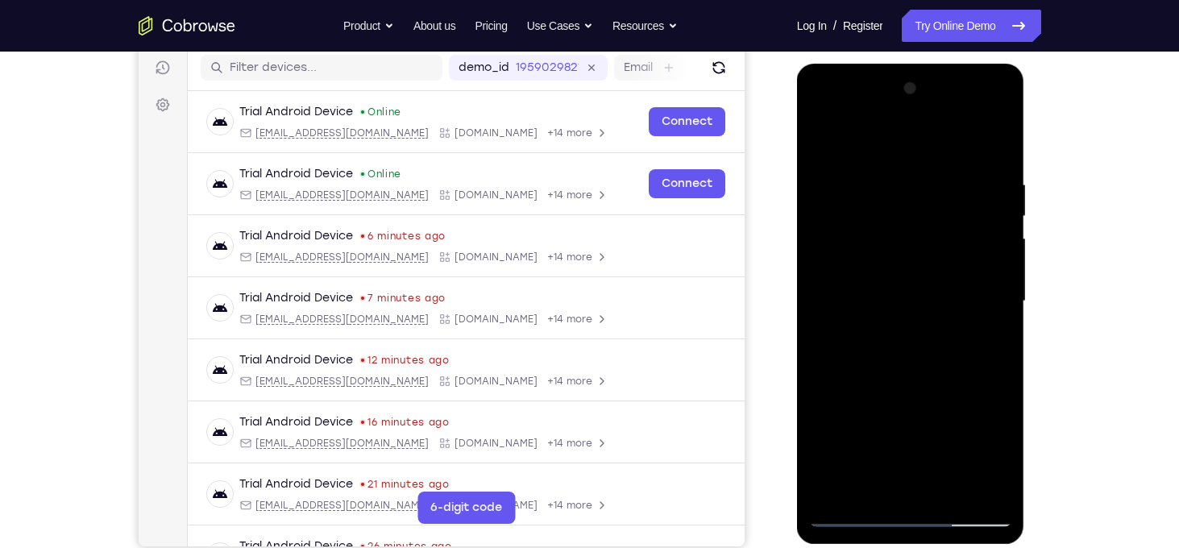
click at [907, 370] on div at bounding box center [910, 301] width 203 height 451
click at [978, 343] on div at bounding box center [910, 301] width 203 height 451
click at [987, 343] on div at bounding box center [910, 301] width 203 height 451
click at [878, 197] on div at bounding box center [910, 301] width 203 height 451
click at [907, 331] on div at bounding box center [910, 301] width 203 height 451
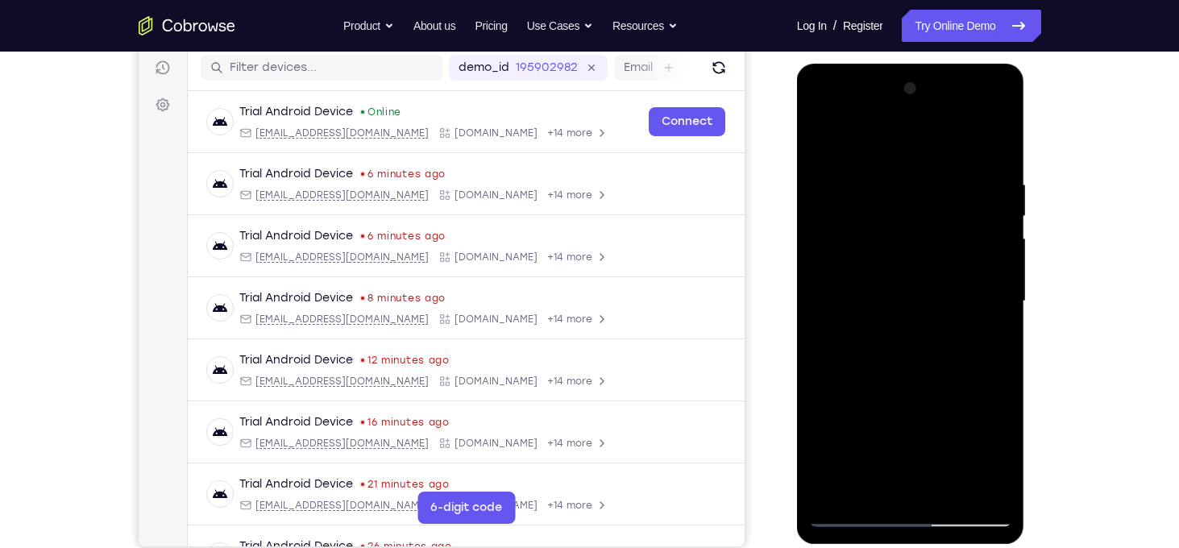
click at [839, 274] on div at bounding box center [910, 301] width 203 height 451
click at [887, 483] on div at bounding box center [910, 301] width 203 height 451
click at [824, 147] on div at bounding box center [910, 301] width 203 height 451
click at [882, 290] on div at bounding box center [910, 302] width 203 height 451
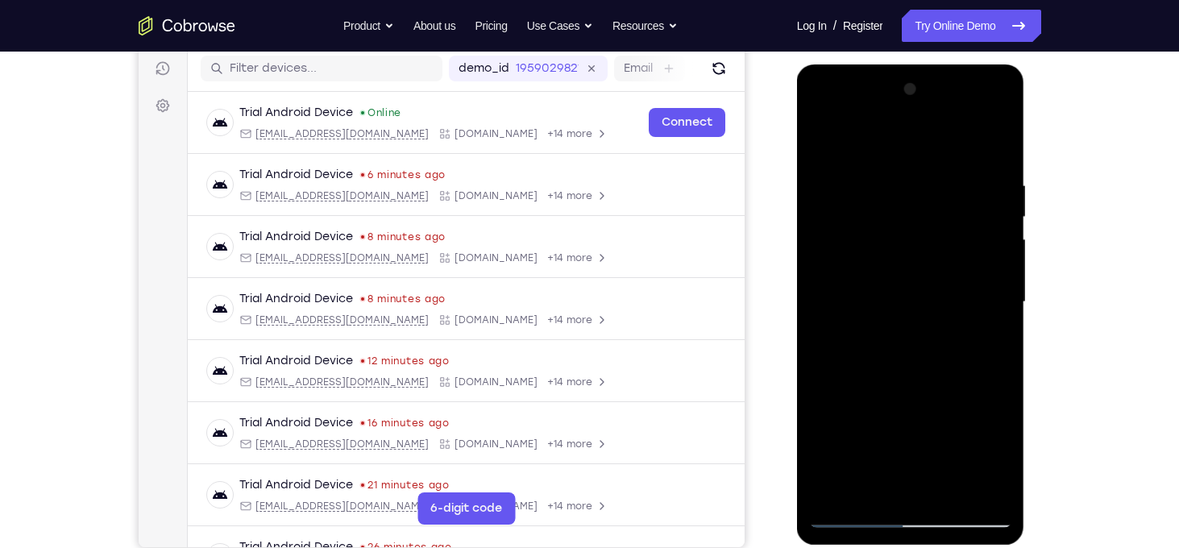
click at [824, 145] on div at bounding box center [910, 302] width 203 height 451
drag, startPoint x: 924, startPoint y: 328, endPoint x: 915, endPoint y: 197, distance: 131.7
click at [915, 197] on div at bounding box center [910, 302] width 203 height 451
click at [929, 239] on div at bounding box center [910, 302] width 203 height 451
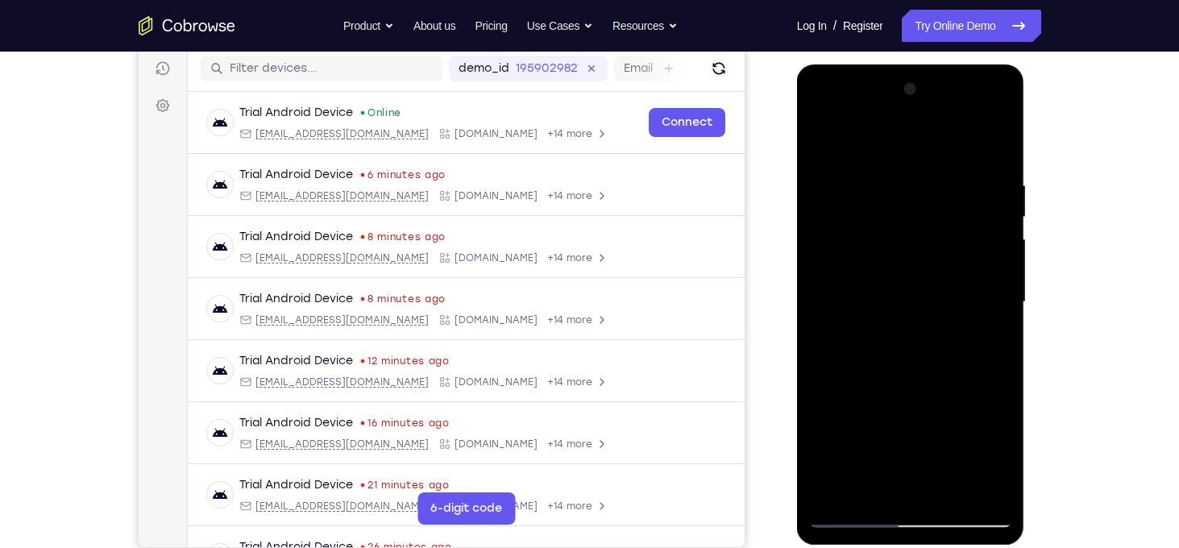
click at [929, 239] on div at bounding box center [910, 302] width 203 height 451
click at [1001, 239] on div at bounding box center [910, 302] width 203 height 451
drag, startPoint x: 1001, startPoint y: 240, endPoint x: 1004, endPoint y: 301, distance: 60.5
click at [1004, 301] on div at bounding box center [910, 302] width 203 height 451
click at [997, 301] on div at bounding box center [910, 302] width 203 height 451
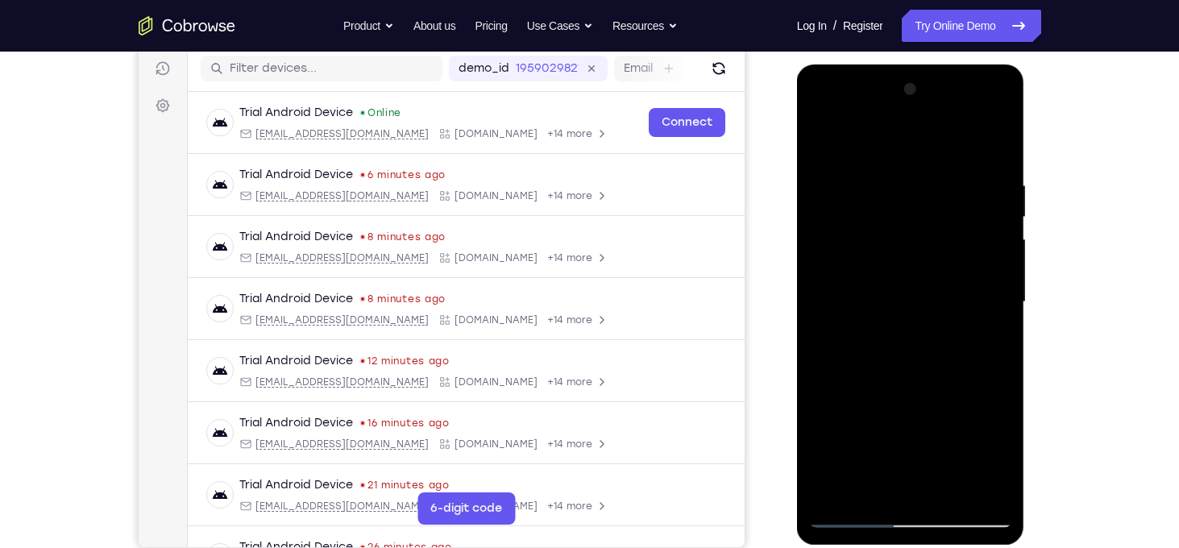
click at [997, 301] on div at bounding box center [910, 302] width 203 height 451
click at [1002, 303] on div at bounding box center [910, 302] width 203 height 451
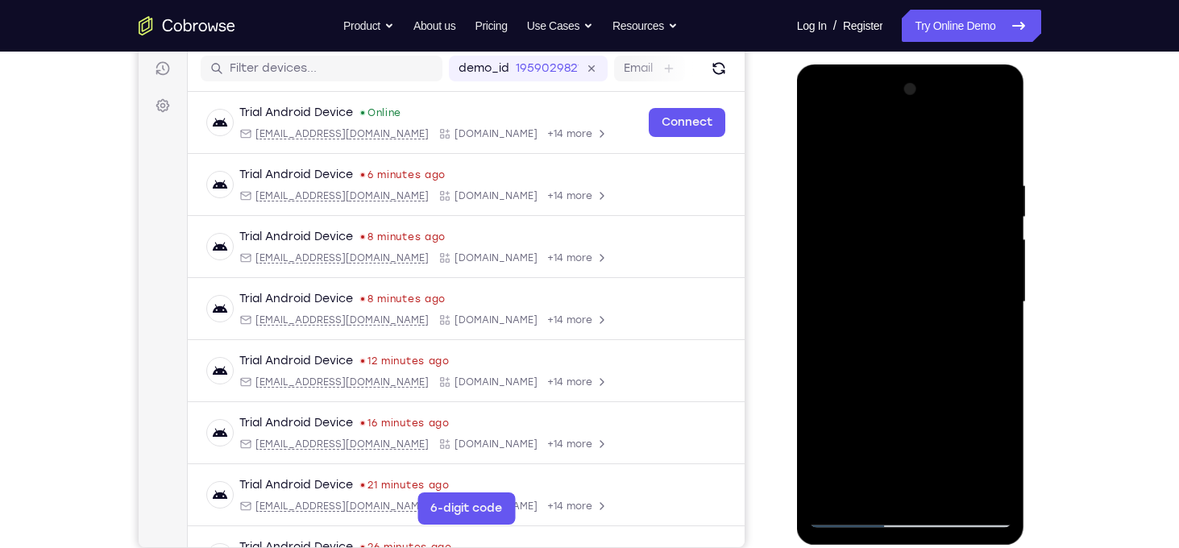
drag, startPoint x: 969, startPoint y: 404, endPoint x: 932, endPoint y: 211, distance: 196.3
click at [932, 211] on div at bounding box center [910, 302] width 203 height 451
drag, startPoint x: 936, startPoint y: 358, endPoint x: 931, endPoint y: 203, distance: 154.8
click at [931, 203] on div at bounding box center [910, 302] width 203 height 451
click at [949, 305] on div at bounding box center [910, 302] width 203 height 451
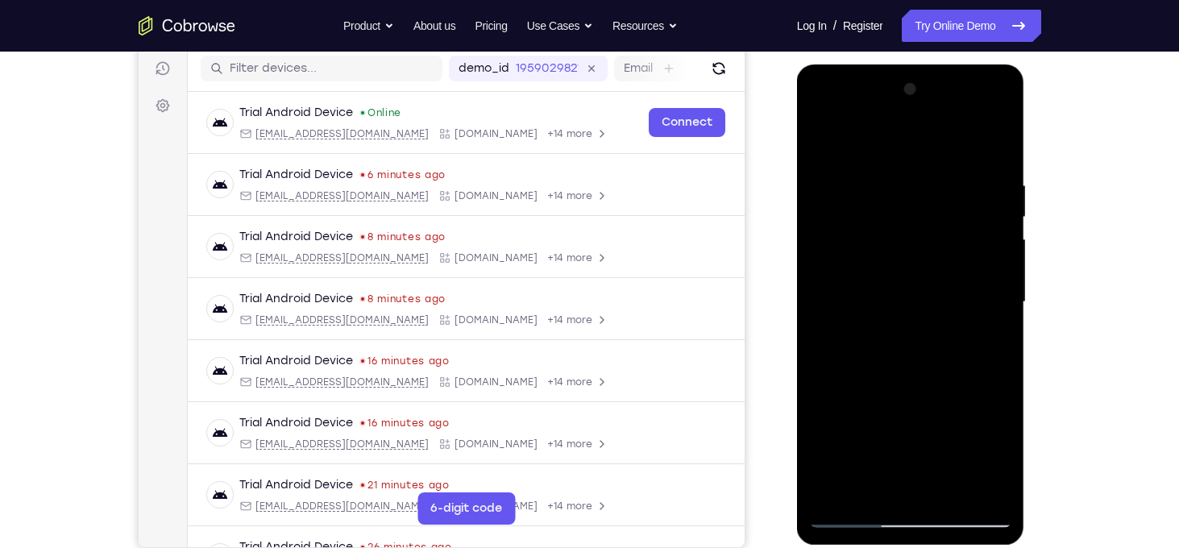
click at [949, 305] on div at bounding box center [910, 302] width 203 height 451
click at [1005, 476] on div at bounding box center [910, 302] width 203 height 451
click at [989, 494] on div at bounding box center [910, 302] width 203 height 451
drag, startPoint x: 940, startPoint y: 192, endPoint x: 948, endPoint y: 313, distance: 121.9
click at [948, 313] on div at bounding box center [910, 302] width 203 height 451
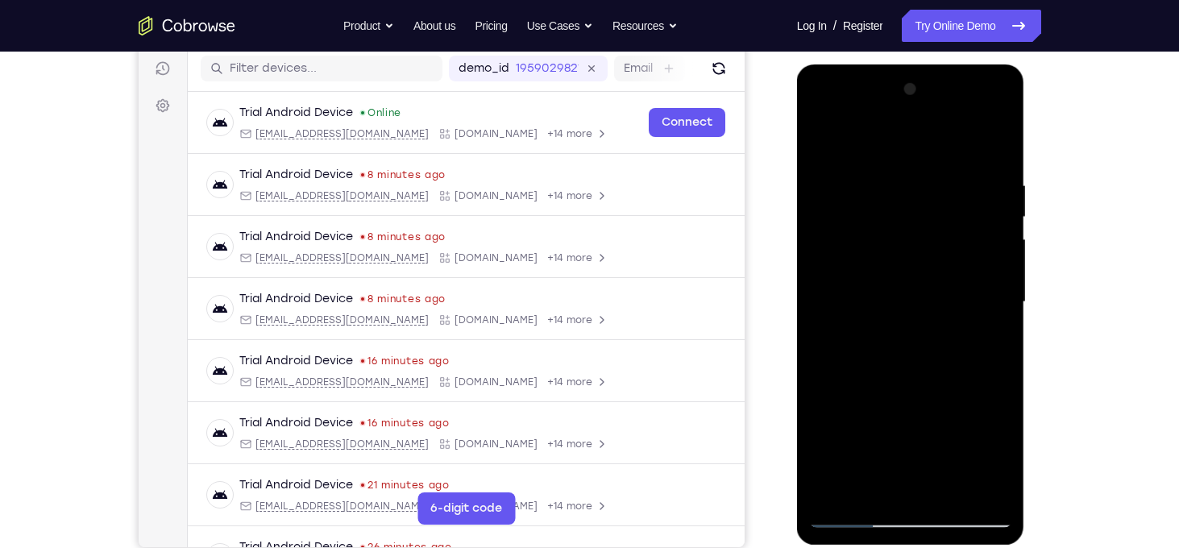
drag, startPoint x: 932, startPoint y: 234, endPoint x: 947, endPoint y: 487, distance: 253.5
click at [947, 487] on div at bounding box center [910, 302] width 203 height 451
click at [834, 494] on div at bounding box center [910, 302] width 203 height 451
click at [894, 173] on div at bounding box center [910, 302] width 203 height 451
click at [991, 154] on div at bounding box center [910, 302] width 203 height 451
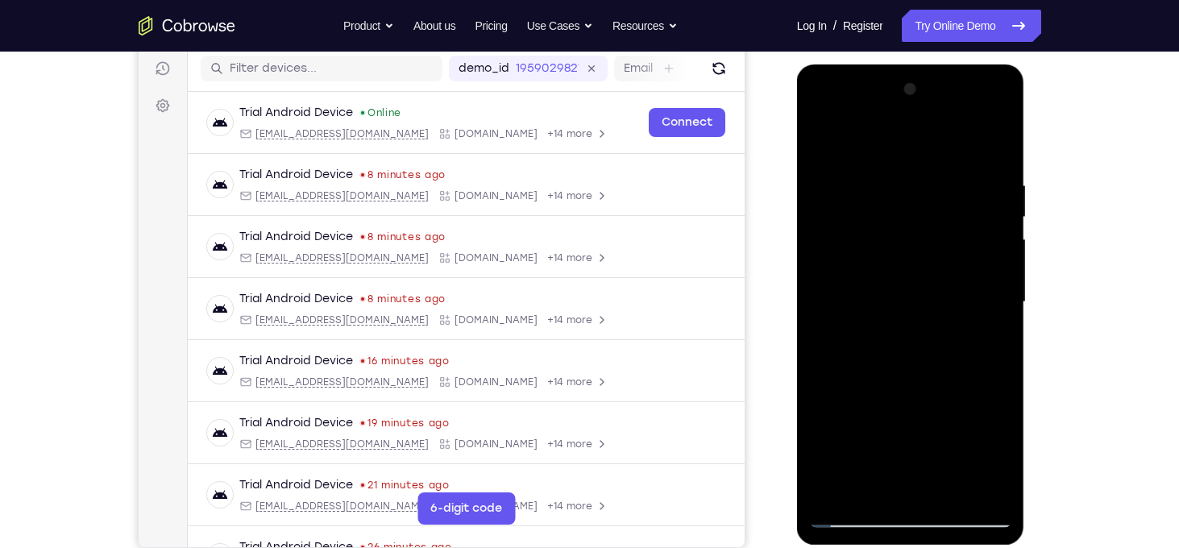
drag, startPoint x: 960, startPoint y: 421, endPoint x: 984, endPoint y: 256, distance: 166.2
click at [984, 256] on div at bounding box center [910, 302] width 203 height 451
drag, startPoint x: 923, startPoint y: 295, endPoint x: 978, endPoint y: 119, distance: 184.3
click at [978, 119] on div at bounding box center [910, 302] width 203 height 451
drag, startPoint x: 911, startPoint y: 434, endPoint x: 917, endPoint y: 299, distance: 134.7
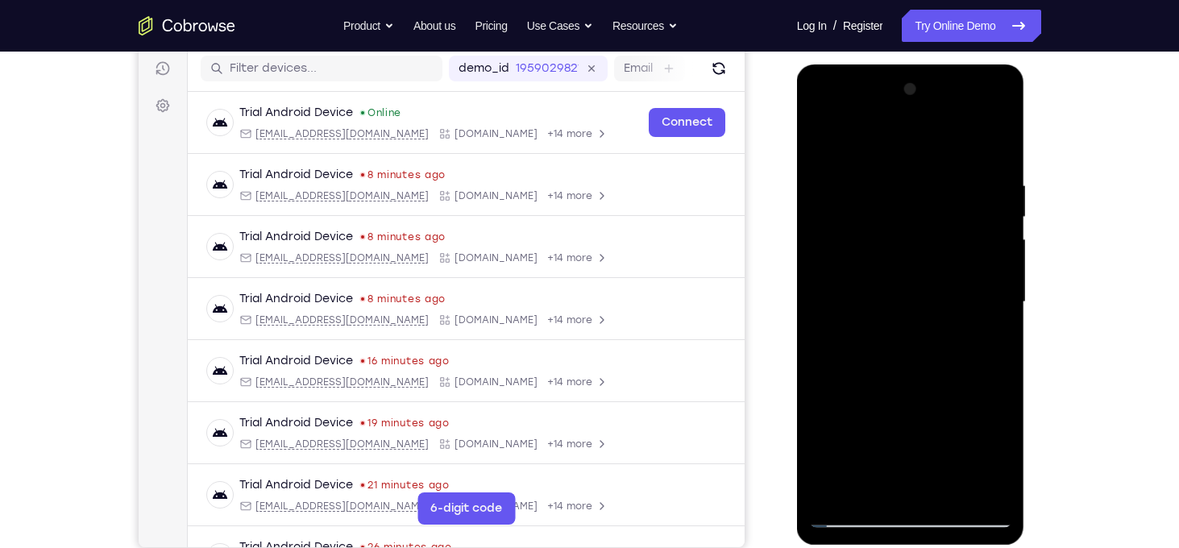
click at [917, 299] on div at bounding box center [910, 302] width 203 height 451
click at [919, 277] on div at bounding box center [910, 302] width 203 height 451
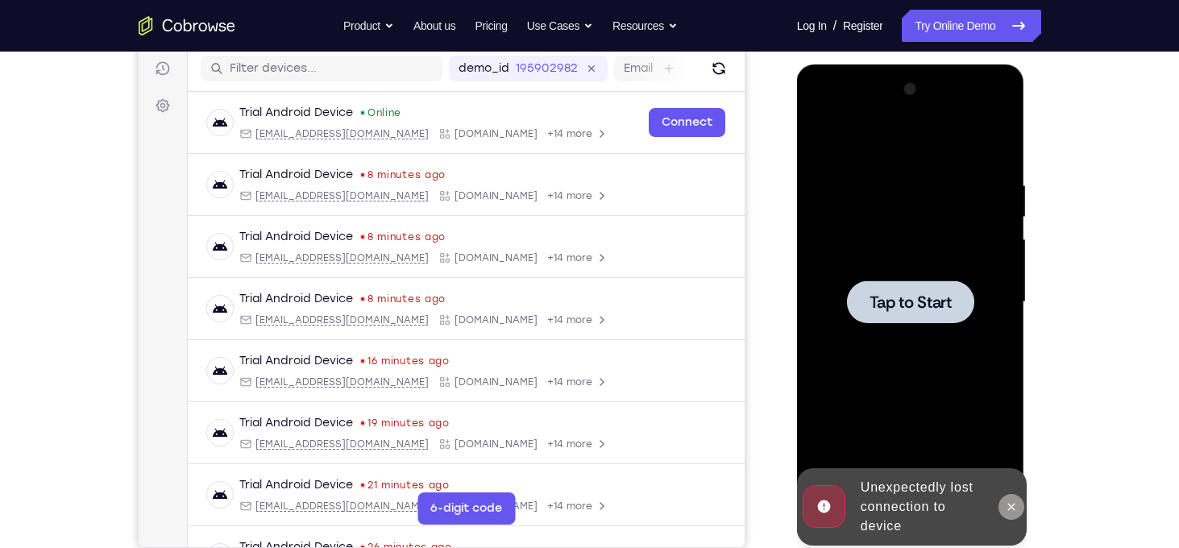
click at [1007, 496] on button at bounding box center [1011, 507] width 26 height 26
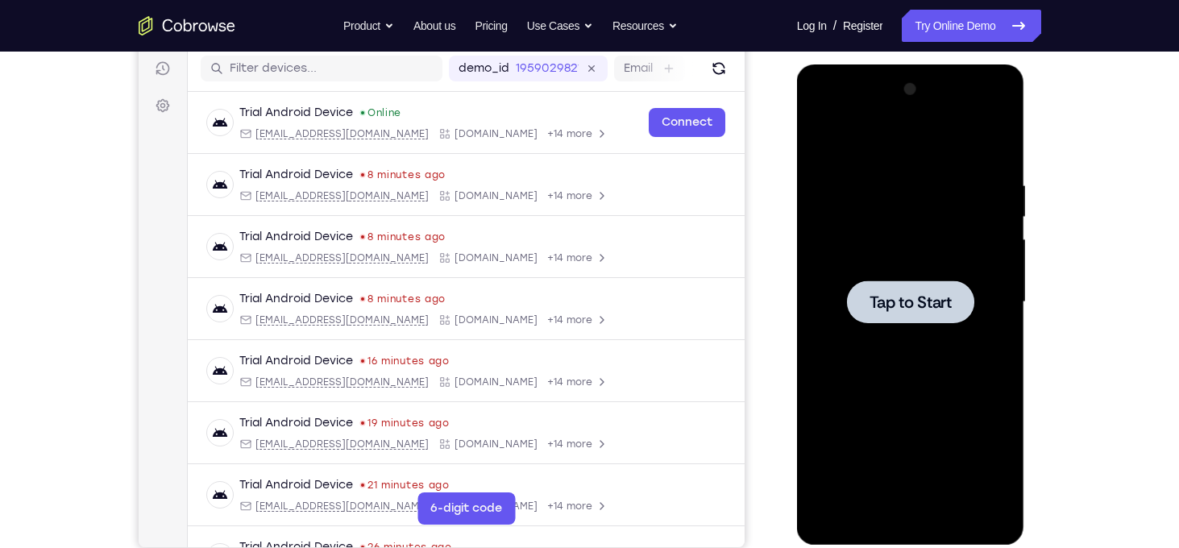
click at [1007, 496] on div "Online web based iOS Simulators and Android Emulators. Run iPhone, iPad, Mobile…" at bounding box center [912, 306] width 230 height 484
click at [900, 309] on span "Tap to Start" at bounding box center [911, 302] width 82 height 16
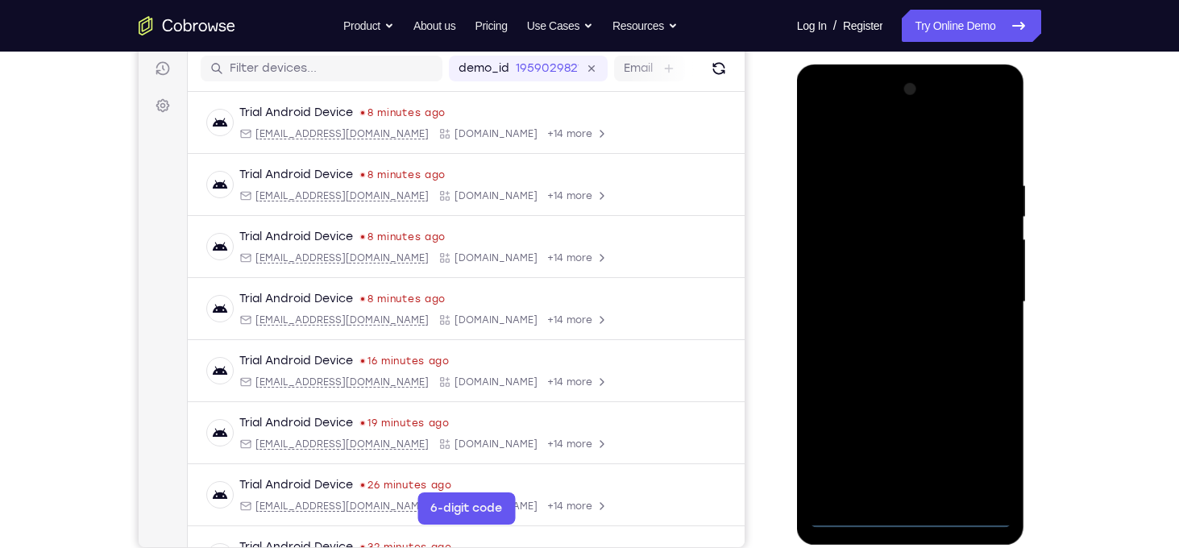
click at [913, 512] on div at bounding box center [910, 302] width 203 height 451
click at [984, 460] on div at bounding box center [910, 302] width 203 height 451
click at [871, 148] on div at bounding box center [910, 302] width 203 height 451
click at [986, 297] on div at bounding box center [910, 302] width 203 height 451
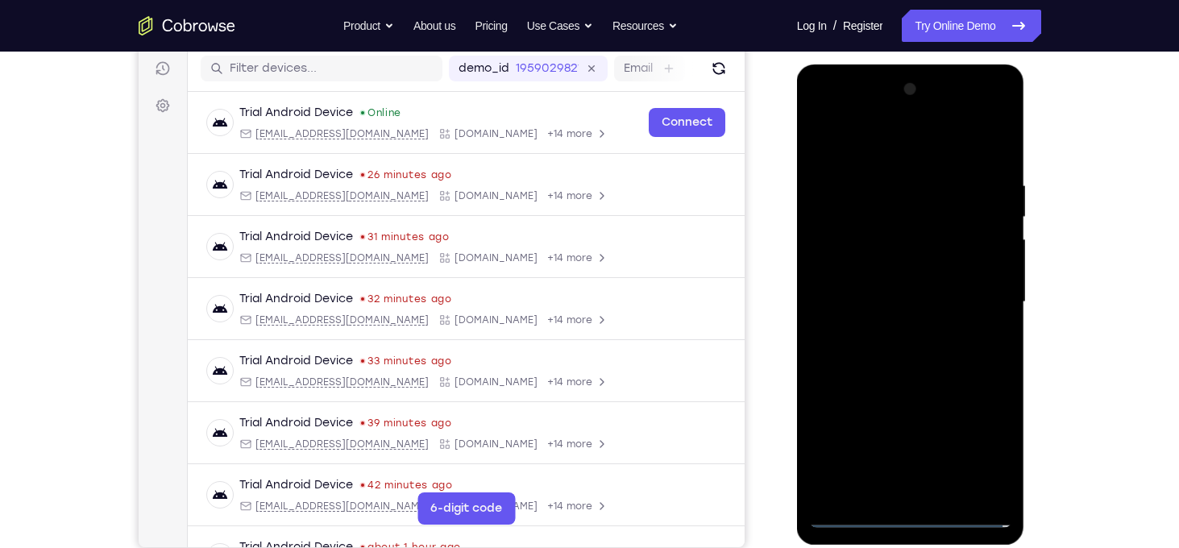
click at [894, 337] on div at bounding box center [910, 302] width 203 height 451
click at [897, 287] on div at bounding box center [910, 302] width 203 height 451
click at [893, 262] on div at bounding box center [910, 302] width 203 height 451
click at [919, 301] on div at bounding box center [910, 302] width 203 height 451
click at [910, 364] on div at bounding box center [910, 302] width 203 height 451
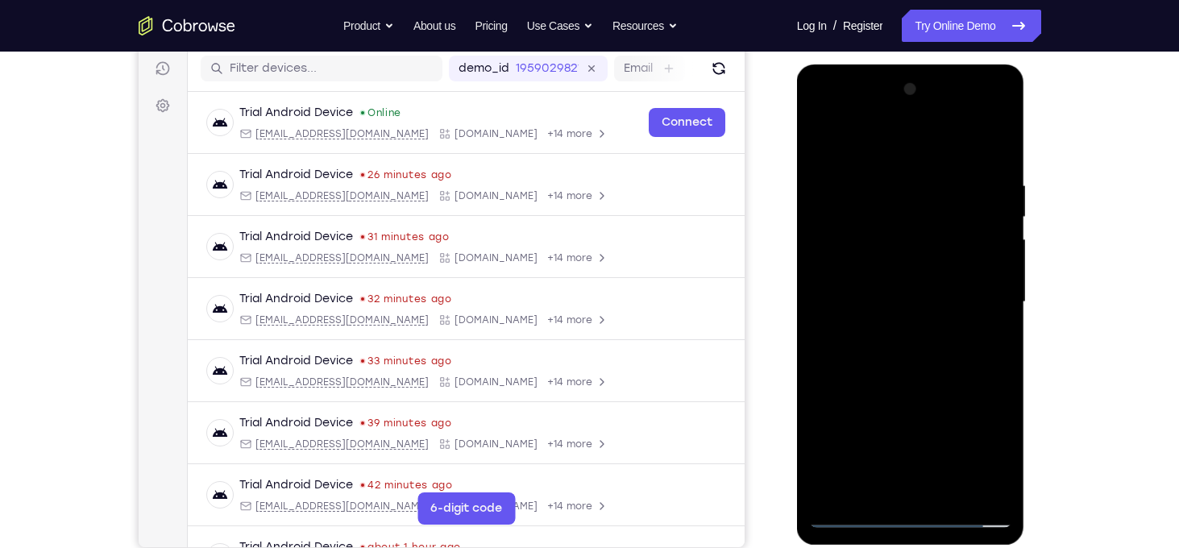
click at [935, 364] on div at bounding box center [910, 302] width 203 height 451
click at [950, 490] on div at bounding box center [910, 302] width 203 height 451
drag, startPoint x: 884, startPoint y: 147, endPoint x: 895, endPoint y: 55, distance: 92.5
click at [895, 64] on html "Online web based iOS Simulators and Android Emulators. Run iPhone, iPad, Mobile…" at bounding box center [912, 306] width 230 height 484
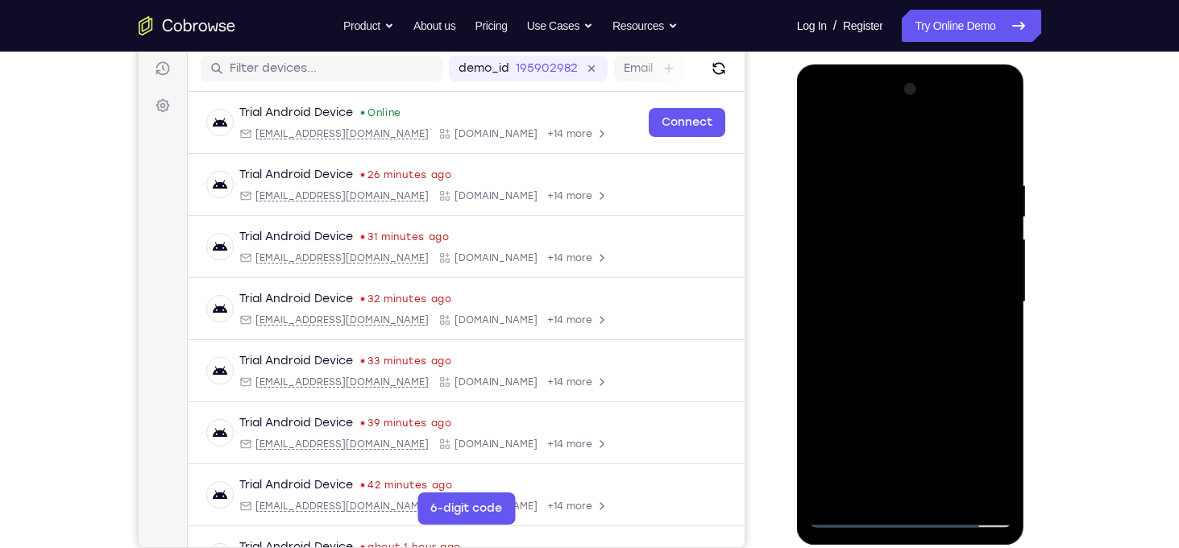
click at [932, 384] on div at bounding box center [910, 302] width 203 height 451
click at [823, 137] on div at bounding box center [910, 302] width 203 height 451
click at [880, 174] on div at bounding box center [910, 302] width 203 height 451
click at [987, 245] on div at bounding box center [910, 302] width 203 height 451
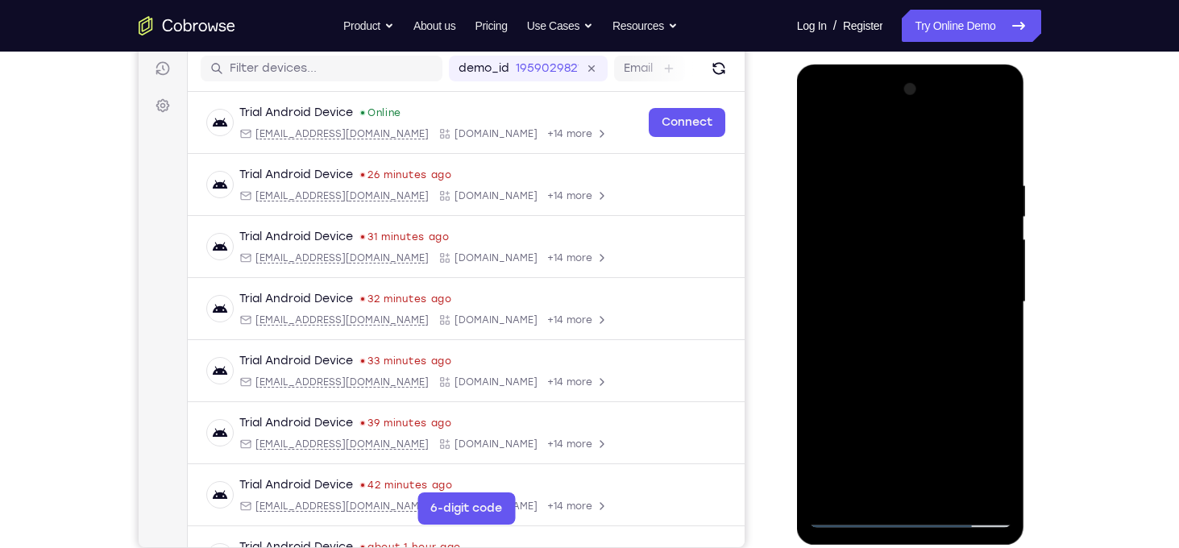
click at [987, 245] on div at bounding box center [910, 302] width 203 height 451
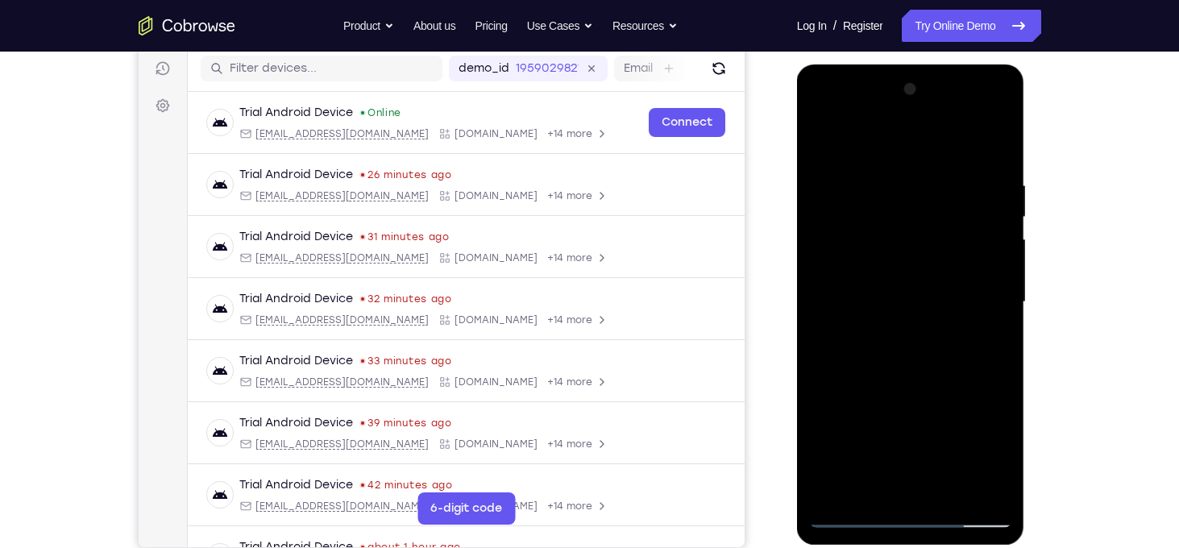
click at [987, 245] on div at bounding box center [910, 302] width 203 height 451
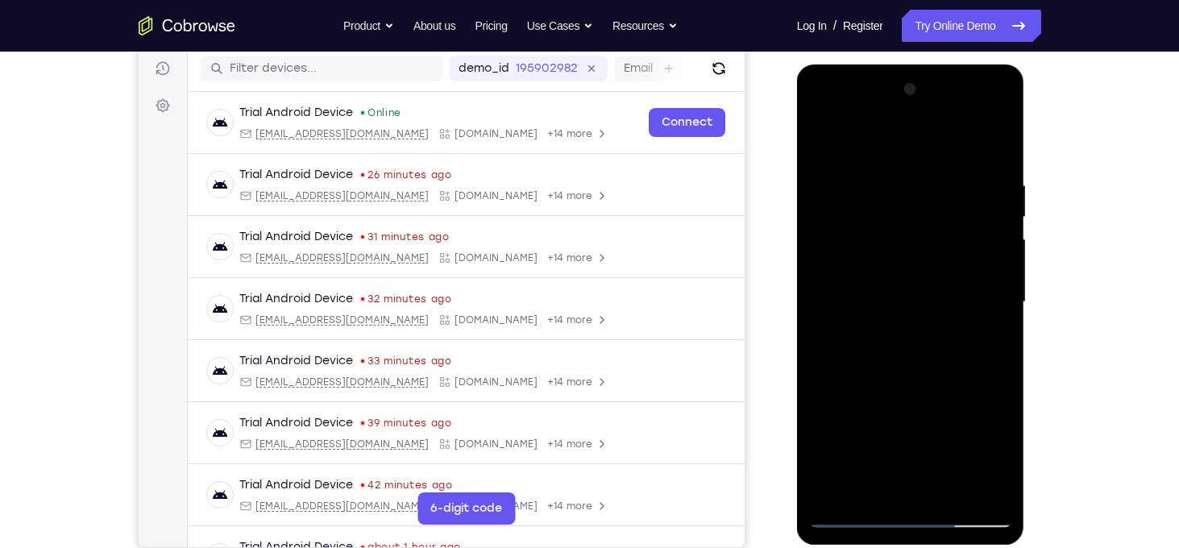
click at [987, 245] on div at bounding box center [910, 302] width 203 height 451
click at [996, 146] on div at bounding box center [910, 302] width 203 height 451
click at [978, 114] on div at bounding box center [910, 302] width 203 height 451
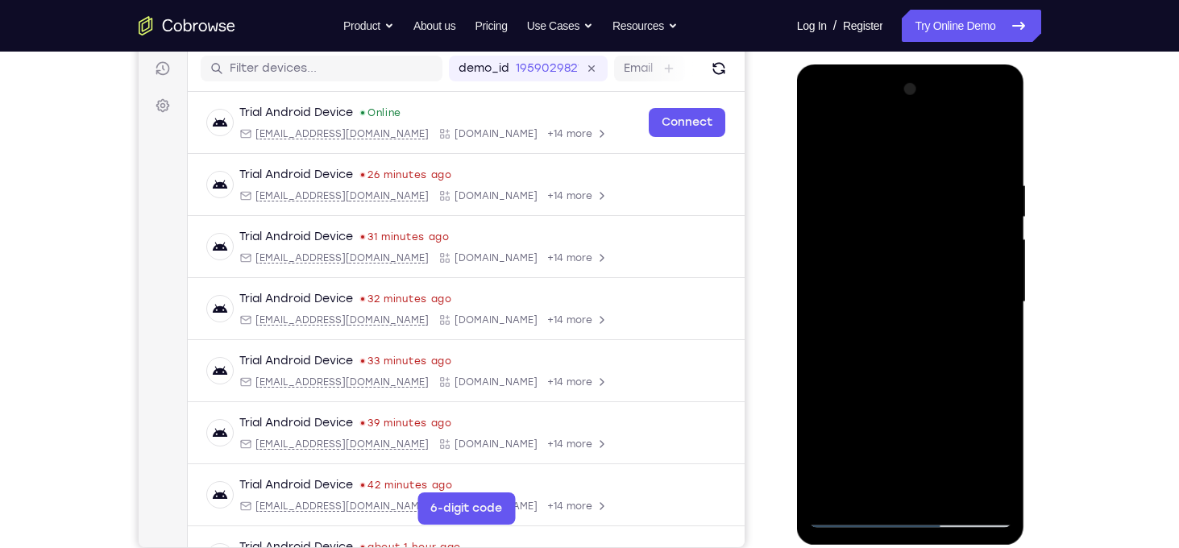
click at [823, 113] on div at bounding box center [910, 302] width 203 height 451
click at [890, 210] on div at bounding box center [910, 302] width 203 height 451
click at [868, 481] on div at bounding box center [910, 302] width 203 height 451
click at [829, 487] on div at bounding box center [910, 302] width 203 height 451
drag, startPoint x: 939, startPoint y: 421, endPoint x: 936, endPoint y: 288, distance: 133.8
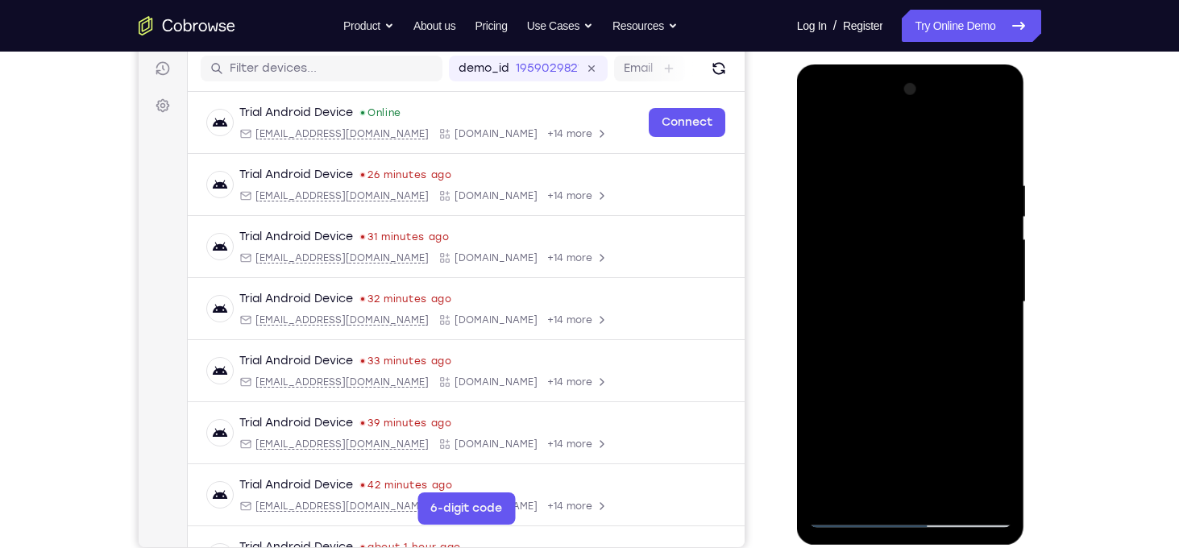
click at [936, 288] on div at bounding box center [910, 302] width 203 height 451
drag, startPoint x: 948, startPoint y: 428, endPoint x: 949, endPoint y: 297, distance: 131.4
click at [949, 297] on div at bounding box center [910, 302] width 203 height 451
drag, startPoint x: 958, startPoint y: 432, endPoint x: 963, endPoint y: 284, distance: 147.6
click at [963, 284] on div at bounding box center [910, 302] width 203 height 451
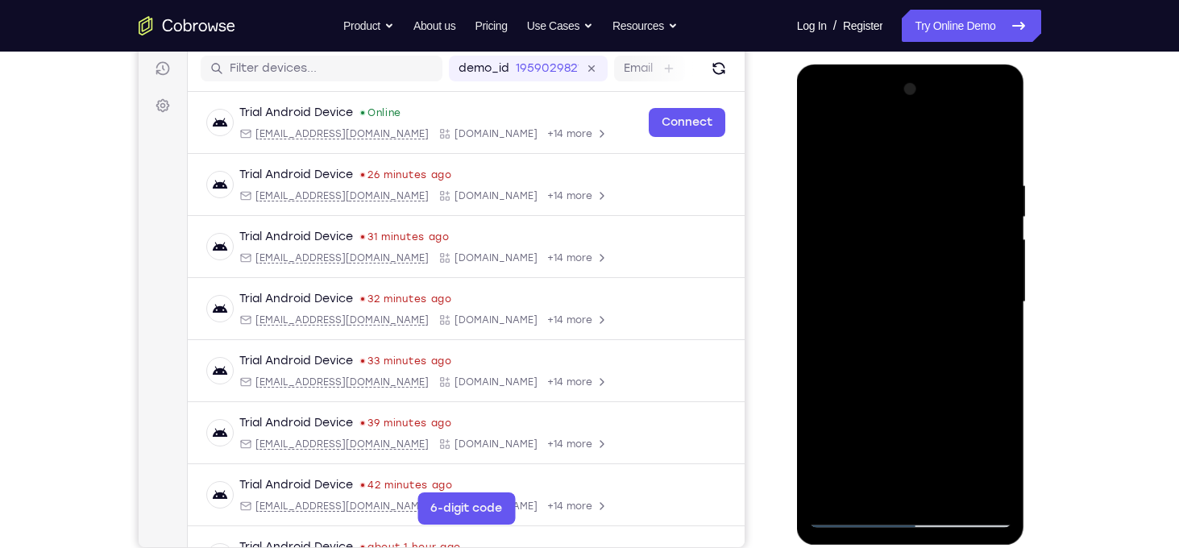
drag, startPoint x: 953, startPoint y: 388, endPoint x: 952, endPoint y: 243, distance: 145.1
click at [952, 243] on div at bounding box center [910, 302] width 203 height 451
drag, startPoint x: 952, startPoint y: 243, endPoint x: 867, endPoint y: 583, distance: 350.4
click at [867, 547] on html "Online web based iOS Simulators and Android Emulators. Run iPhone, iPad, Mobile…" at bounding box center [912, 306] width 230 height 484
click at [929, 174] on div at bounding box center [910, 302] width 203 height 451
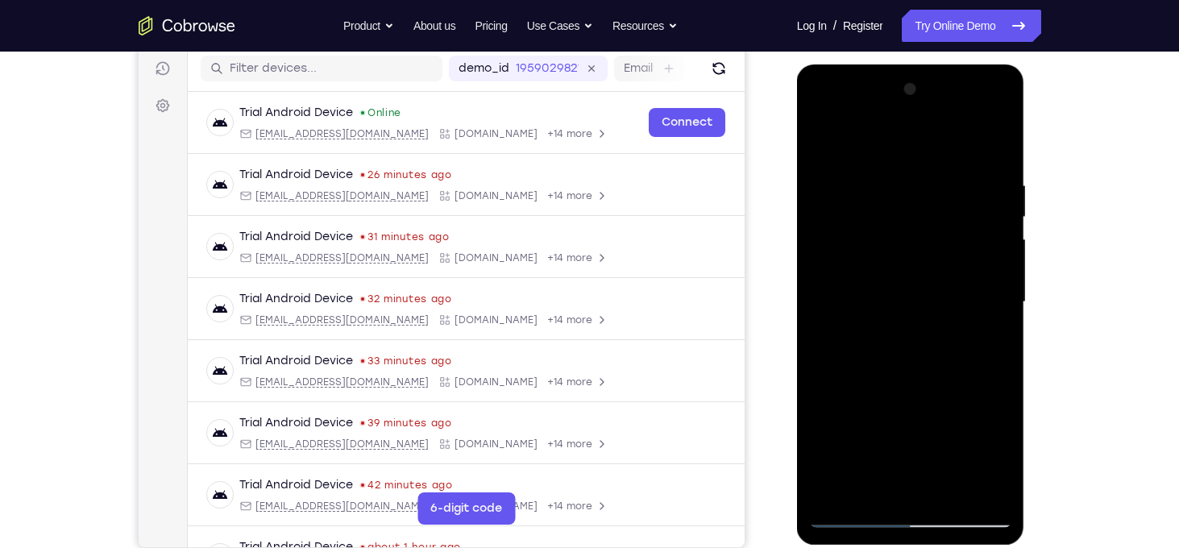
scroll to position [205, 0]
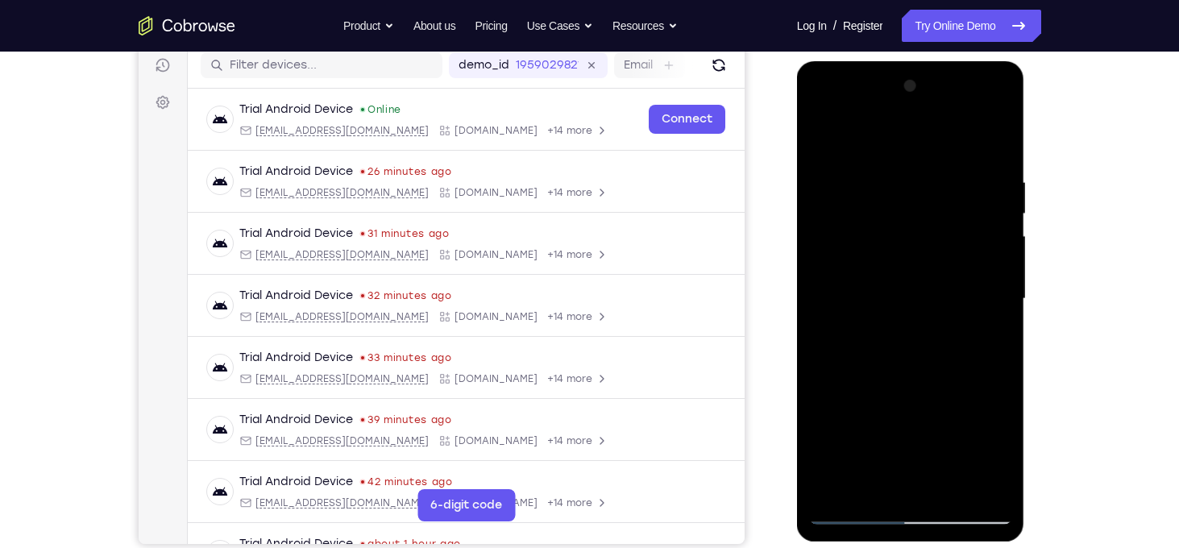
click at [939, 332] on div at bounding box center [910, 298] width 203 height 451
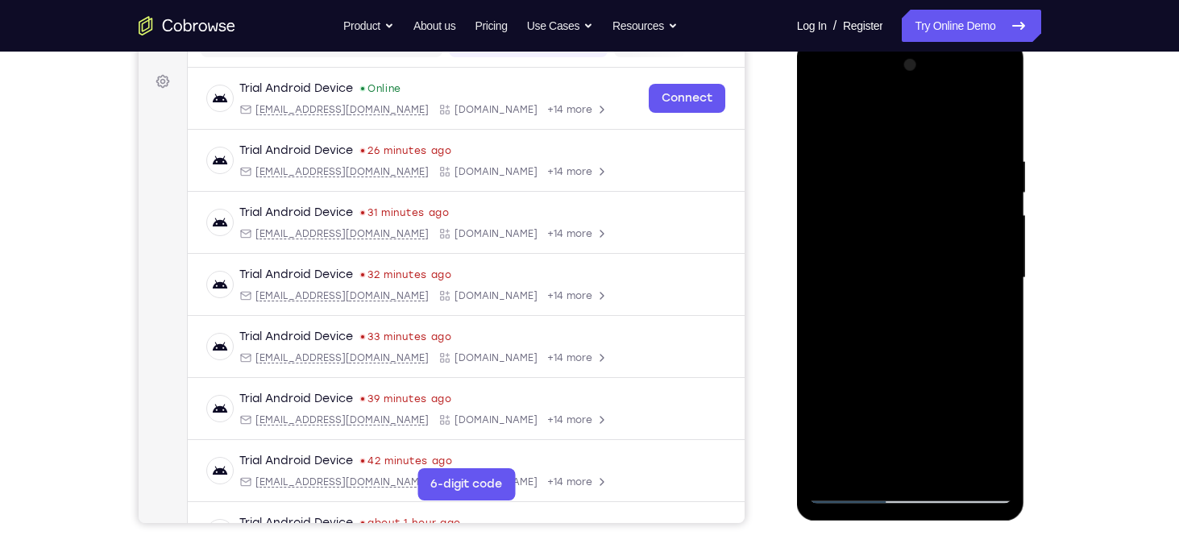
scroll to position [245, 0]
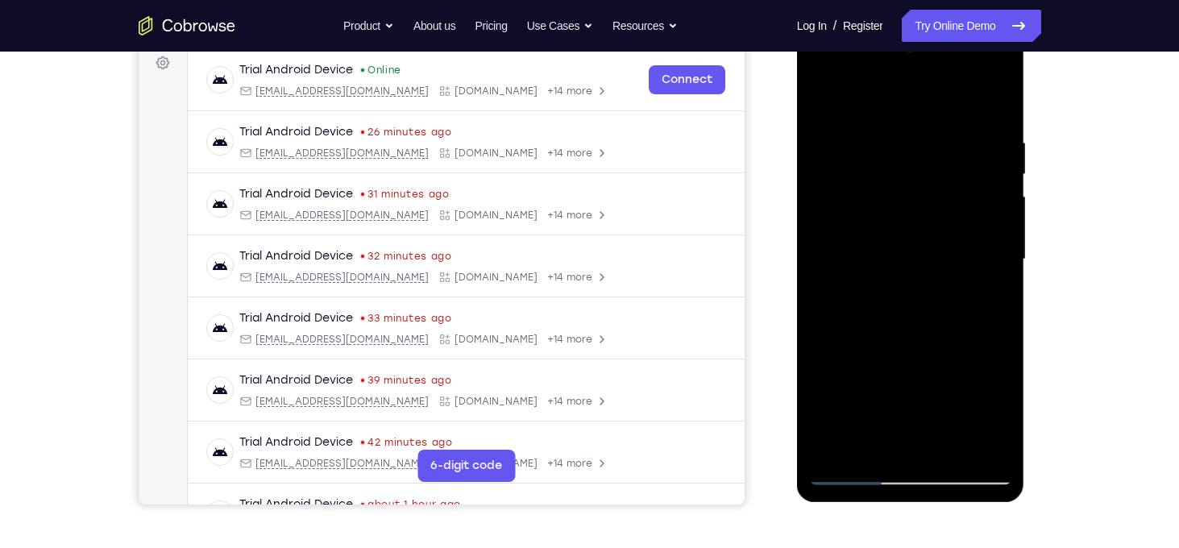
click at [951, 288] on div at bounding box center [910, 259] width 203 height 451
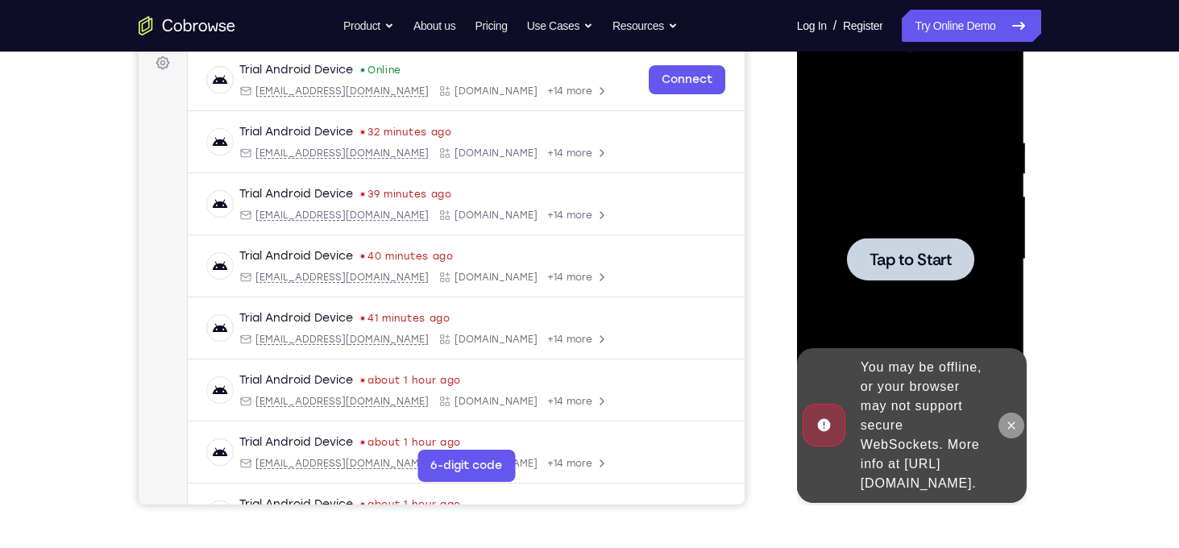
click at [1005, 419] on icon at bounding box center [1011, 425] width 13 height 13
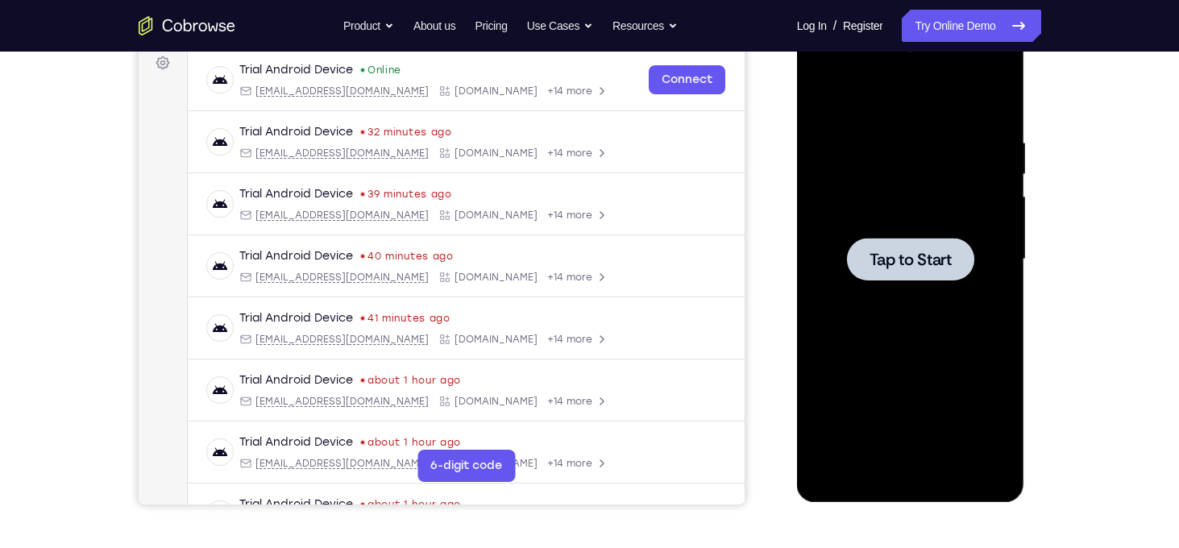
click at [904, 244] on div at bounding box center [910, 259] width 127 height 43
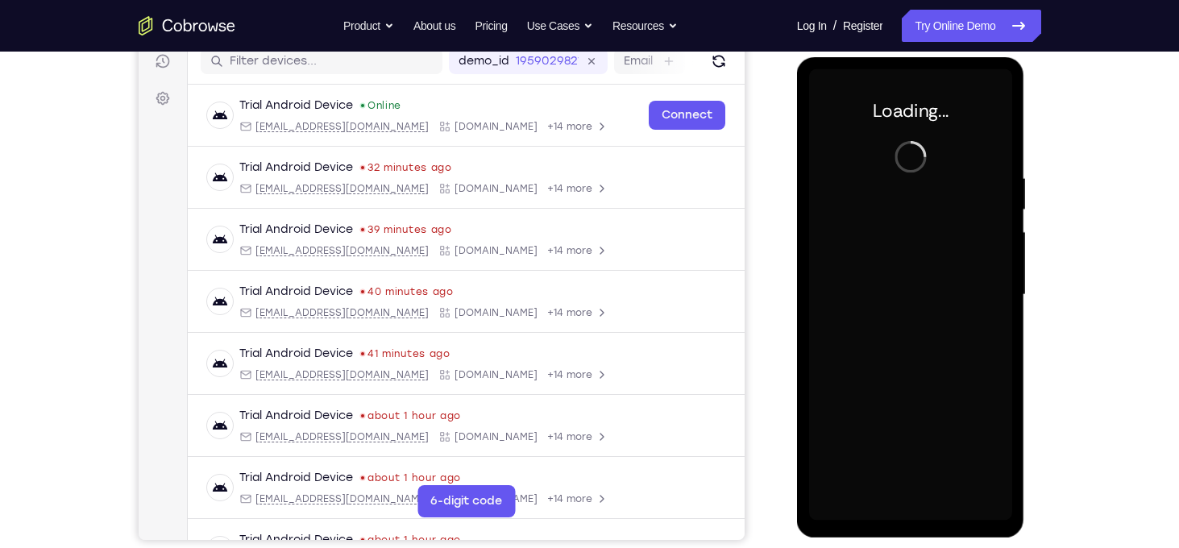
scroll to position [209, 0]
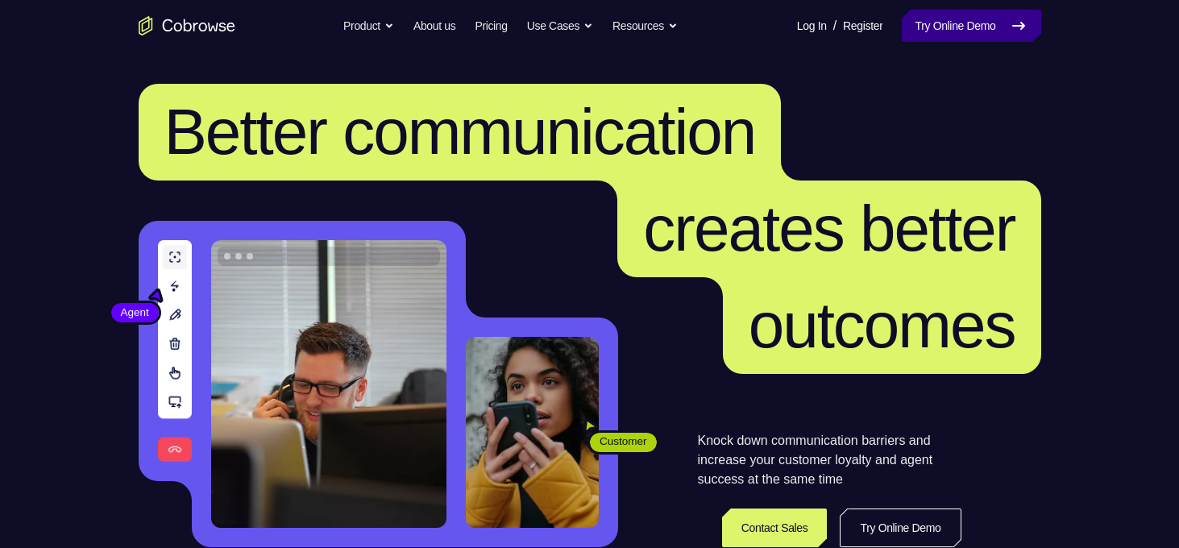
click at [958, 33] on link "Try Online Demo" at bounding box center [971, 26] width 139 height 32
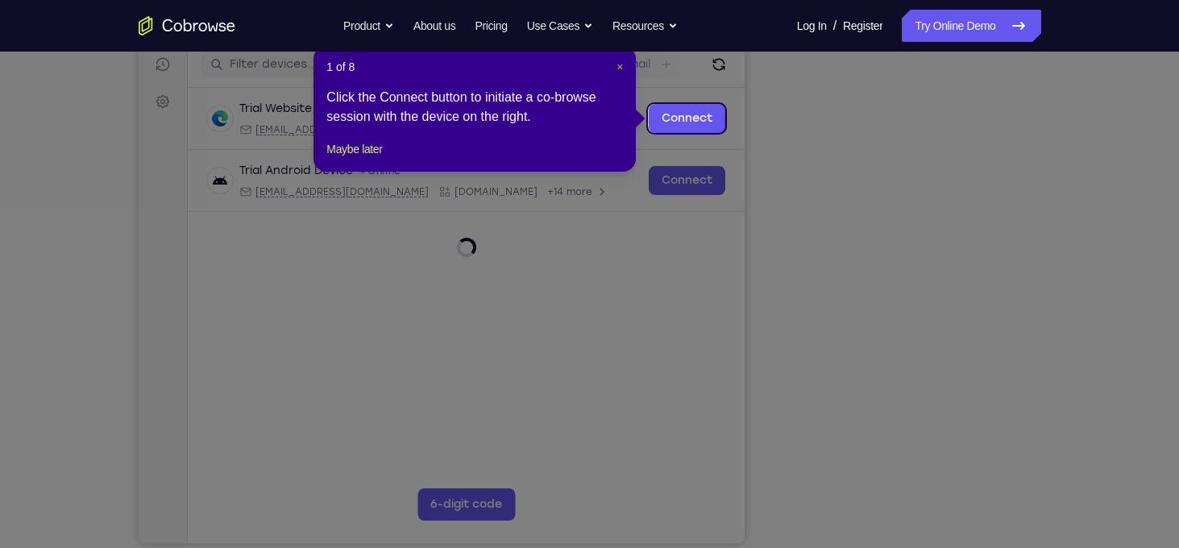
click at [623, 68] on span "×" at bounding box center [619, 66] width 6 height 13
